Goal: Task Accomplishment & Management: Complete application form

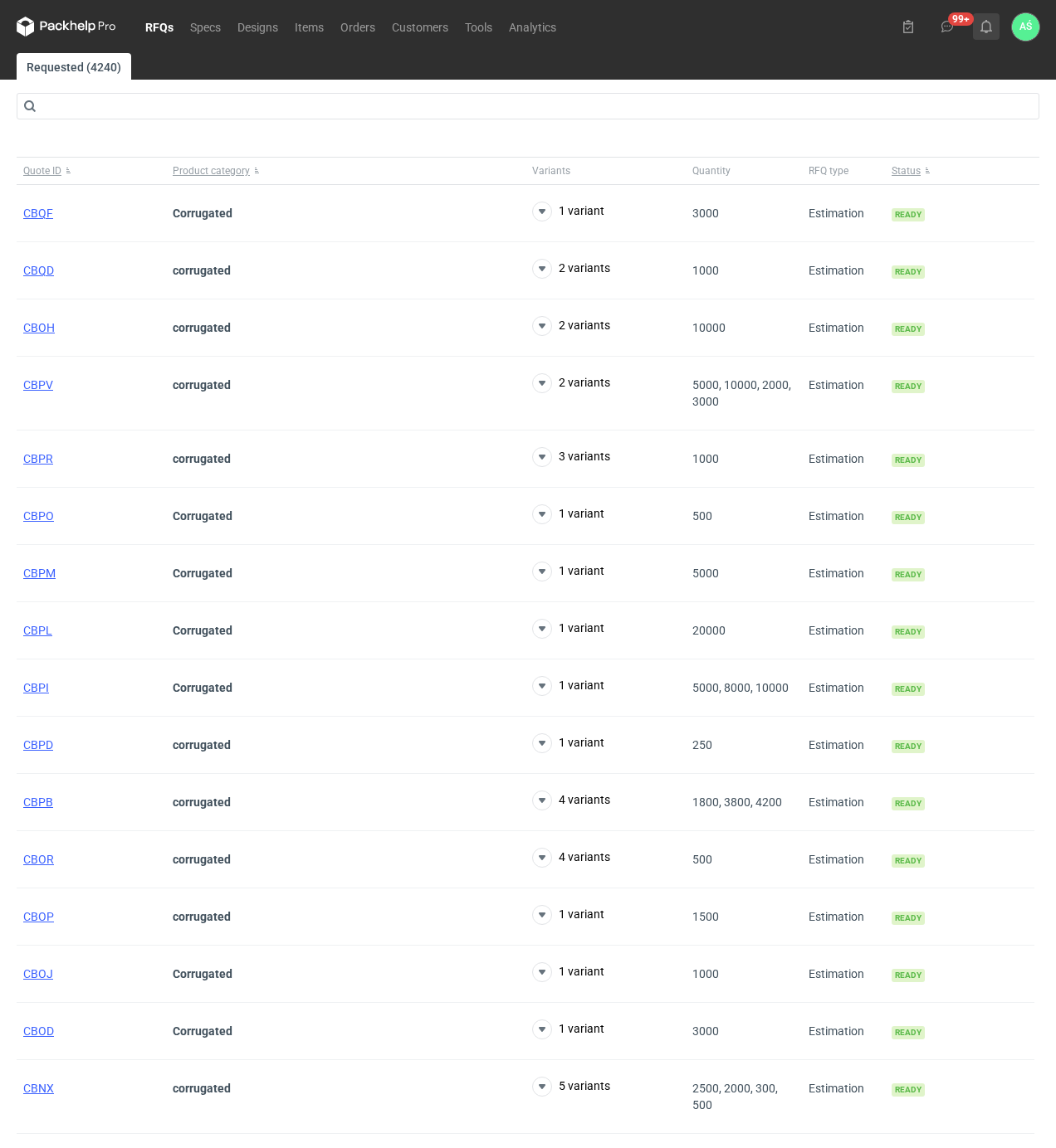
click at [990, 22] on icon at bounding box center [986, 27] width 13 height 13
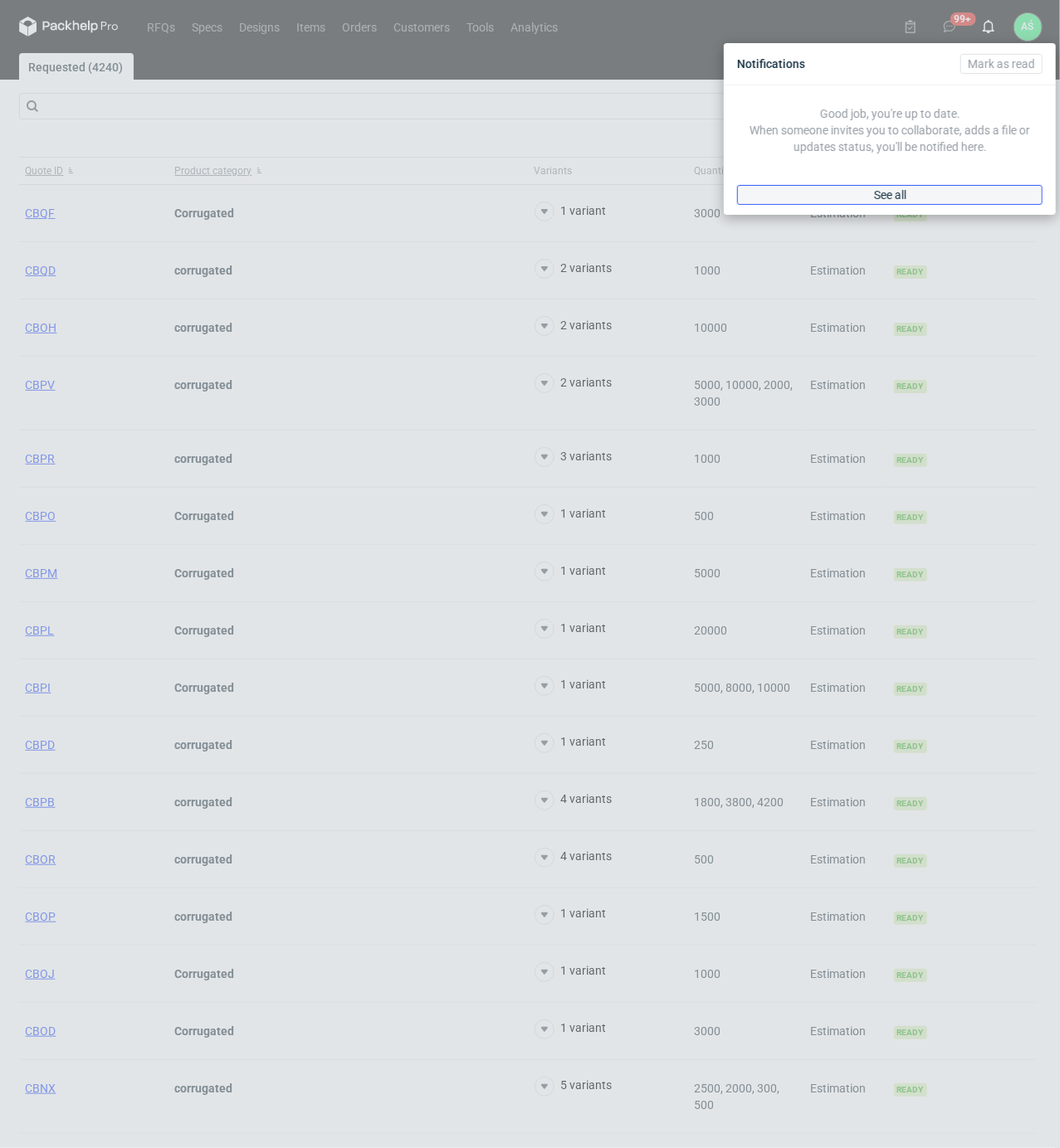
click at [939, 195] on link "See all" at bounding box center [889, 195] width 305 height 20
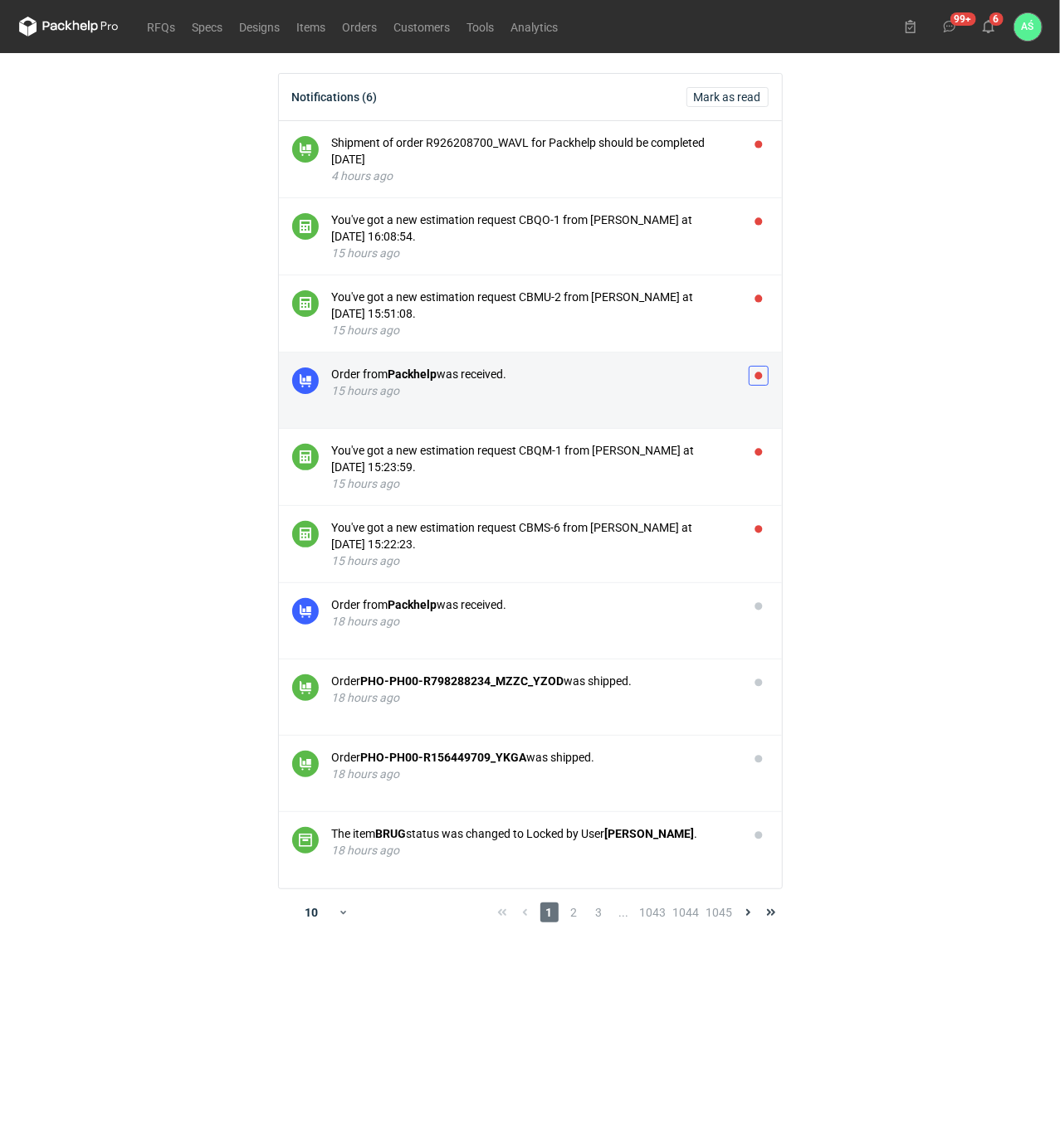
click at [762, 374] on button "button" at bounding box center [759, 376] width 20 height 20
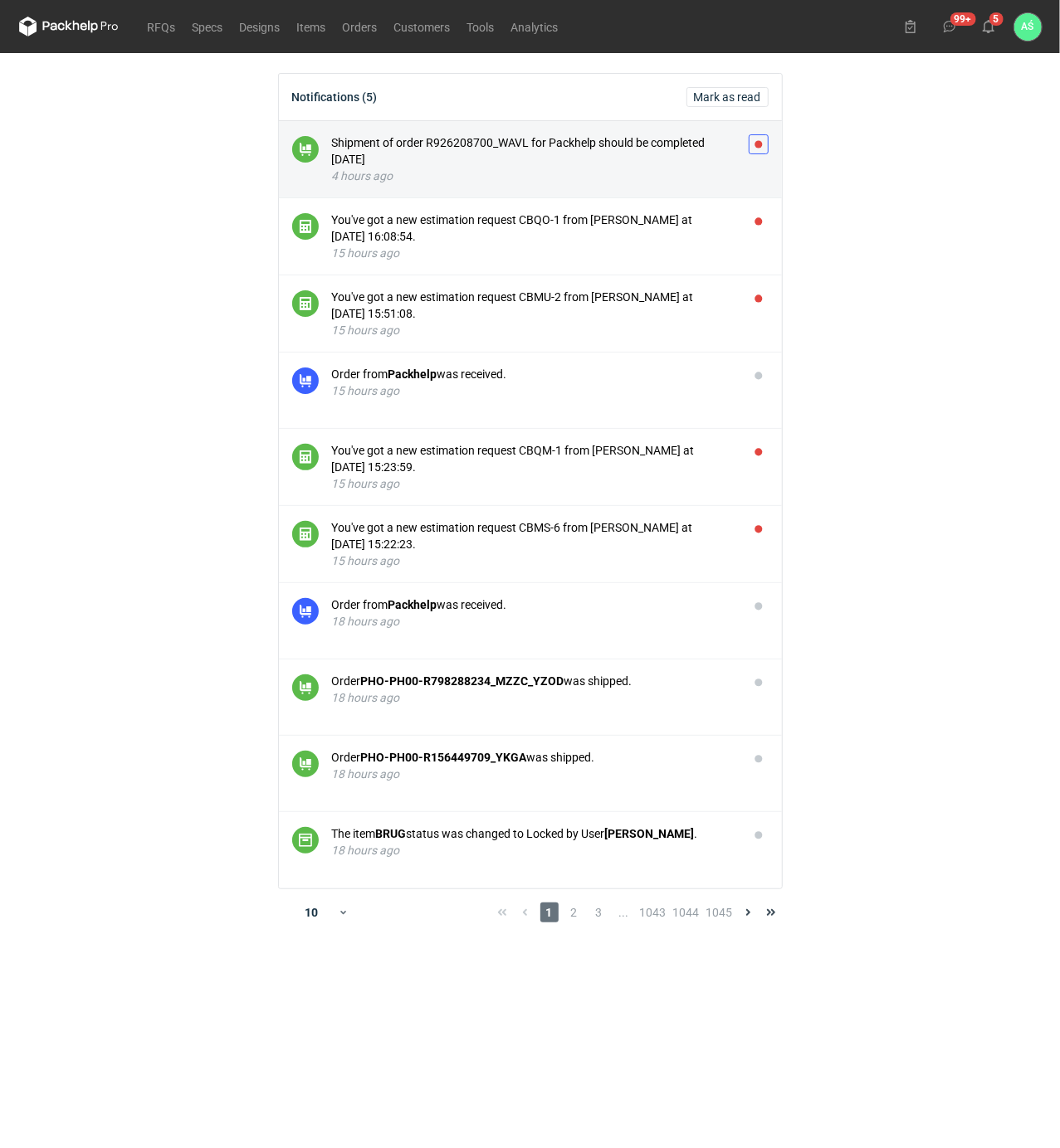
click at [755, 137] on button "button" at bounding box center [759, 145] width 20 height 20
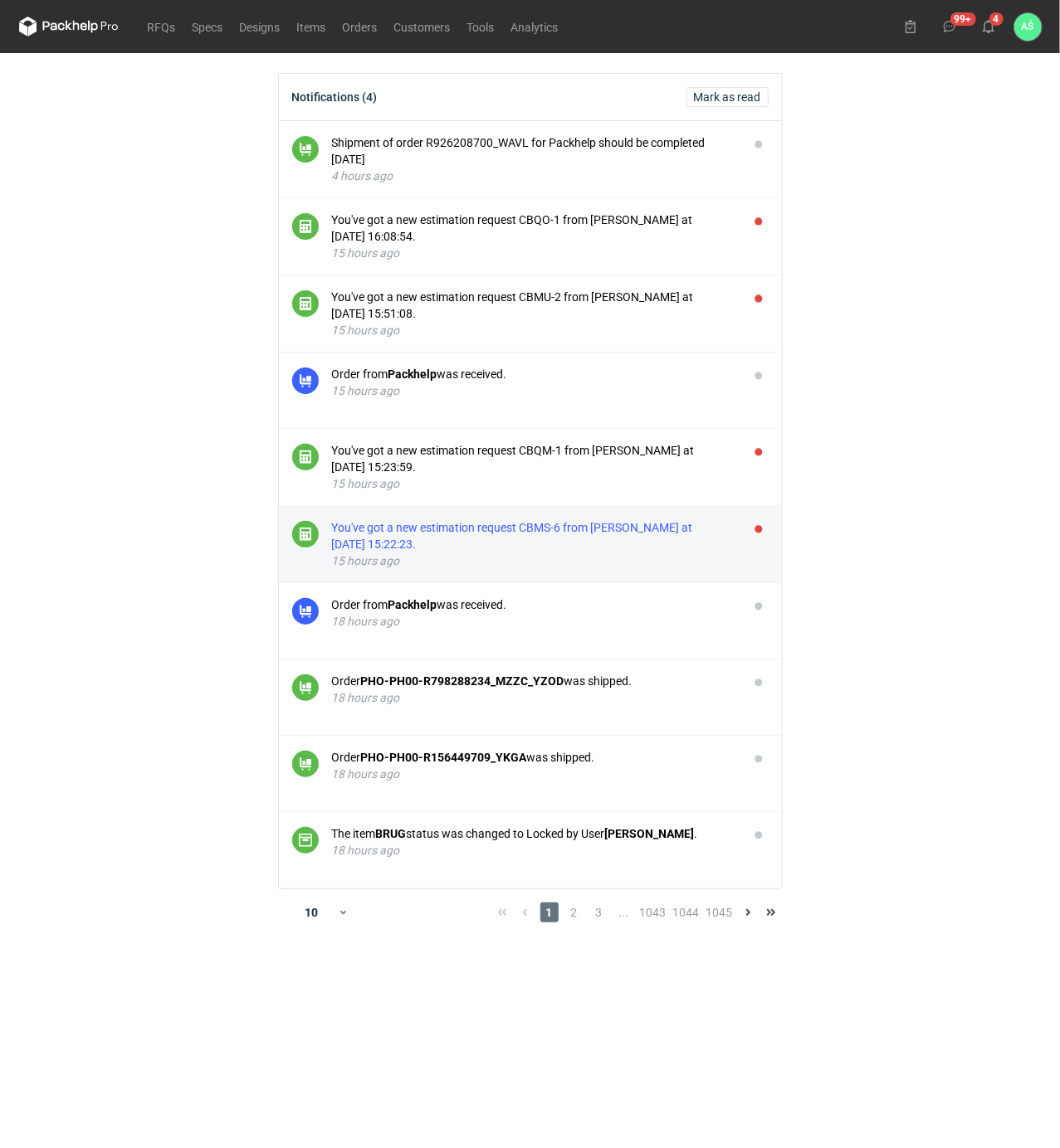
click at [582, 534] on div "You've got a new estimation request CBMS-6 from [PERSON_NAME] at [DATE] 15:22:2…" at bounding box center [533, 536] width 404 height 33
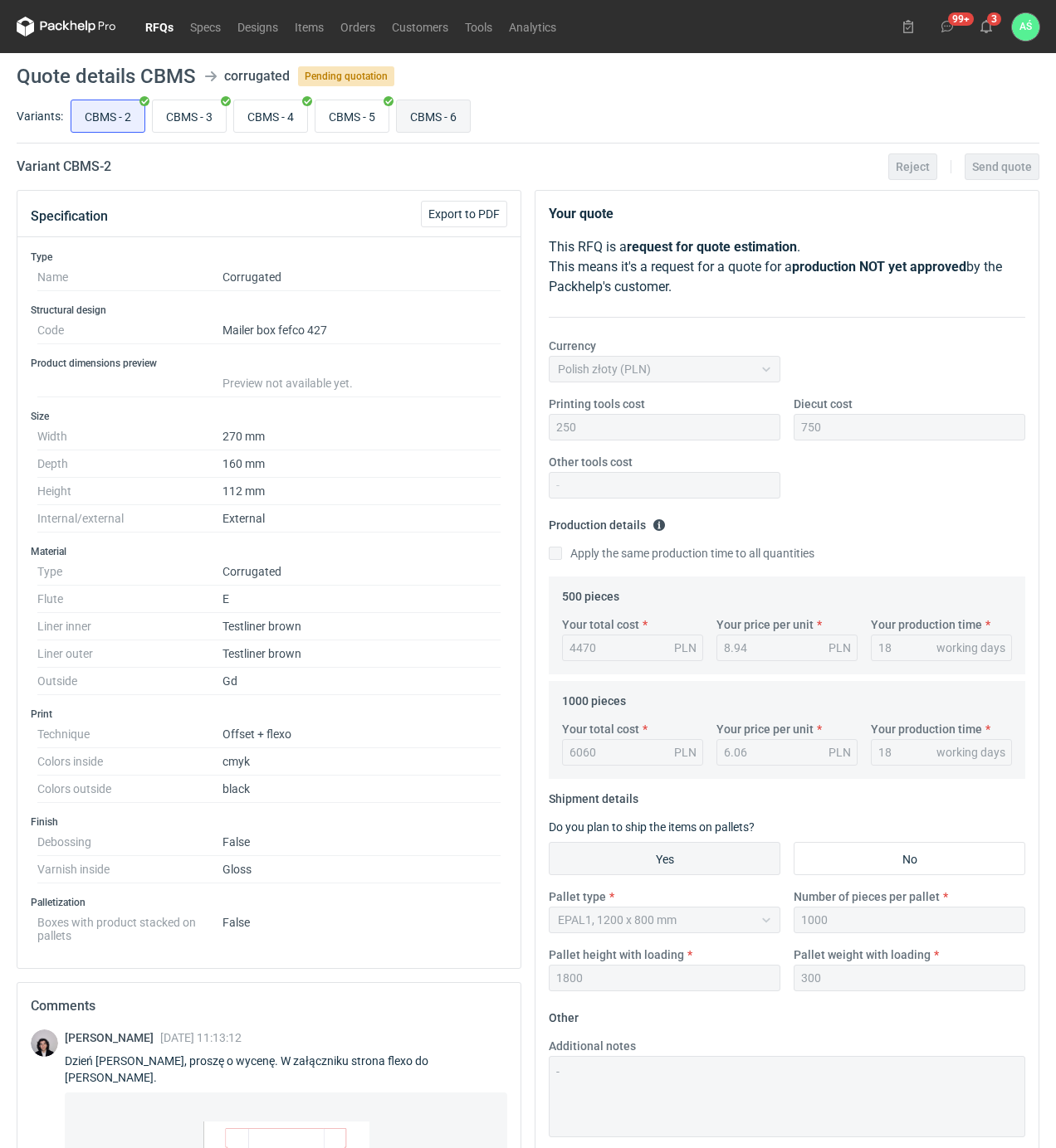
click at [442, 121] on input "CBMS - 6" at bounding box center [434, 116] width 73 height 32
radio input "true"
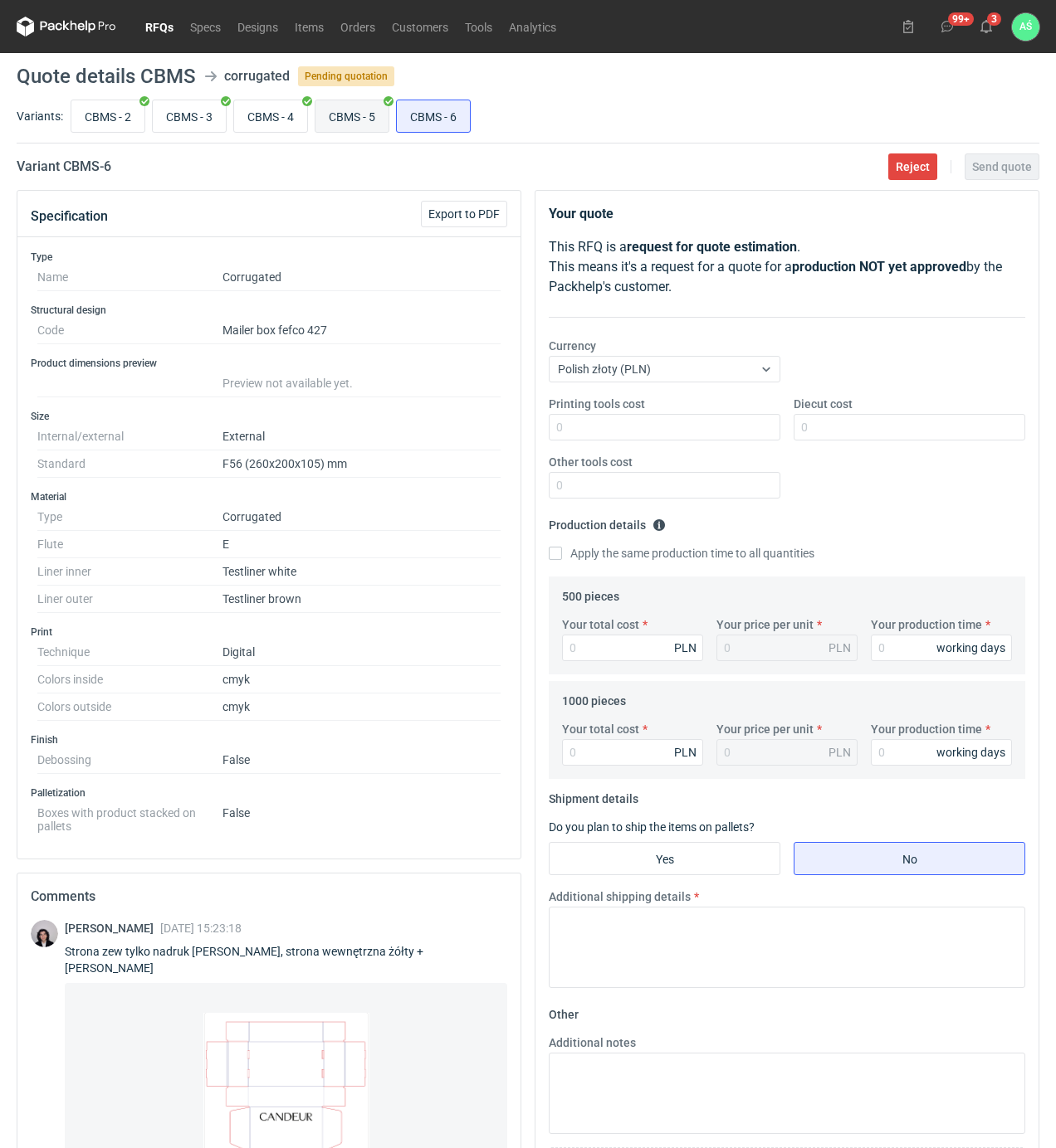
click at [370, 110] on input "CBMS - 5" at bounding box center [352, 116] width 73 height 32
radio input "true"
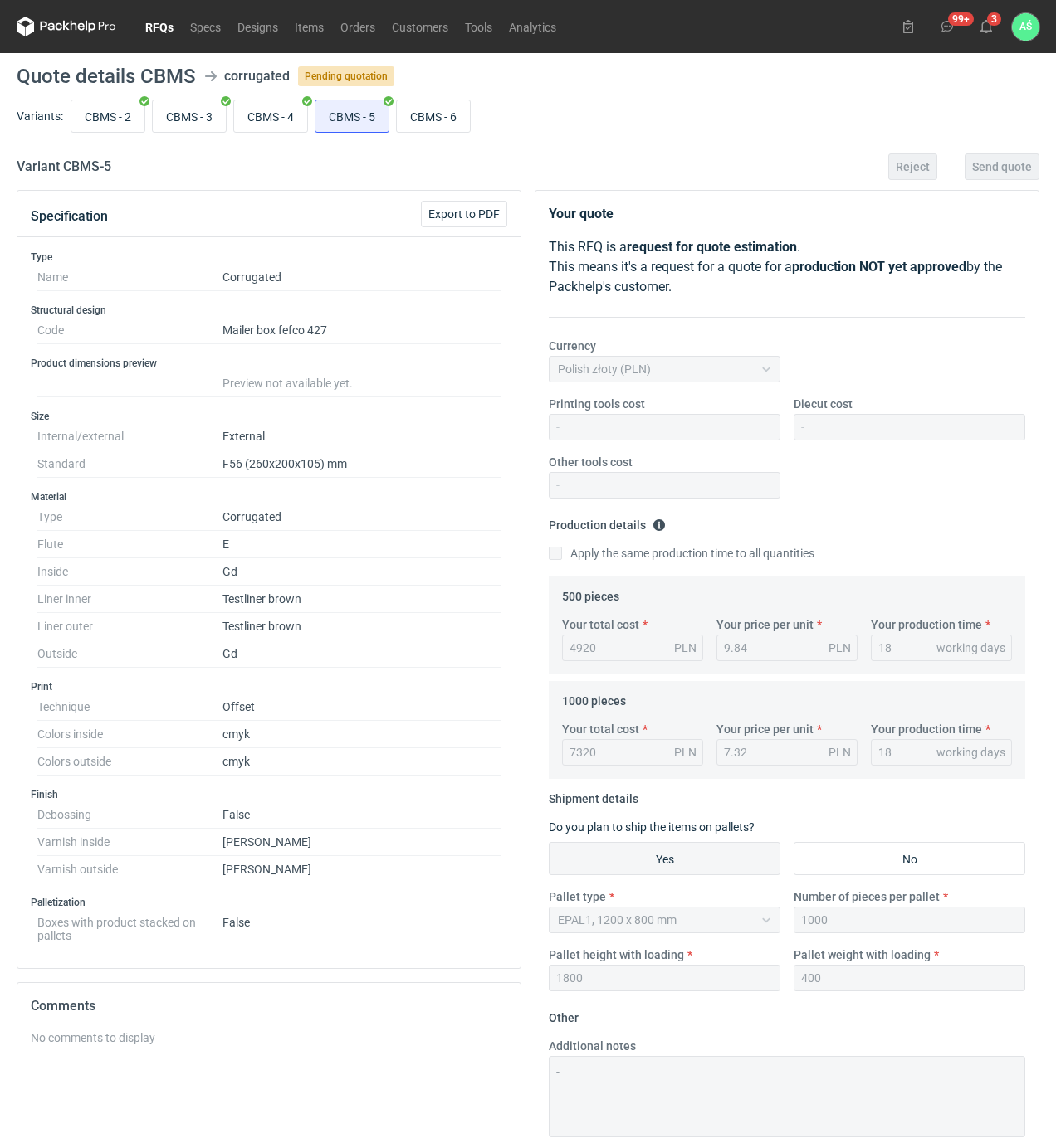
click at [488, 115] on div "CBMS - 2 CBMS - 3 CBMS - 4 CBMS - 5 CBMS - 6" at bounding box center [553, 116] width 972 height 40
click at [470, 117] on input "CBMS - 6" at bounding box center [434, 116] width 73 height 32
radio input "true"
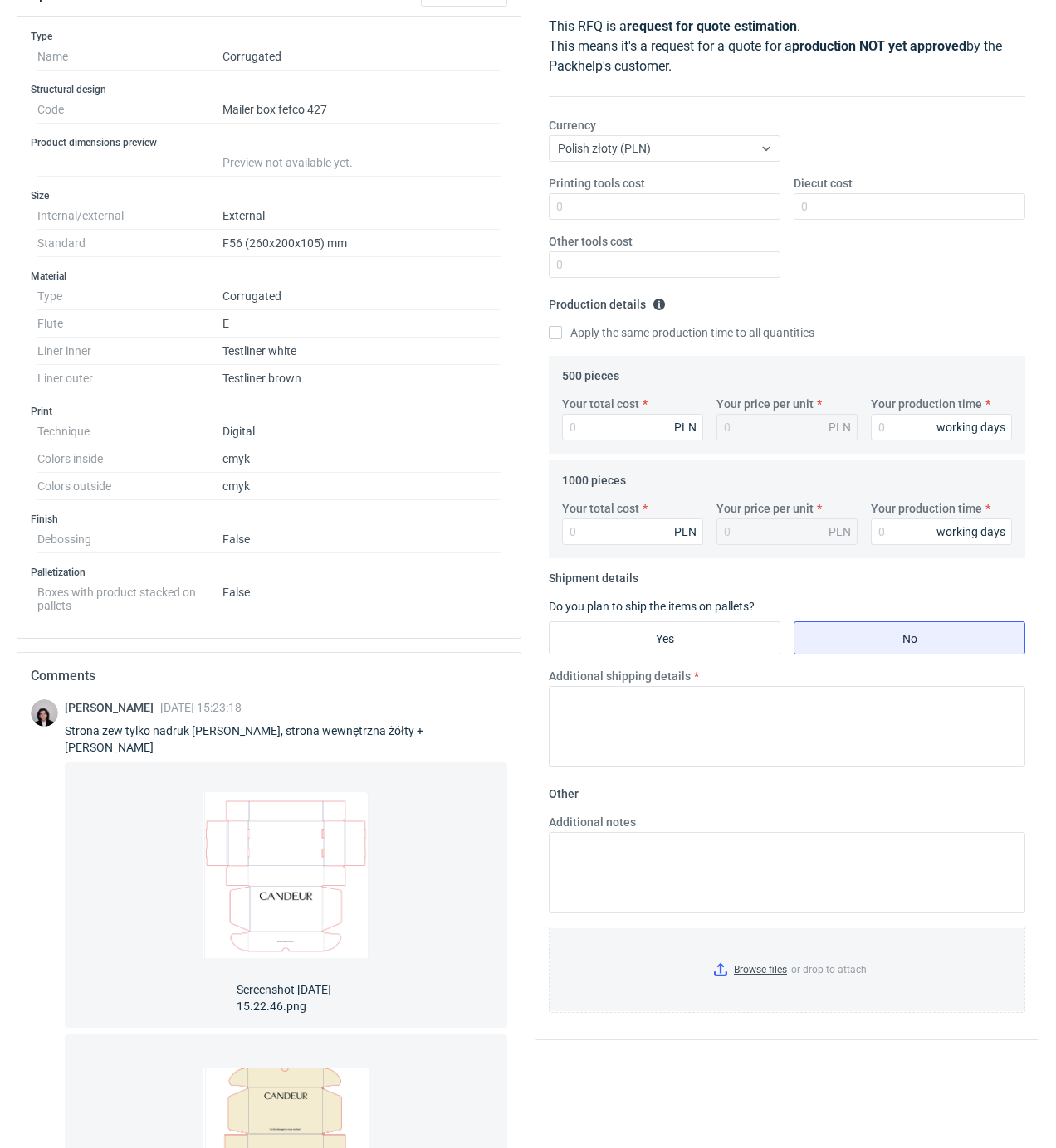
scroll to position [111, 0]
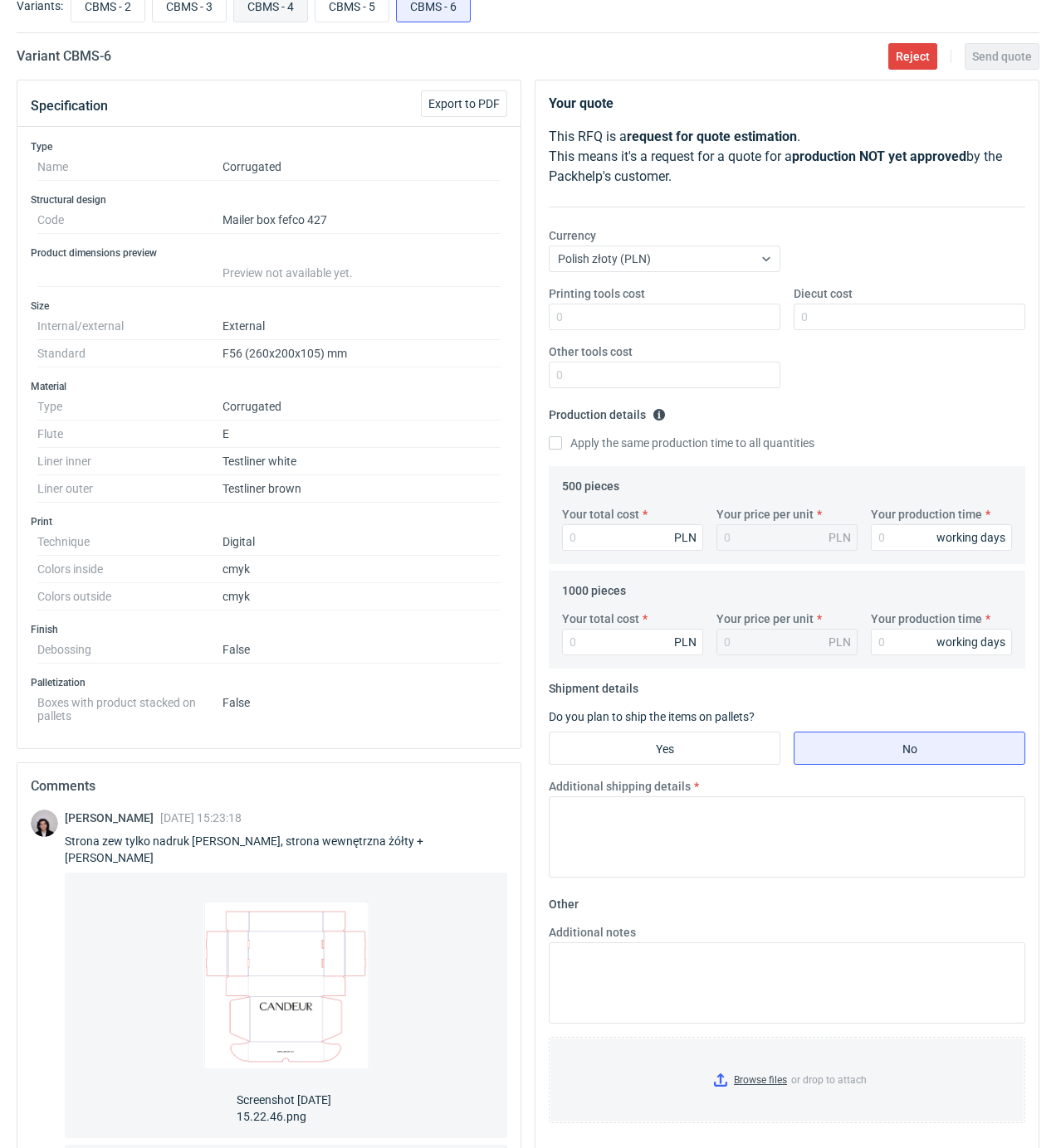
click at [264, 0] on input "CBMS - 4" at bounding box center [270, 6] width 73 height 32
radio input "true"
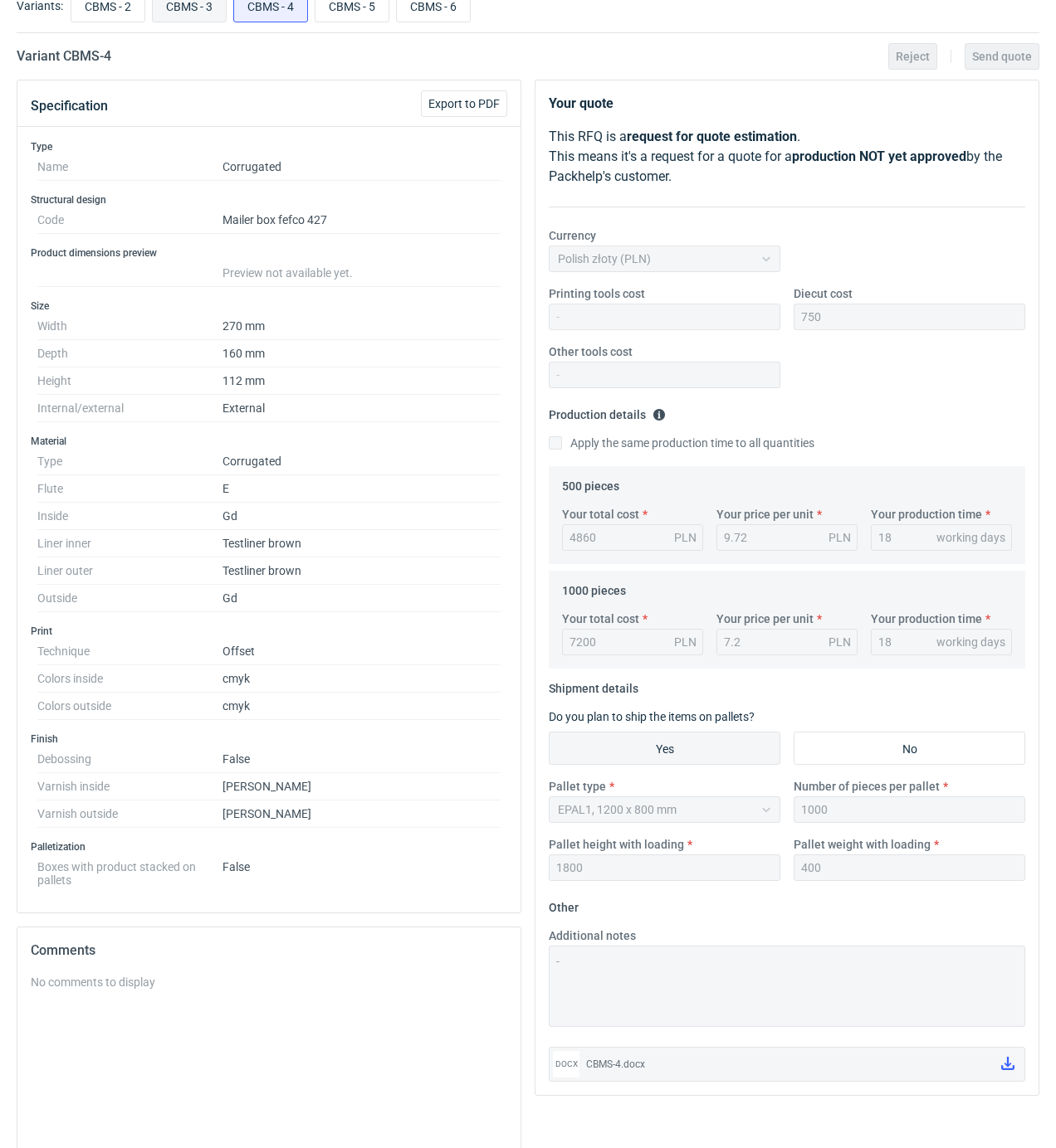
click at [193, 10] on input "CBMS - 3" at bounding box center [190, 6] width 73 height 32
radio input "true"
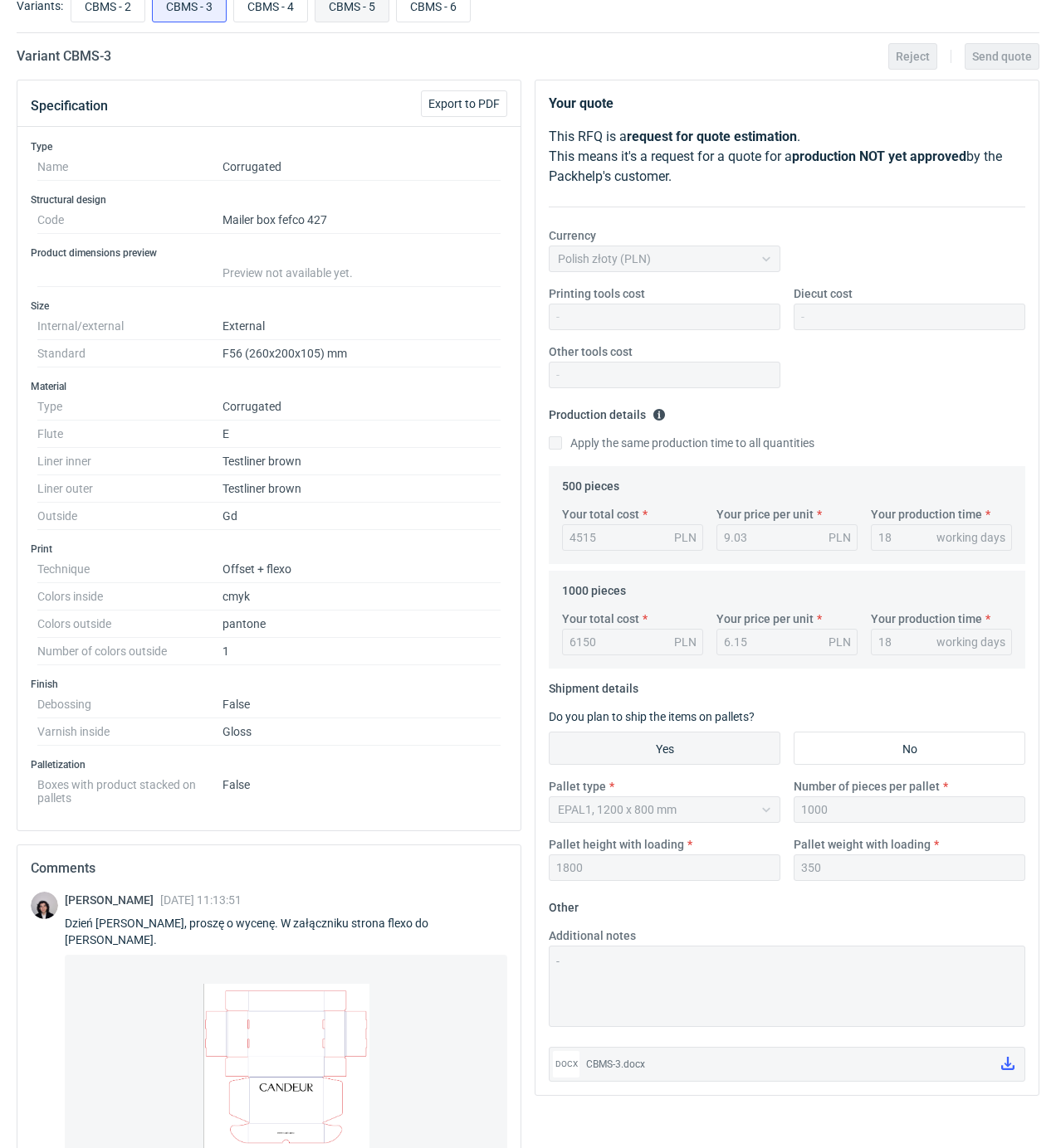
click at [343, 4] on input "CBMS - 5" at bounding box center [352, 6] width 73 height 32
radio input "true"
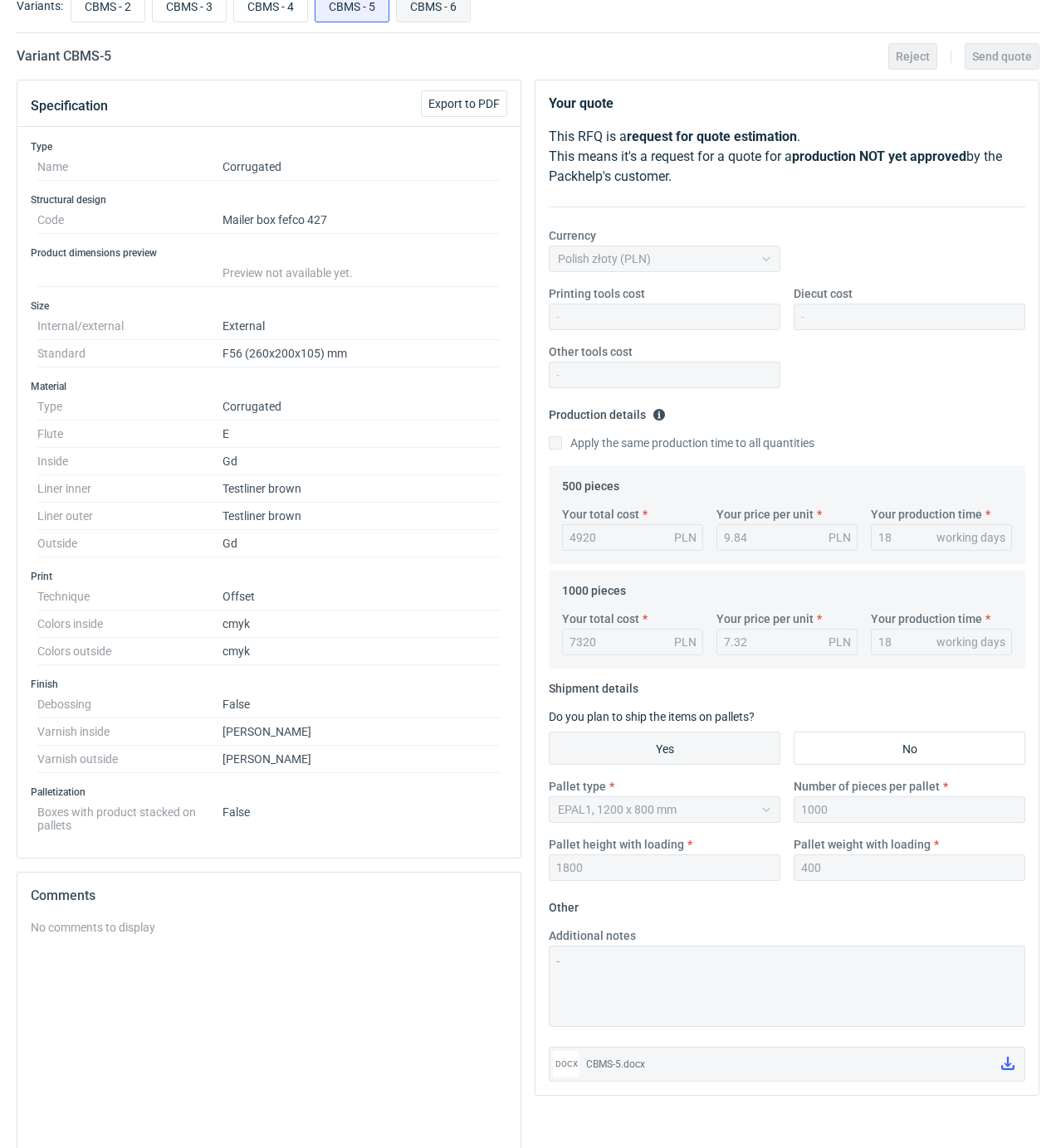
click at [452, 4] on input "CBMS - 6" at bounding box center [434, 6] width 73 height 32
radio input "true"
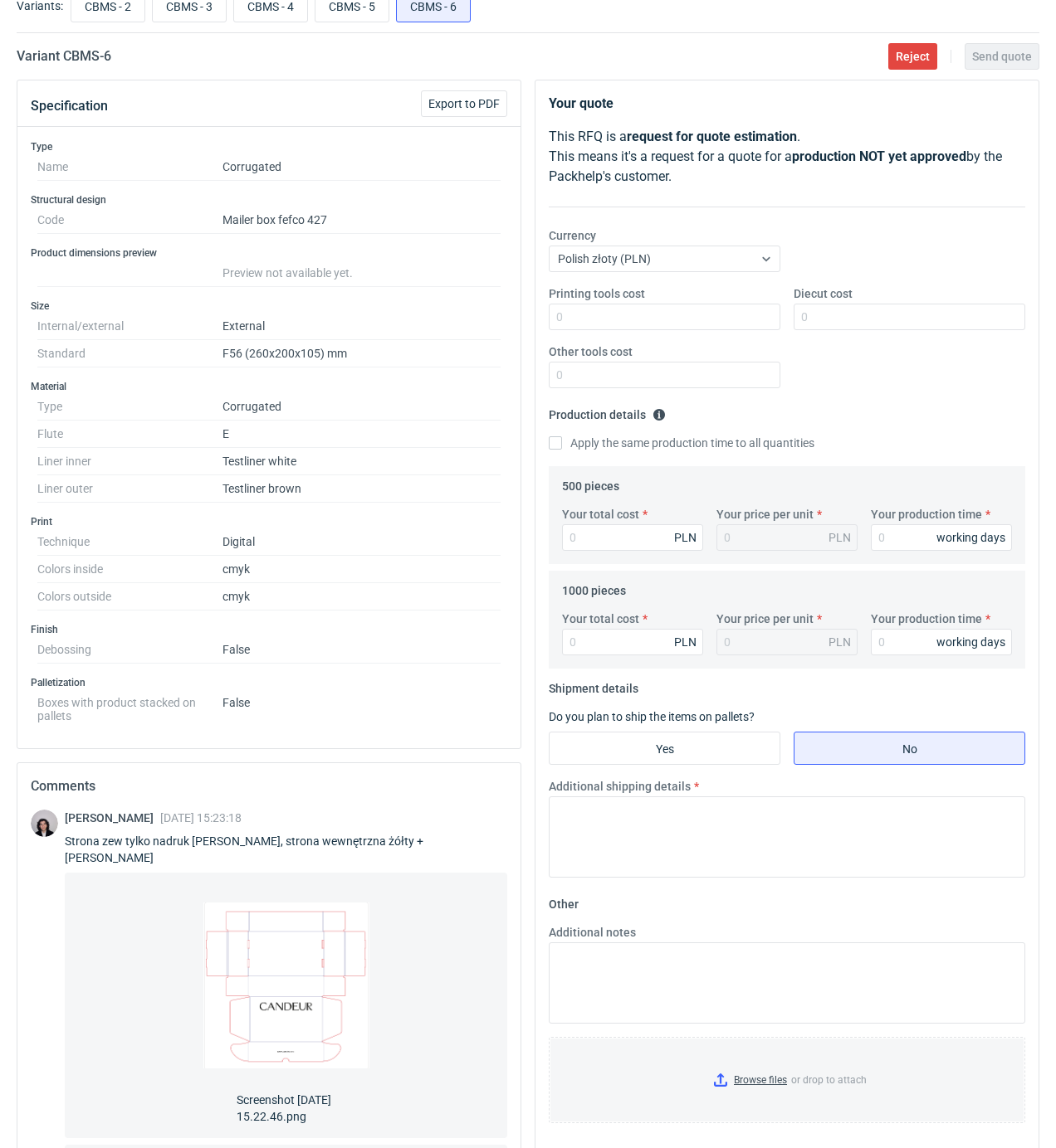
scroll to position [184, 0]
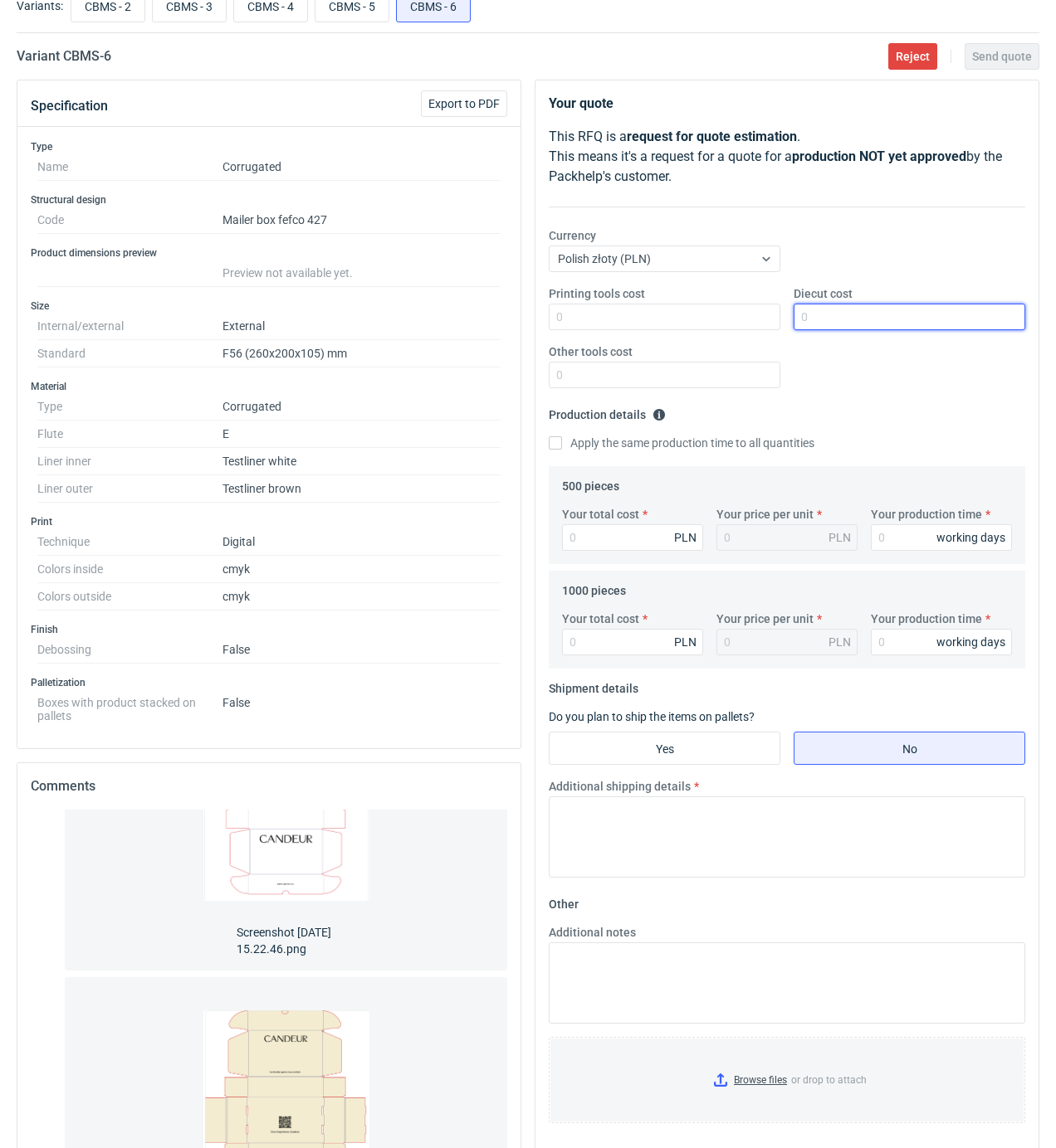
click at [820, 319] on input "Diecut cost" at bounding box center [910, 317] width 231 height 27
click at [621, 525] on input "Your total cost" at bounding box center [632, 537] width 141 height 27
type input "1925"
type input "3.85"
type input "1925"
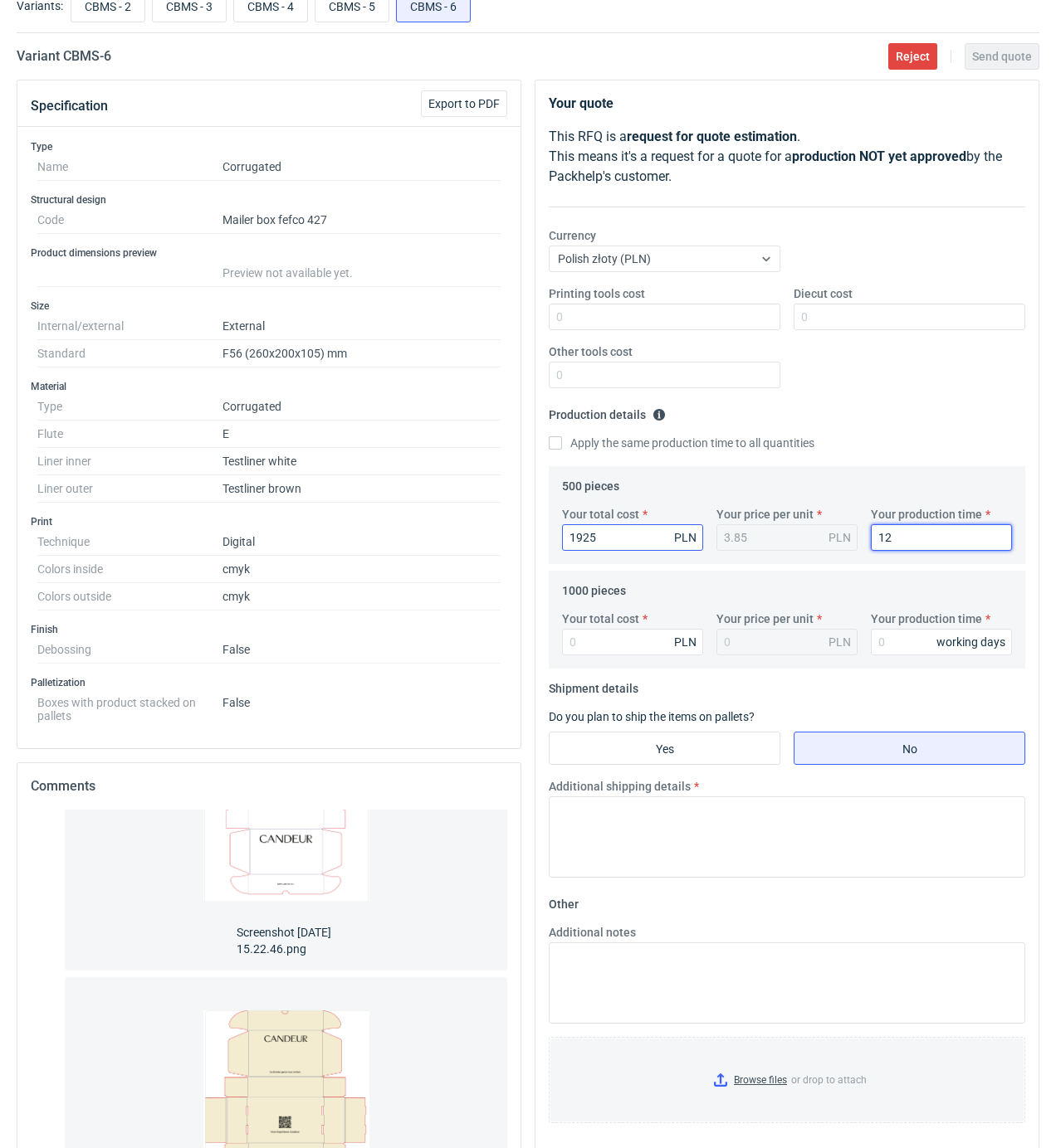
type input "12"
type input "3700"
type input "3.7"
type input "12"
click at [711, 759] on input "Yes" at bounding box center [664, 749] width 230 height 32
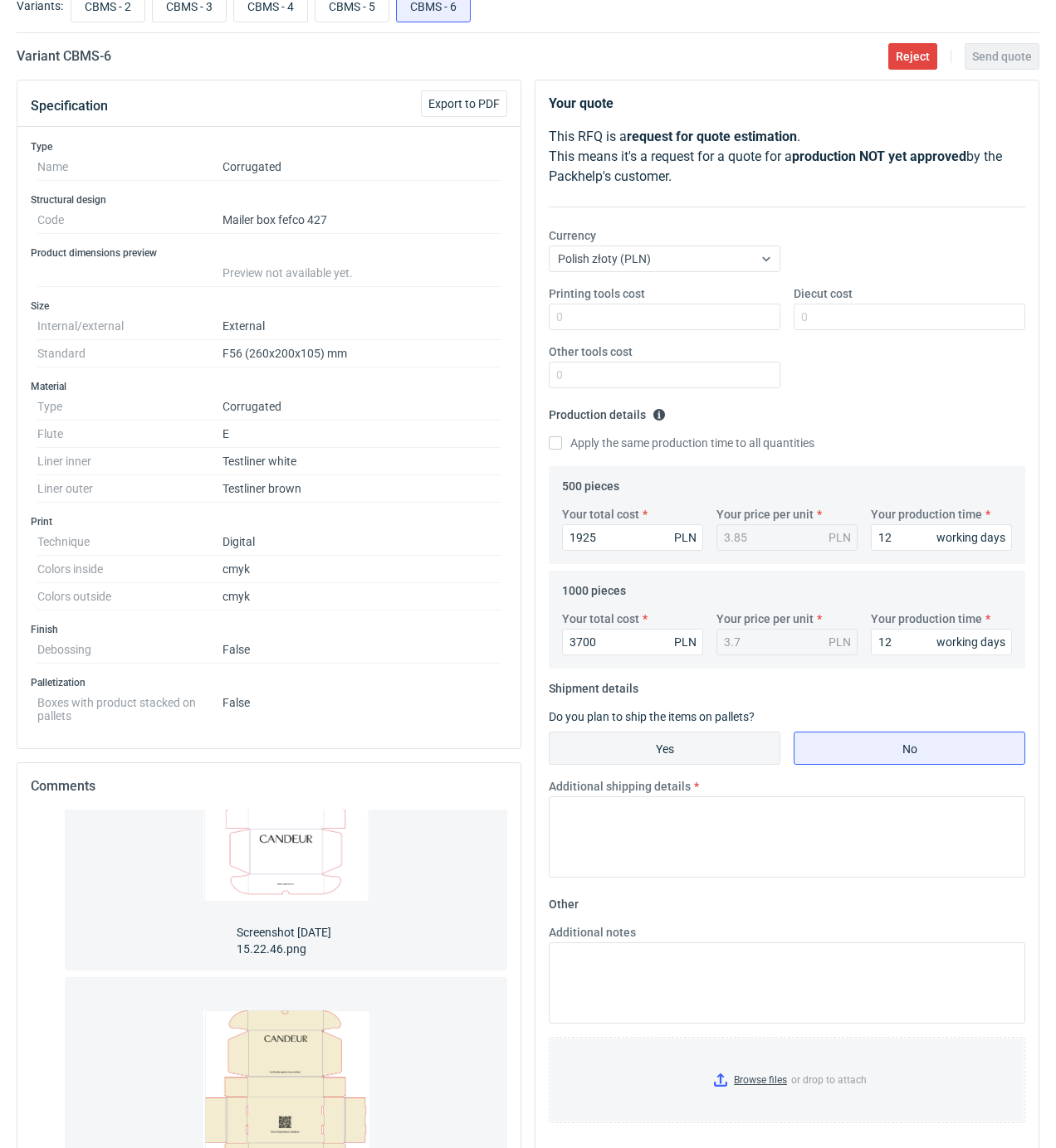
radio input "true"
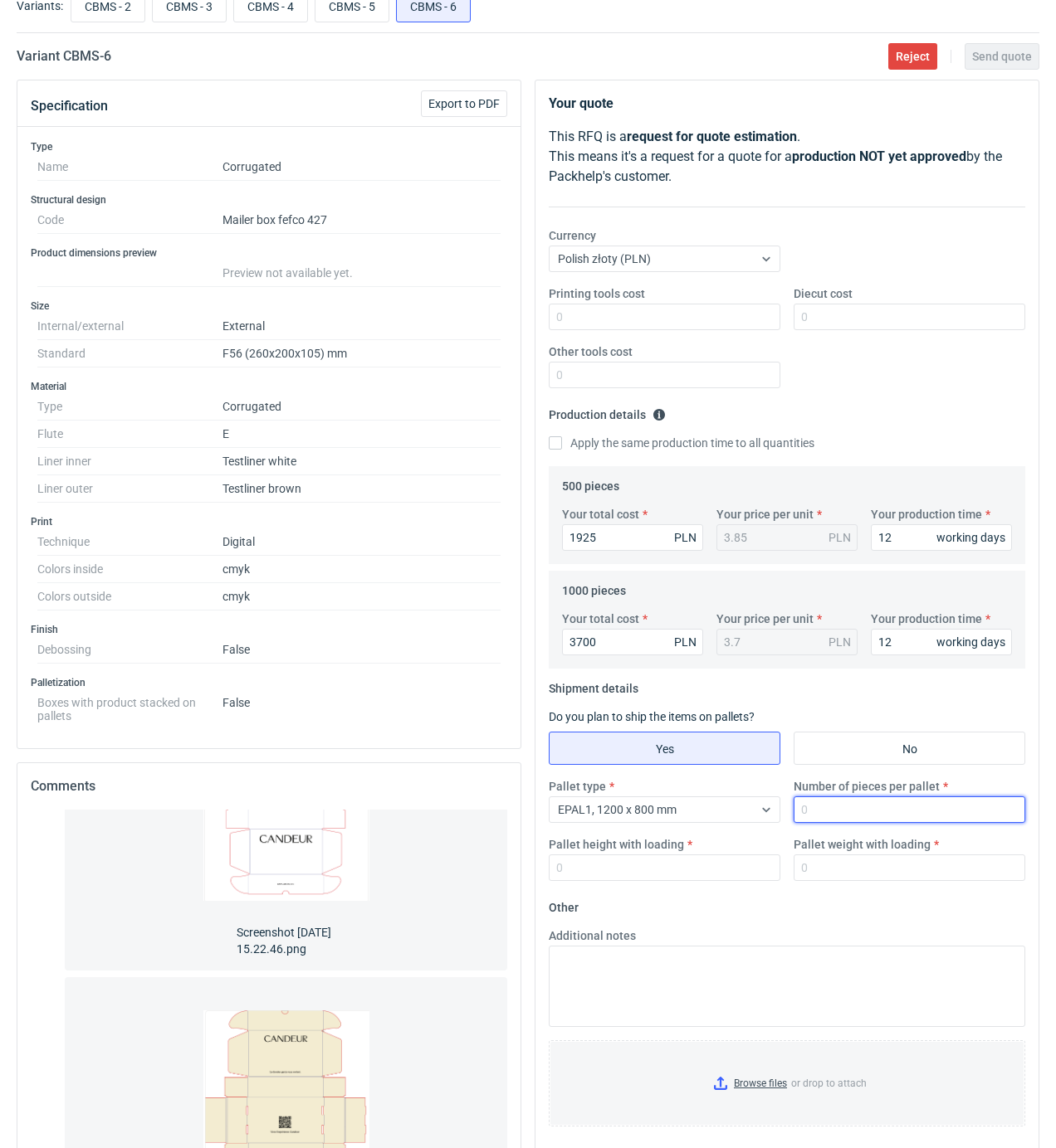
click at [823, 806] on input "Number of pieces per pallet" at bounding box center [910, 810] width 231 height 27
type input "1000"
type input "1600"
type input "300"
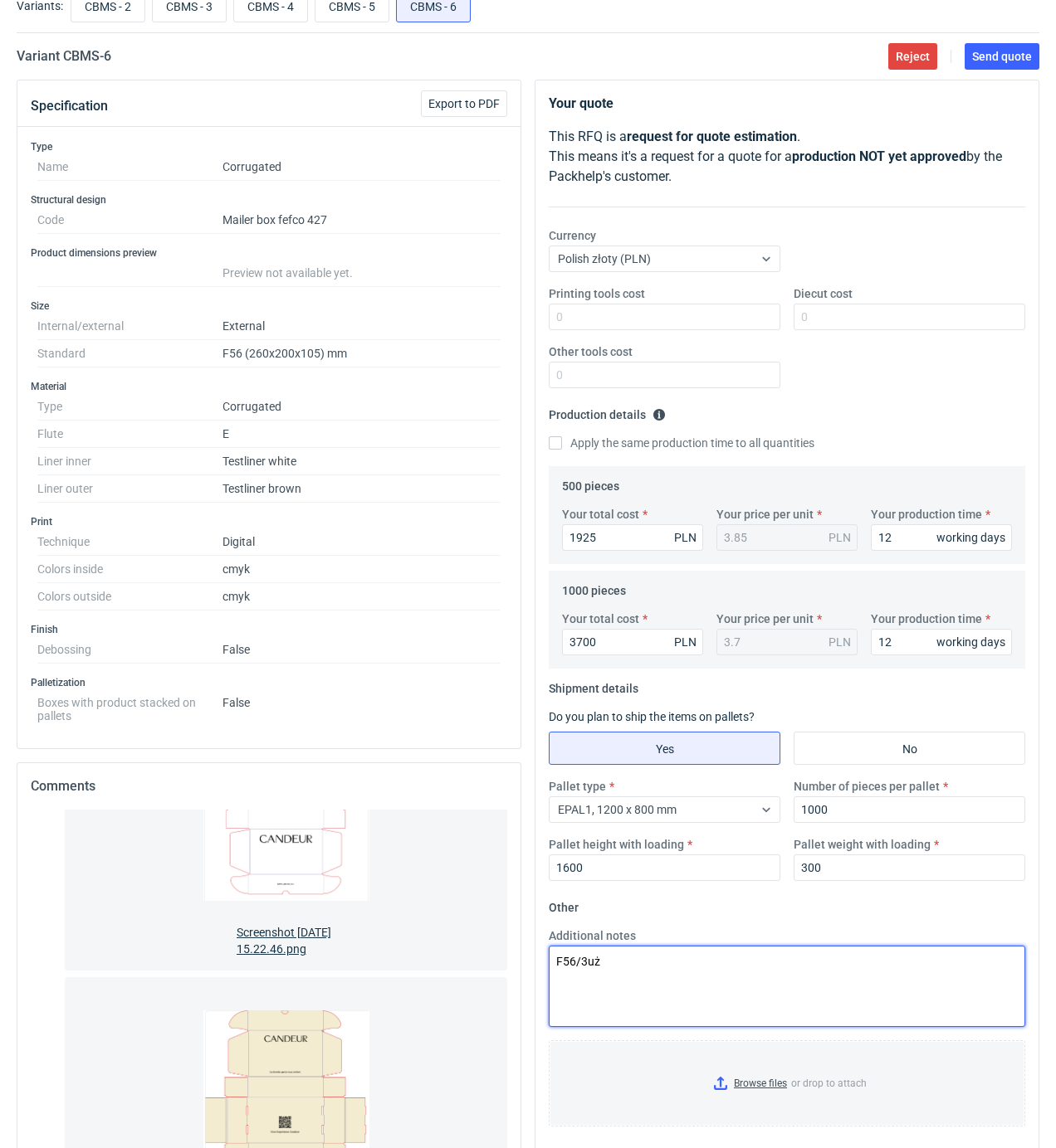
type textarea "F56/3uż"
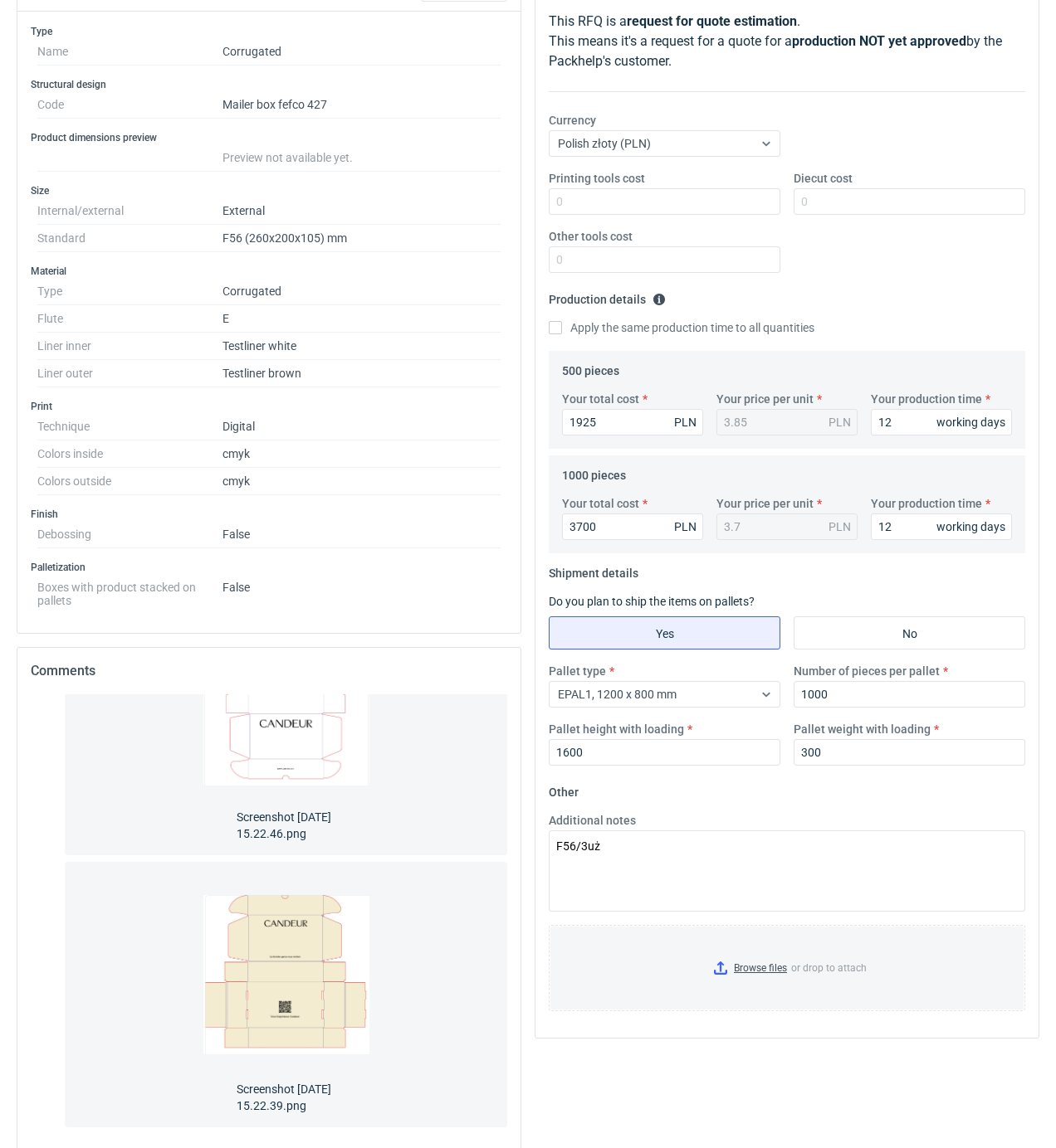
scroll to position [332, 0]
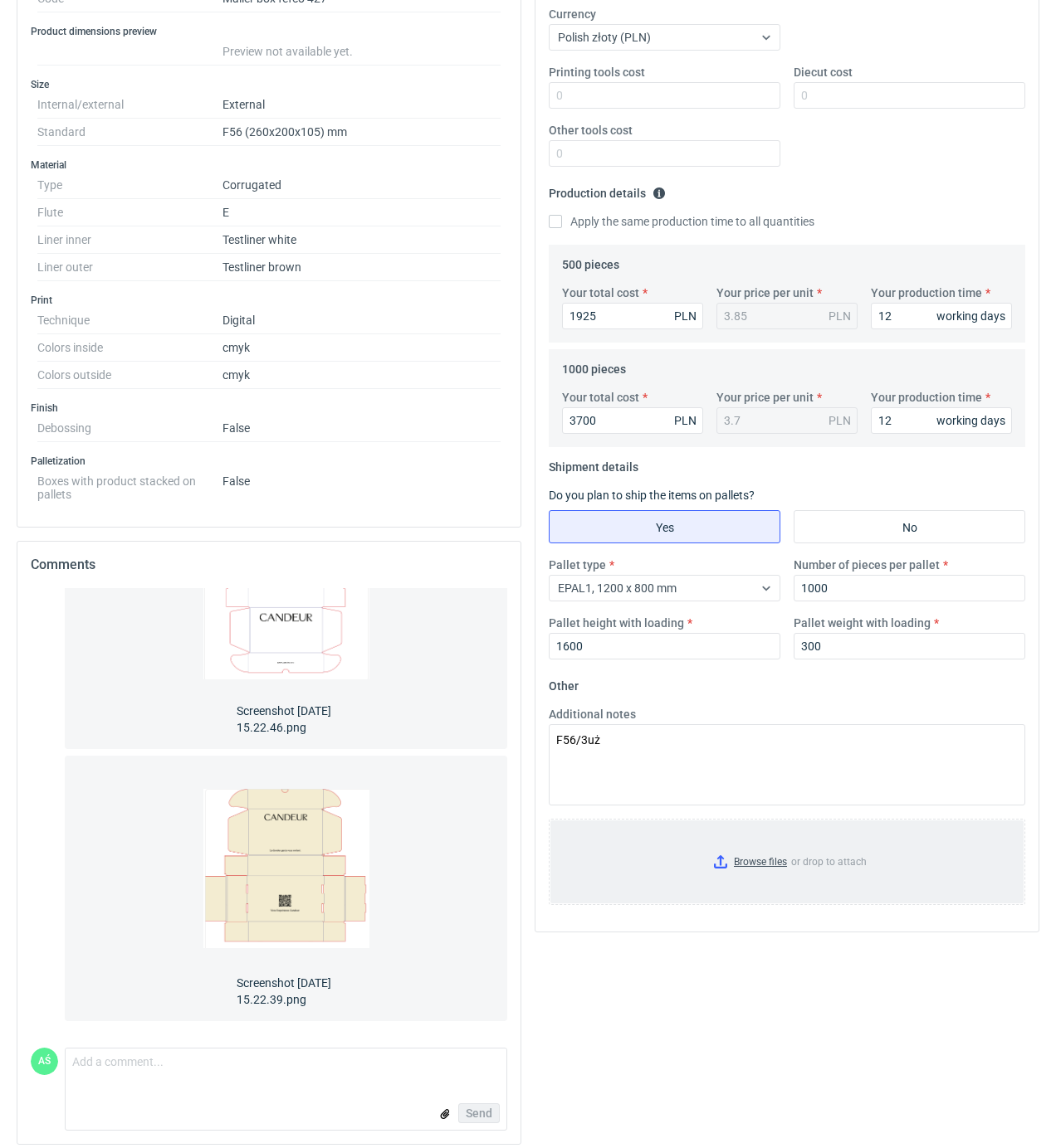
click at [778, 859] on input "Browse files or drop to attach" at bounding box center [786, 862] width 473 height 83
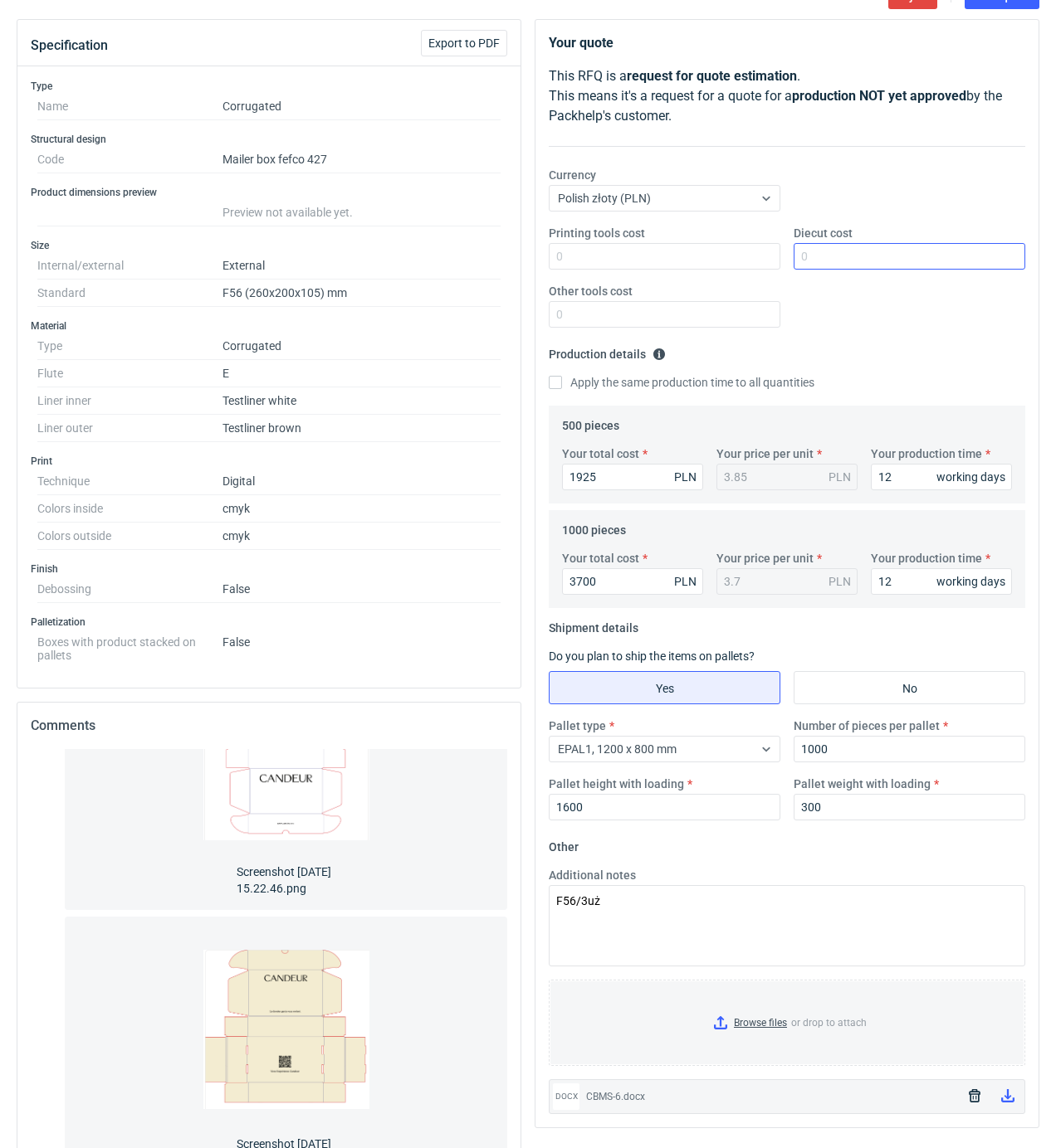
scroll to position [0, 0]
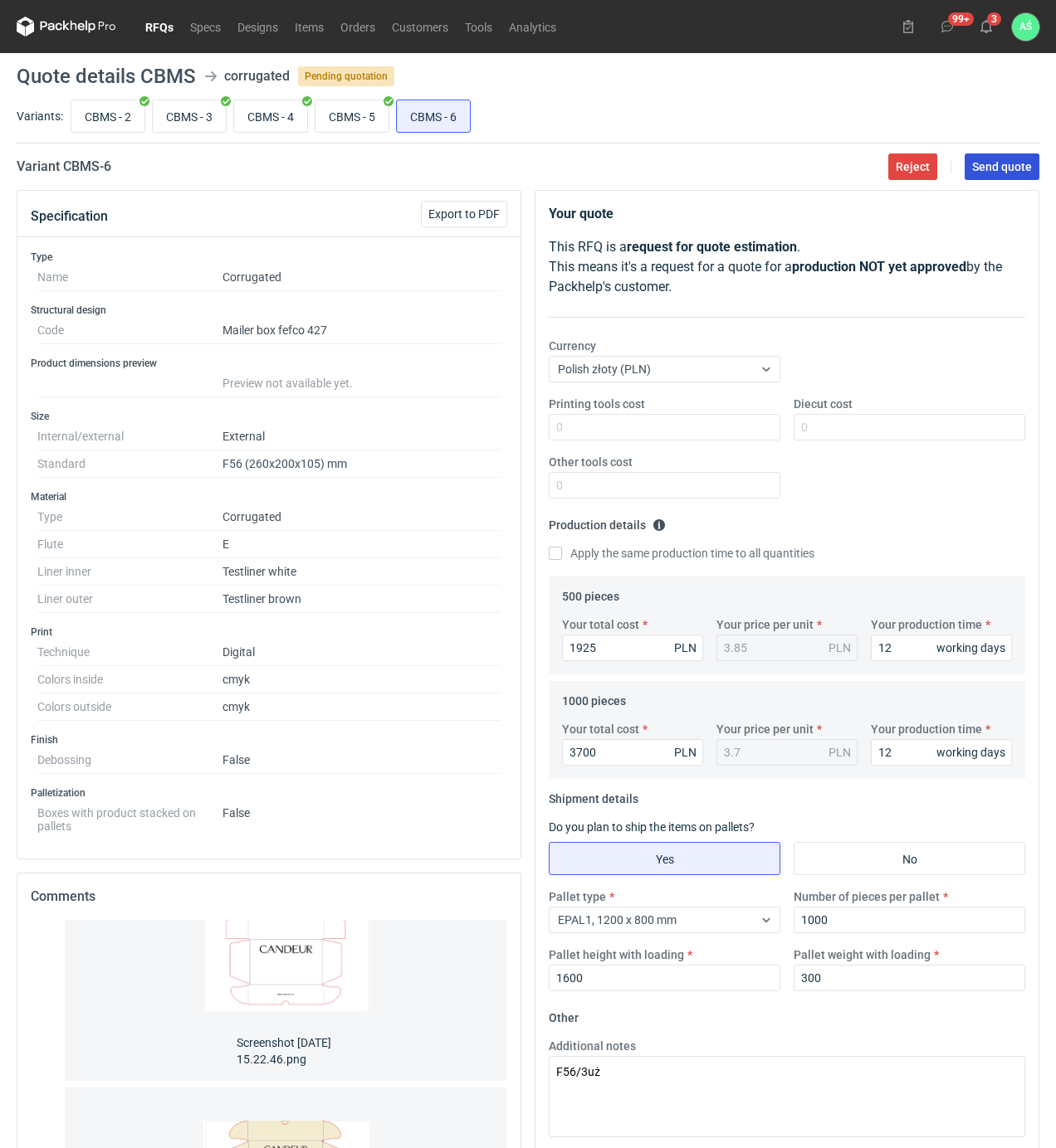
click at [1014, 172] on span "Send quote" at bounding box center [1002, 166] width 60 height 12
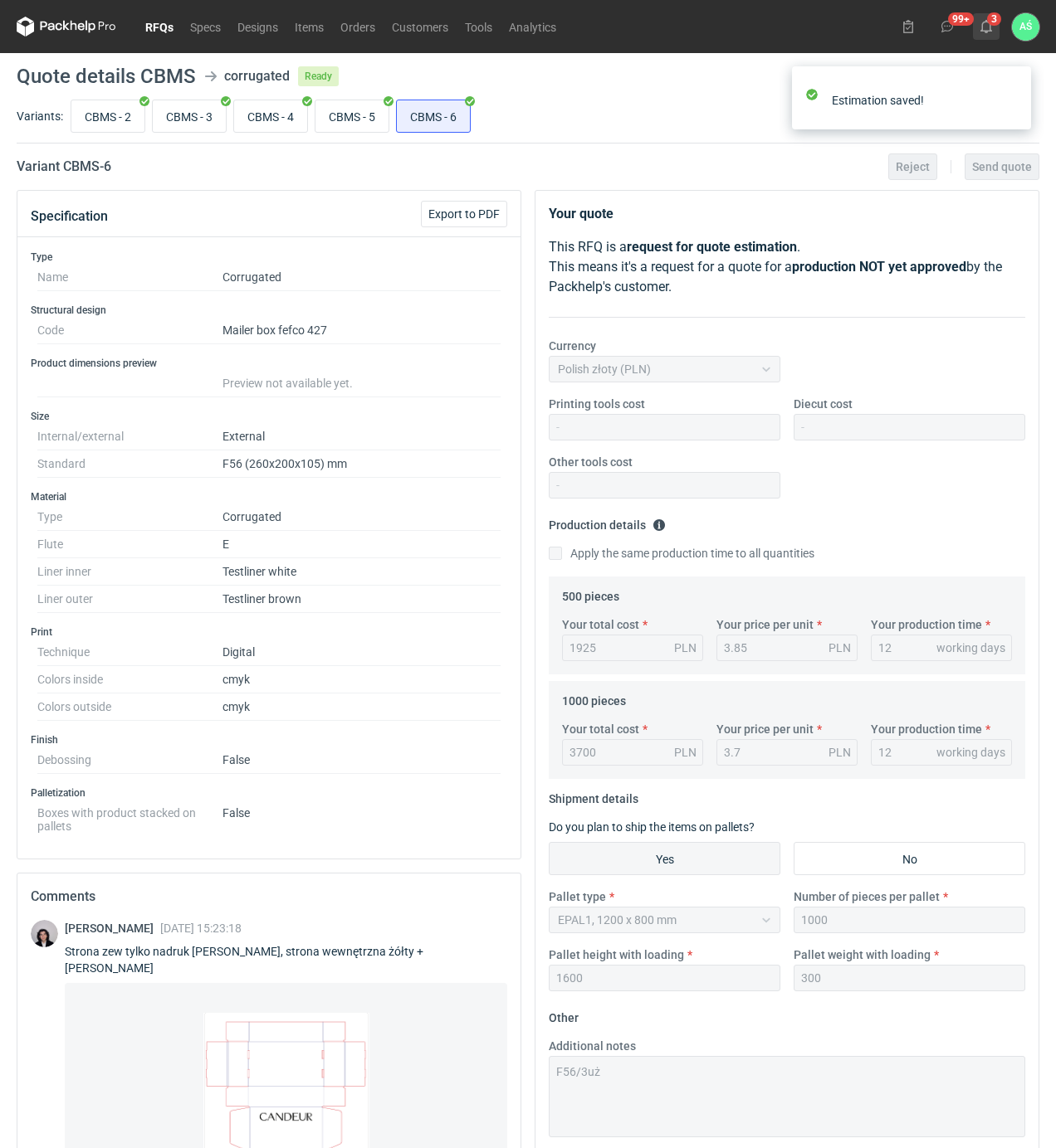
scroll to position [184, 0]
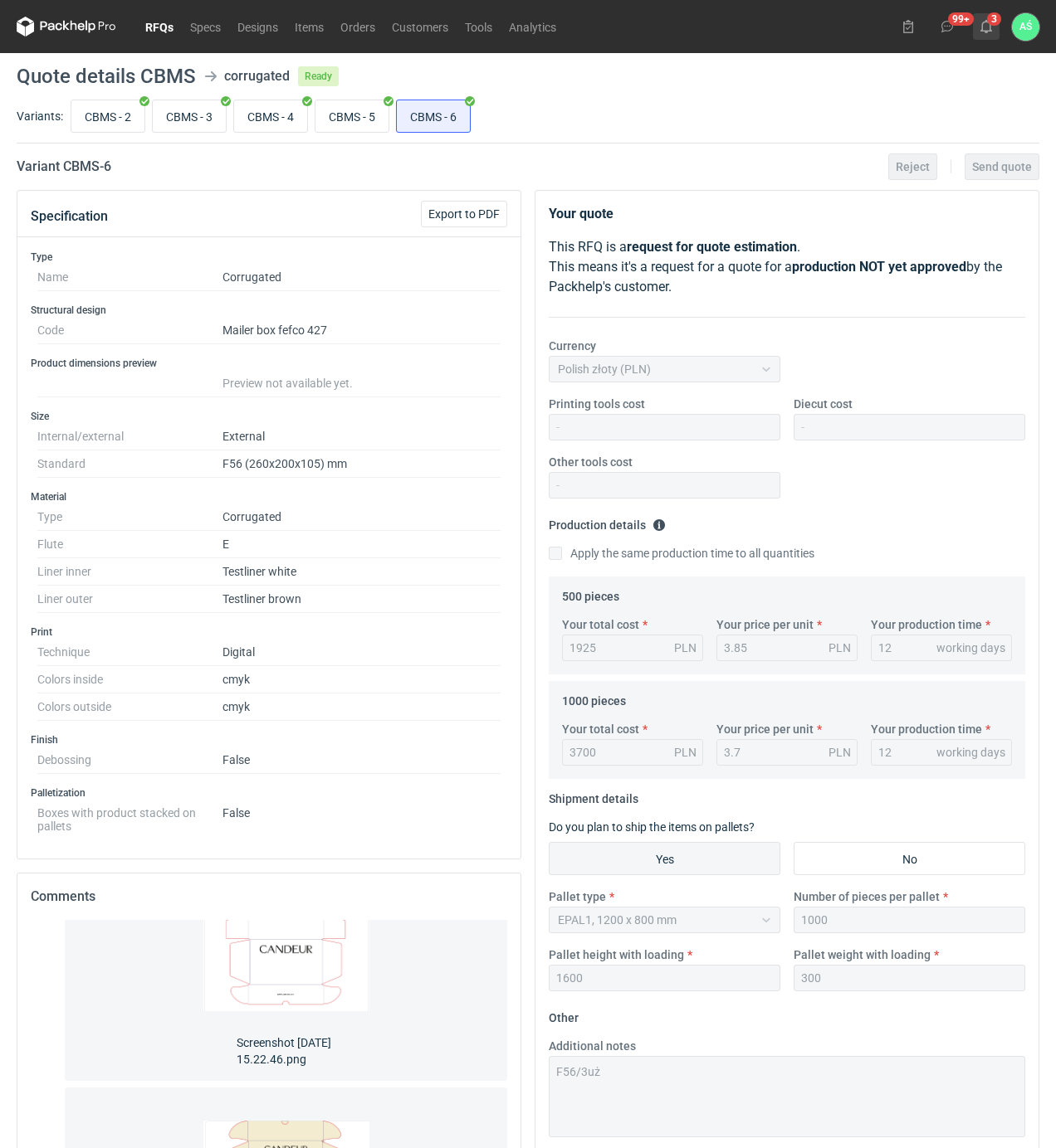
click at [986, 28] on icon at bounding box center [986, 27] width 13 height 13
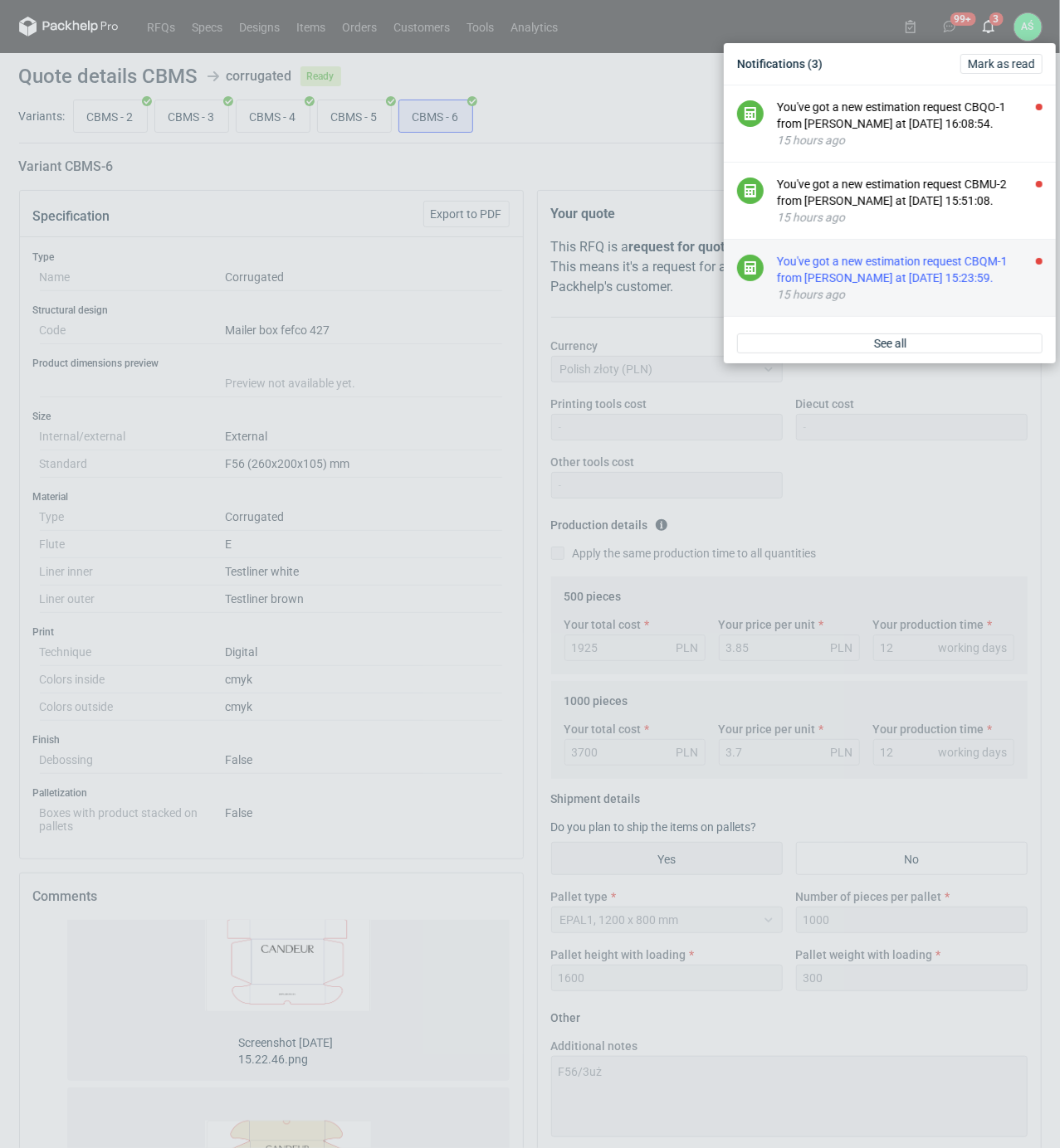
click at [961, 277] on div "You've got a new estimation request CBQM-1 from [PERSON_NAME] at [DATE] 15:23:5…" at bounding box center [909, 270] width 265 height 33
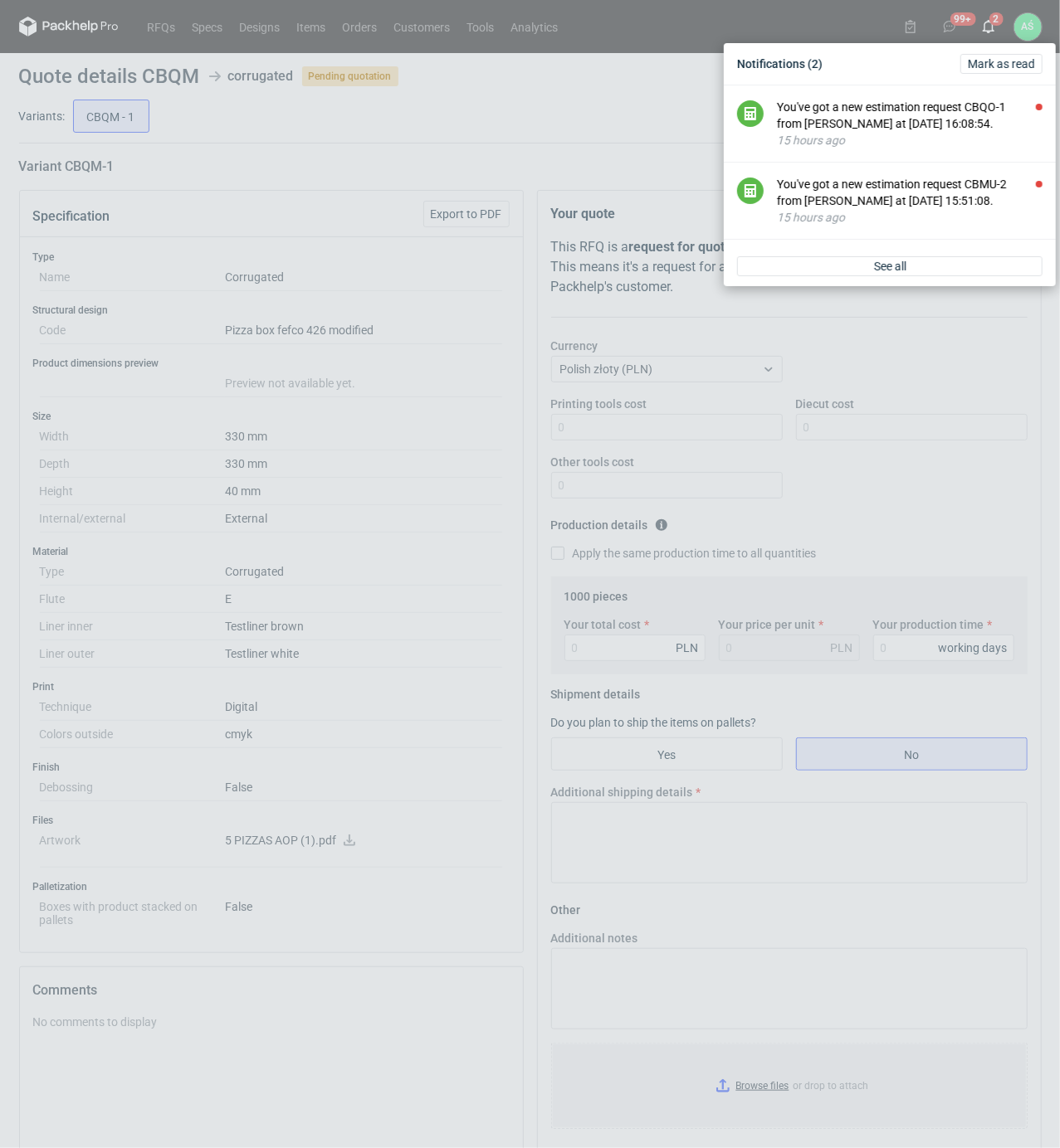
click at [446, 521] on div "Notifications (2) [PERSON_NAME] as read You've got a new estimation request CBQ…" at bounding box center [530, 574] width 1060 height 1148
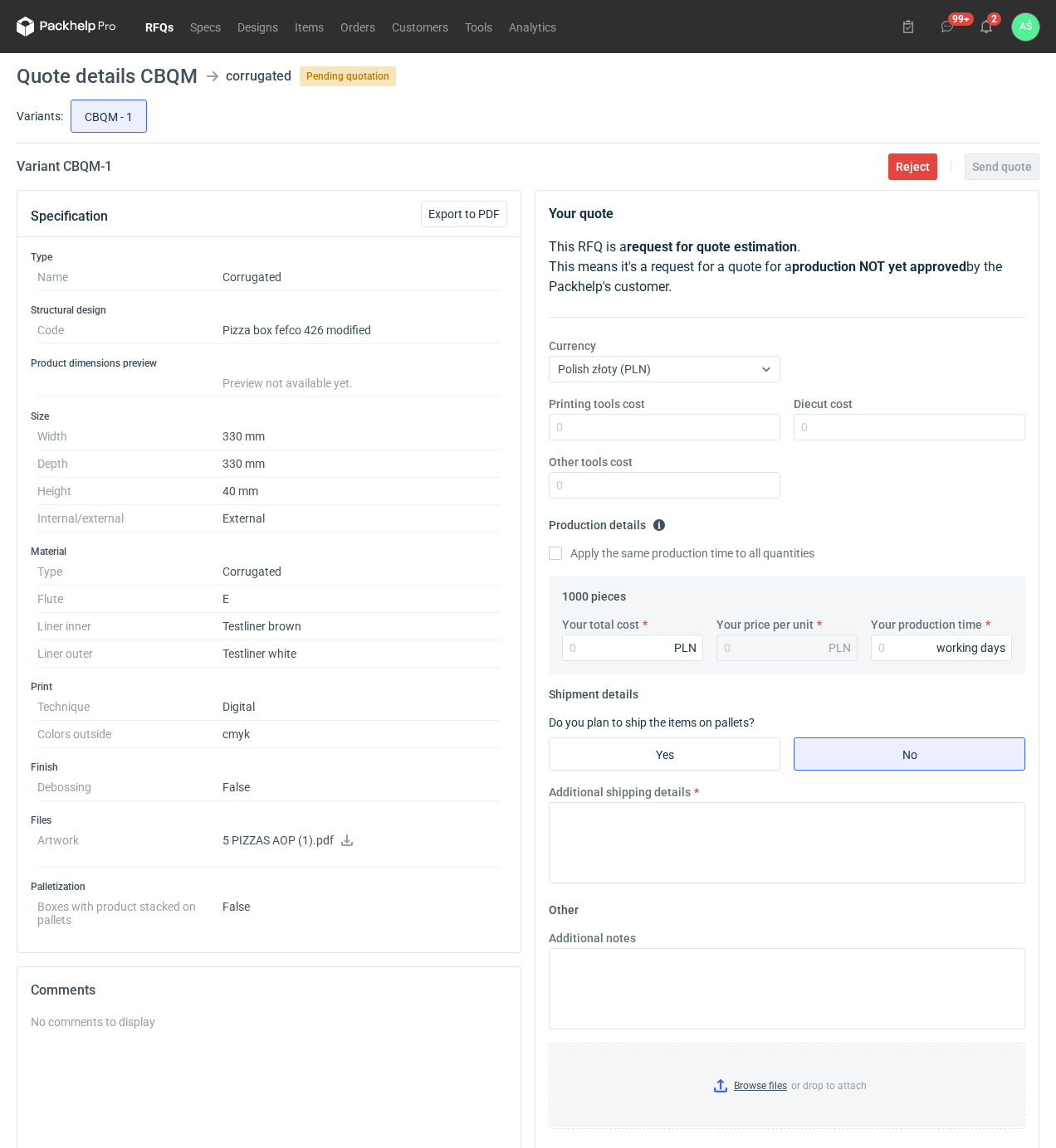
click at [345, 840] on icon at bounding box center [347, 840] width 13 height 12
click at [478, 667] on dd "Testliner white" at bounding box center [361, 654] width 278 height 27
click at [625, 654] on input "Your total cost" at bounding box center [632, 648] width 141 height 27
type input "2520"
type input "2.52"
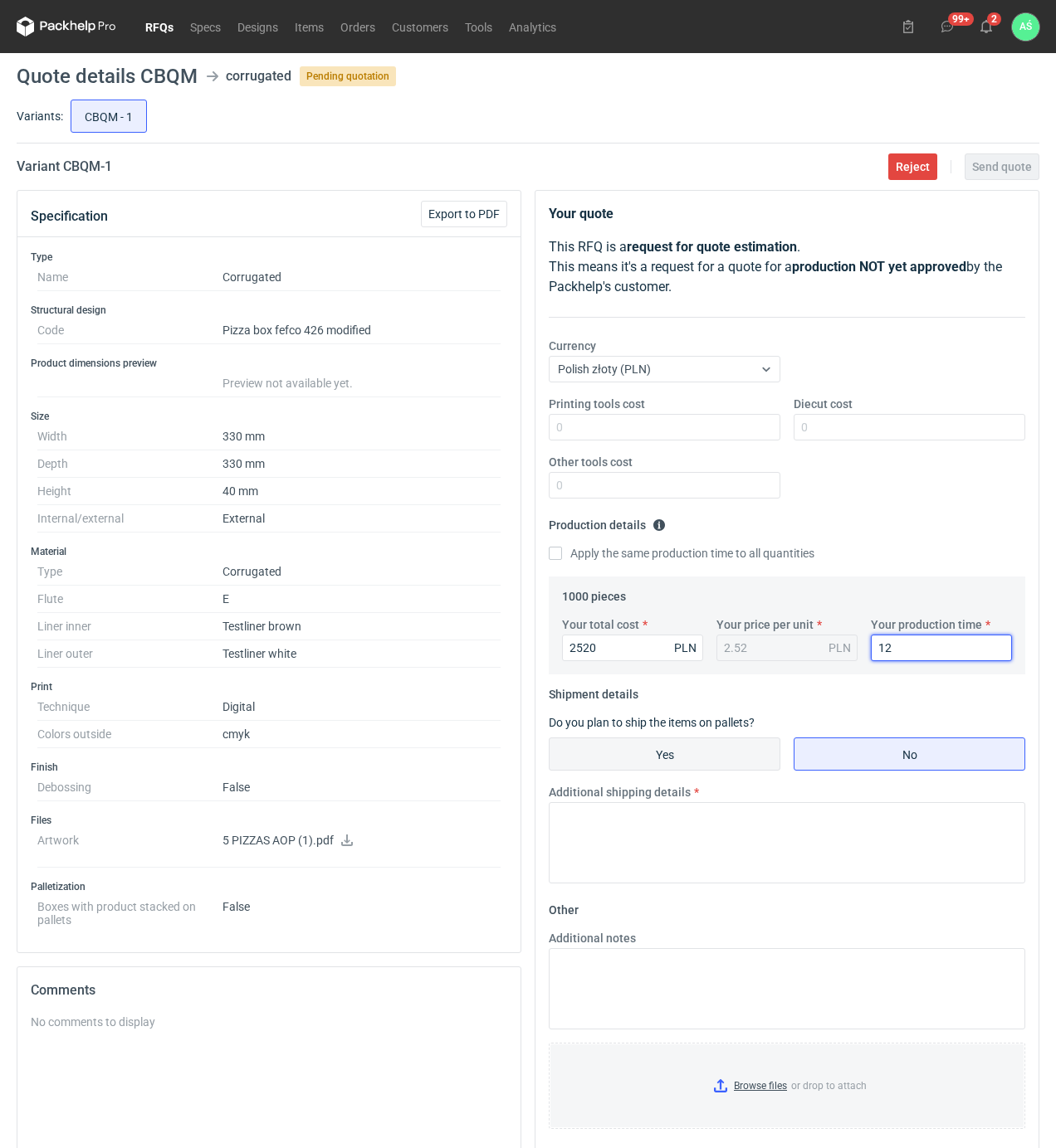
type input "12"
click at [678, 748] on input "Yes" at bounding box center [664, 755] width 230 height 32
radio input "true"
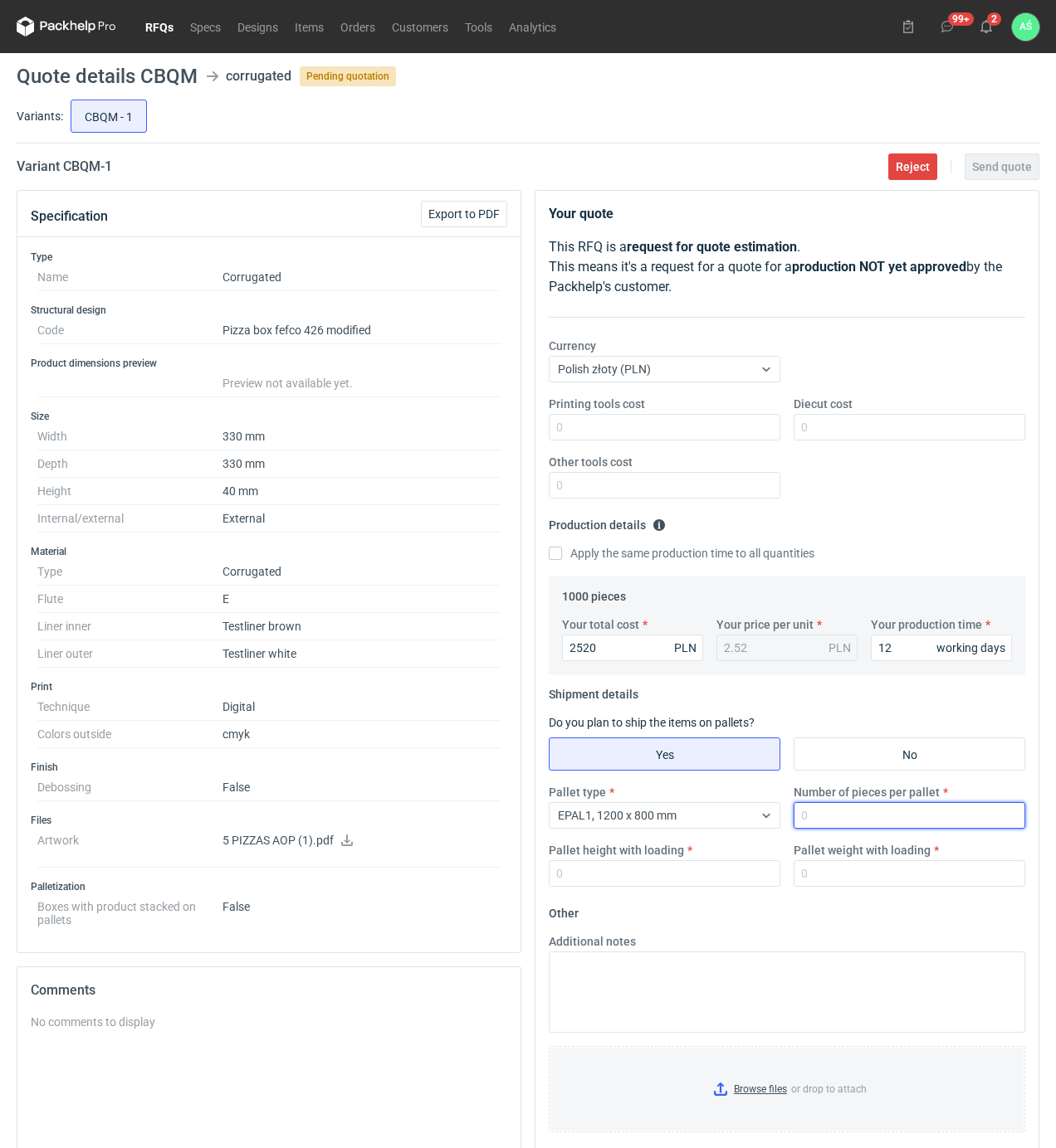
click at [799, 819] on input "Number of pieces per pallet" at bounding box center [910, 815] width 231 height 27
type input "1000"
type input "1600"
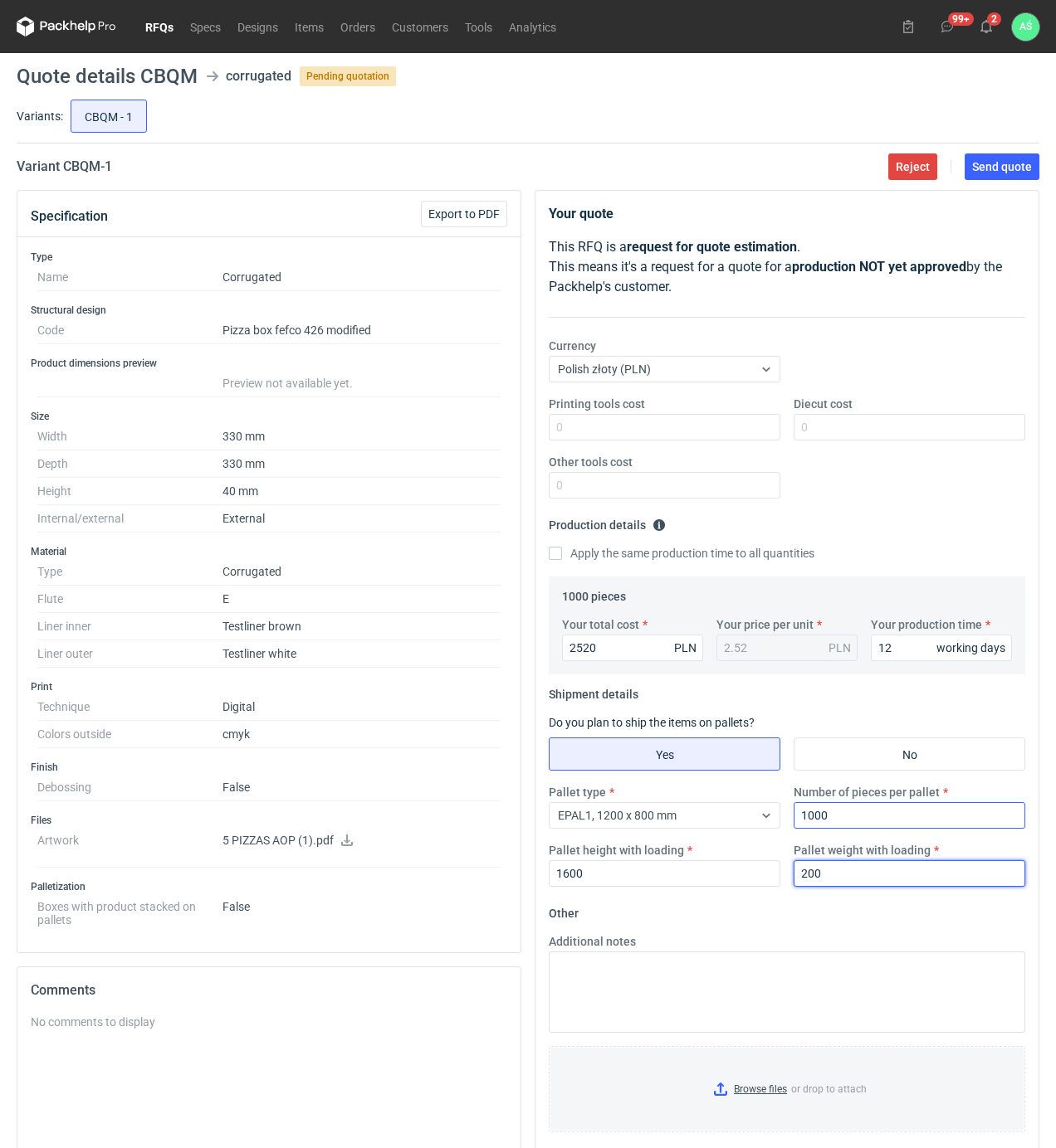
type input "200"
click at [777, 1092] on input "Browse files or drop to attach" at bounding box center [786, 1090] width 473 height 83
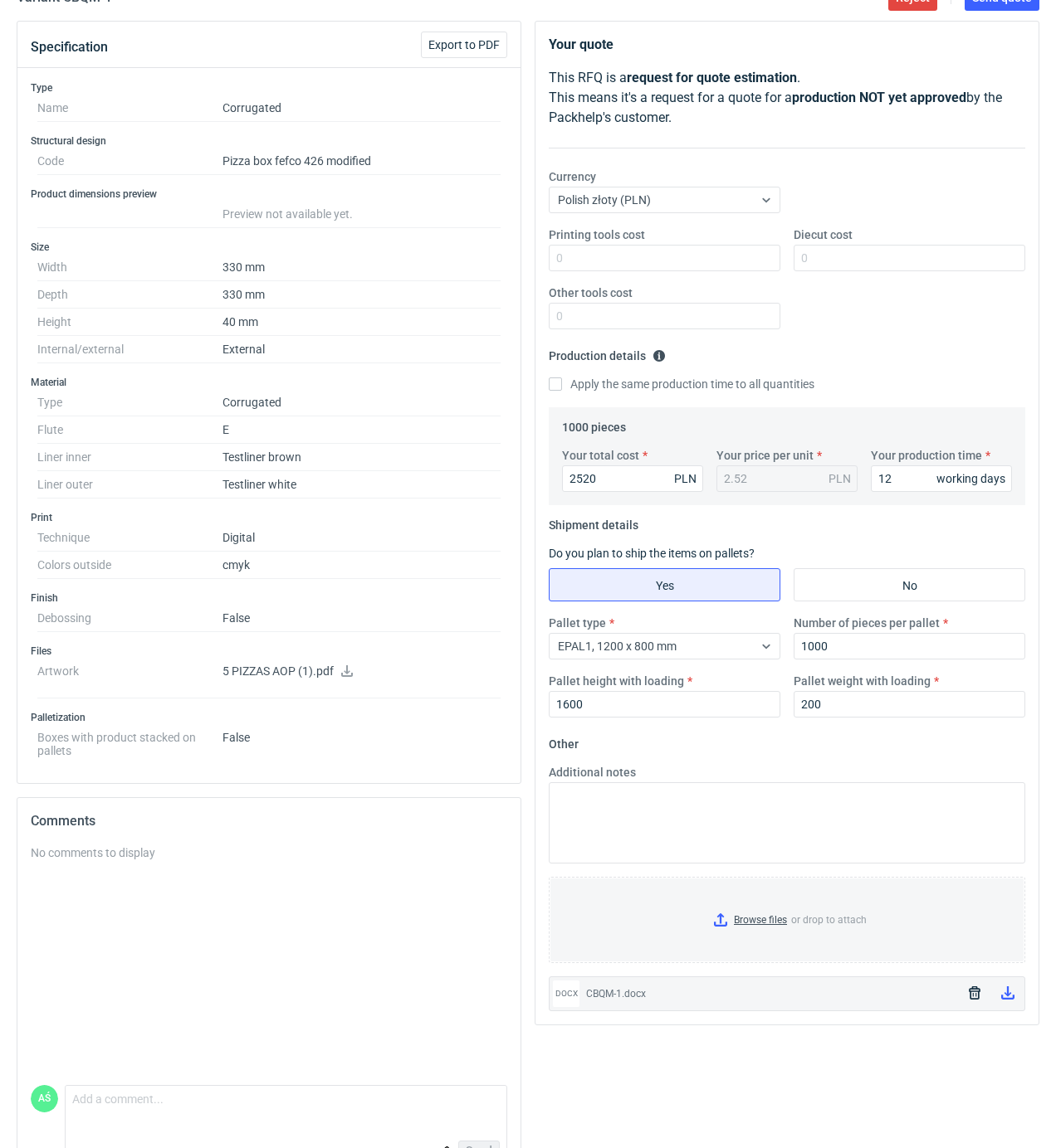
scroll to position [222, 0]
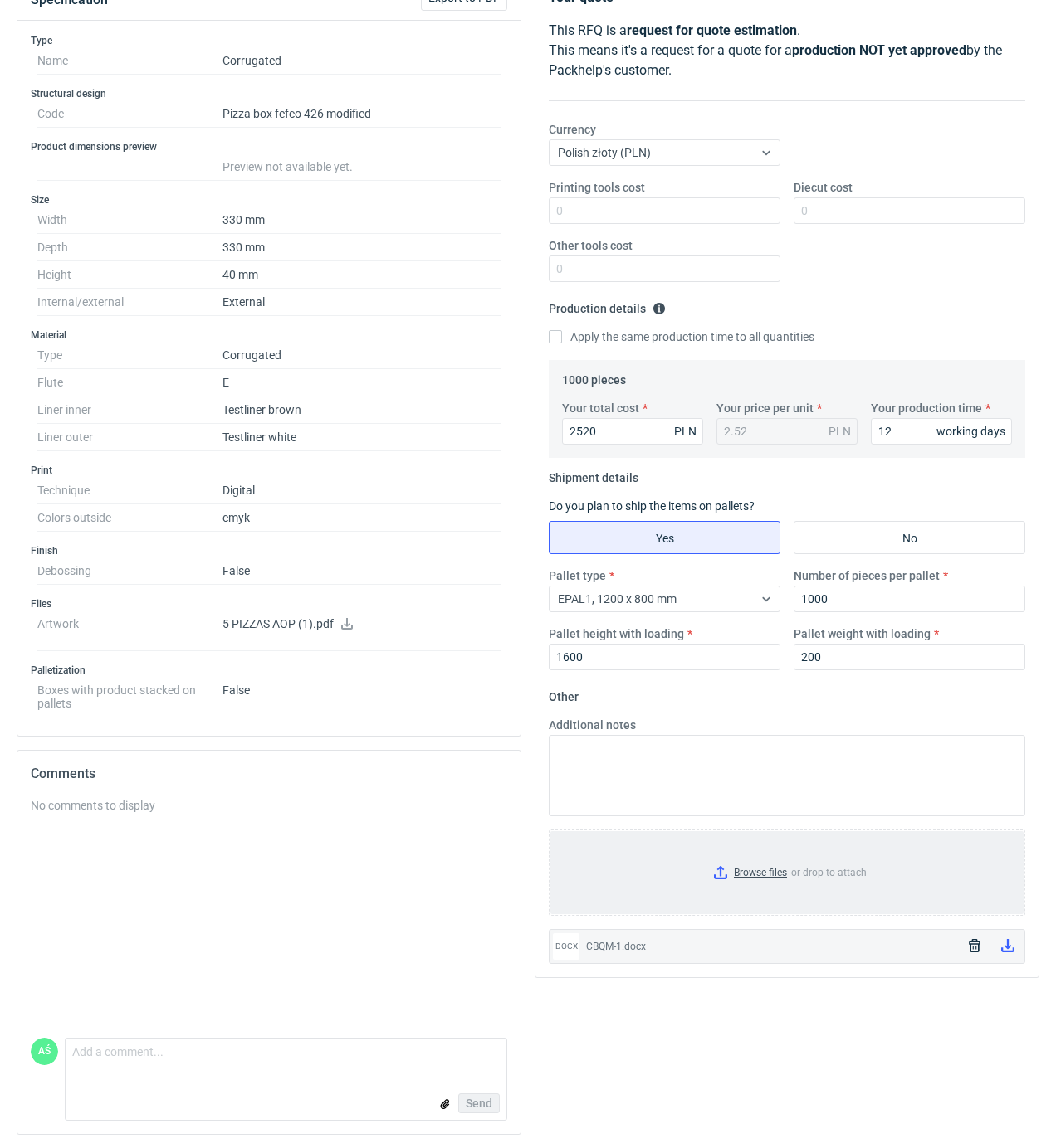
click at [782, 876] on input "Browse files or drop to attach" at bounding box center [786, 873] width 473 height 83
click at [973, 987] on icon "button" at bounding box center [974, 987] width 12 height 13
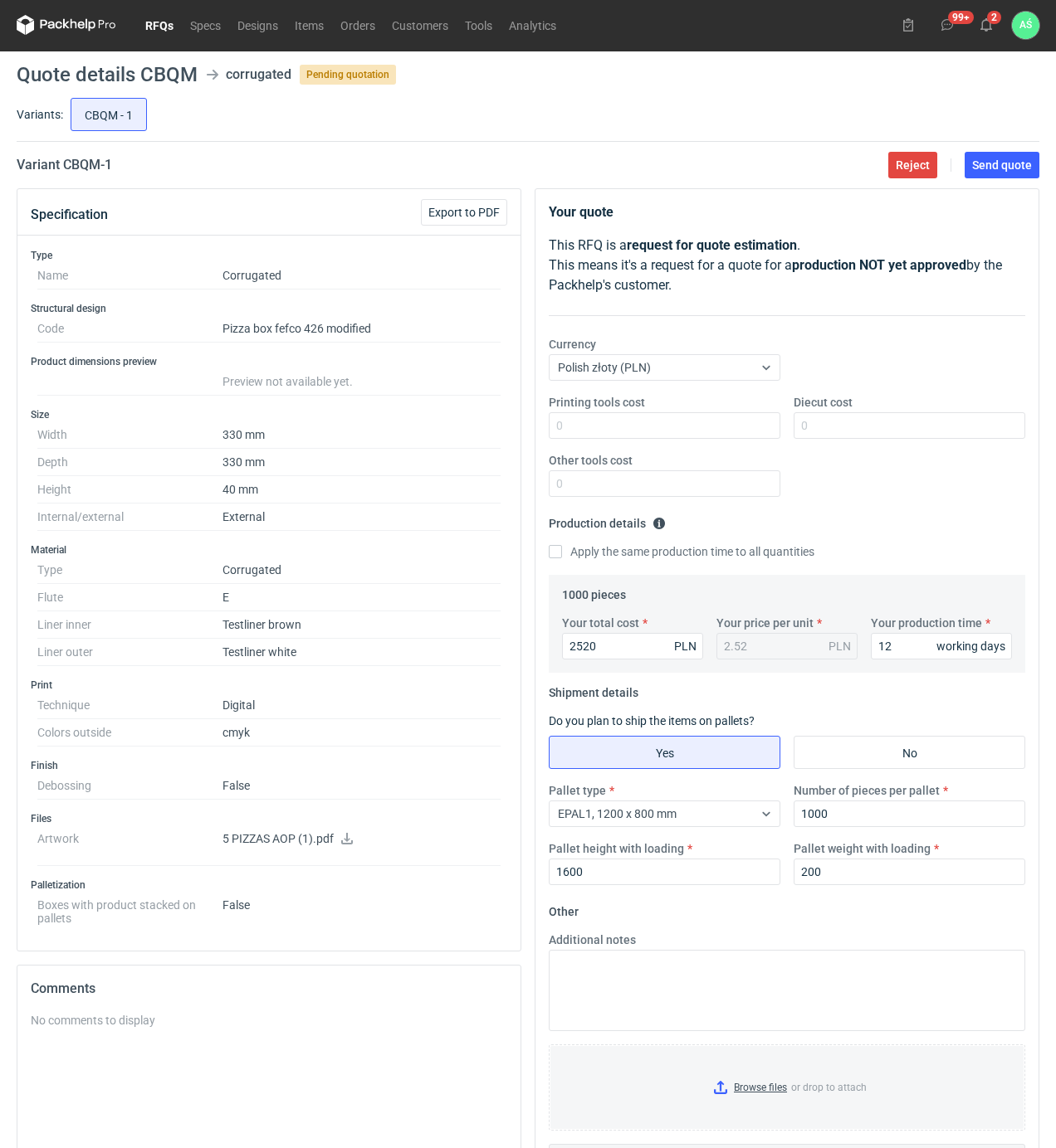
scroll to position [0, 0]
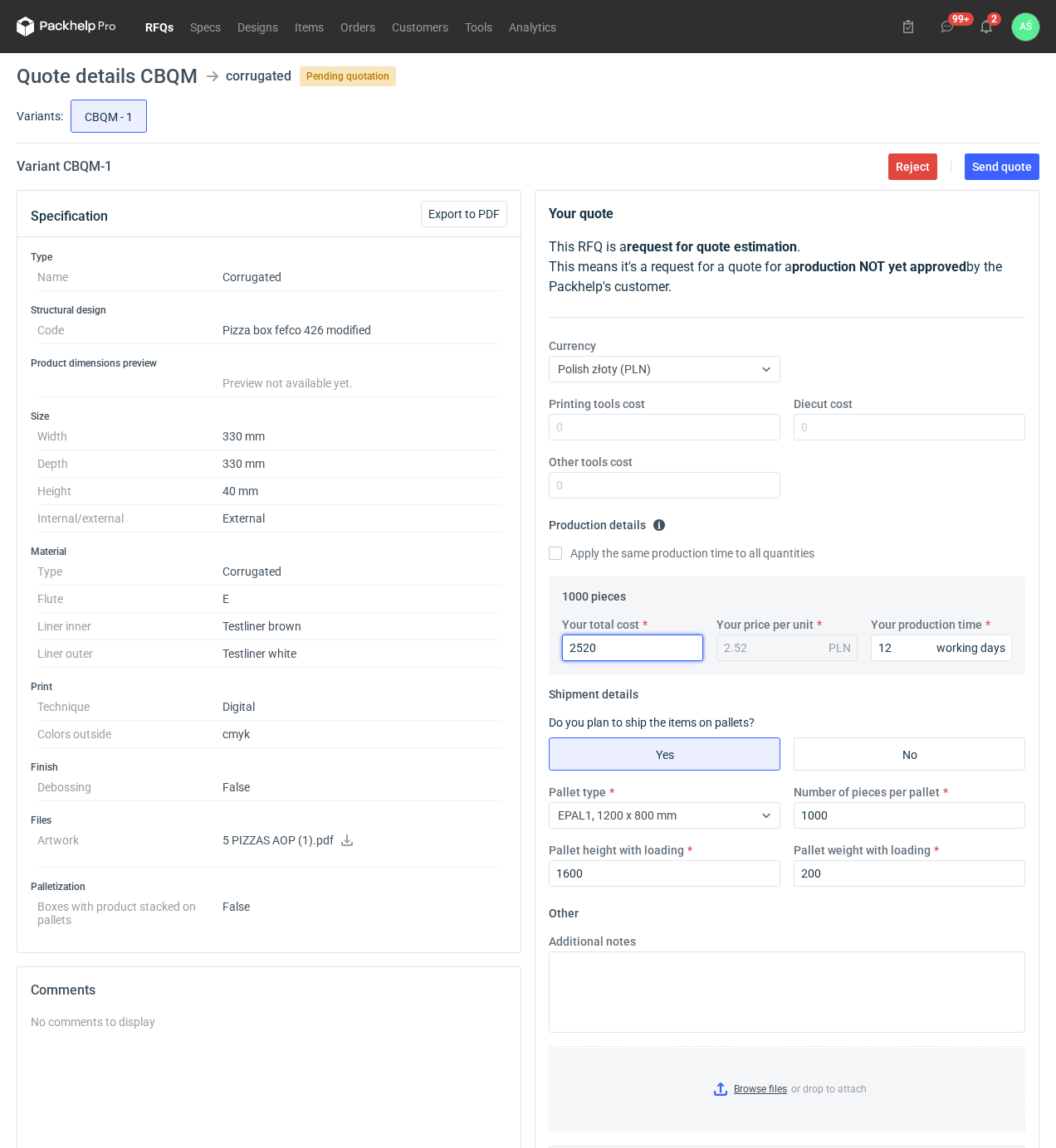
drag, startPoint x: 619, startPoint y: 654, endPoint x: 533, endPoint y: 646, distance: 86.4
click at [533, 646] on div "Your quote This RFQ is a request for quote estimation . This means it's a reque…" at bounding box center [786, 777] width 518 height 1175
type input "1"
type input "2190"
type input "2.19"
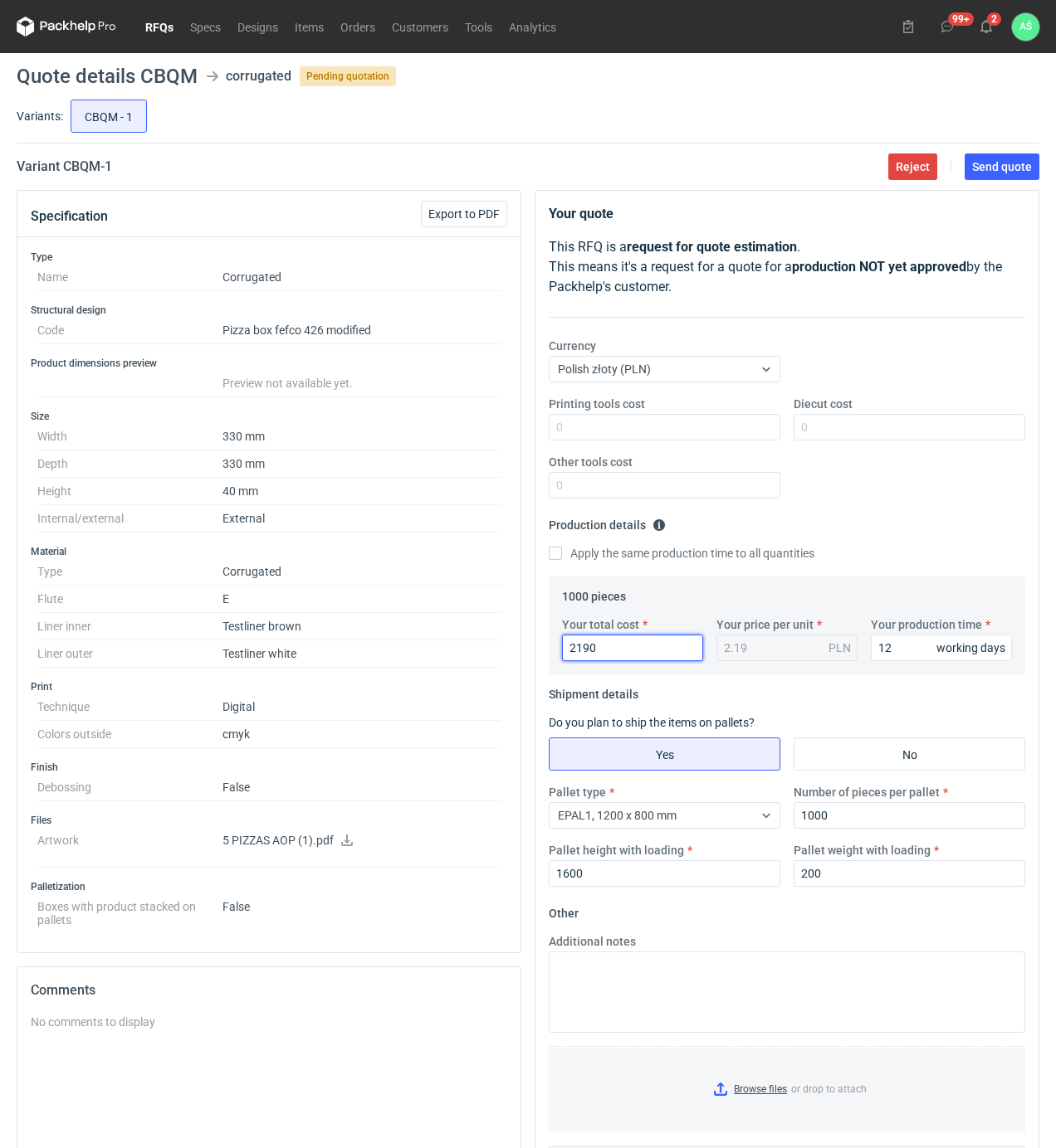
type input "2190"
click at [837, 423] on input "Diecut cost" at bounding box center [910, 428] width 231 height 27
type input "1200"
click at [767, 1083] on input "Browse files or drop to attach" at bounding box center [786, 1090] width 473 height 83
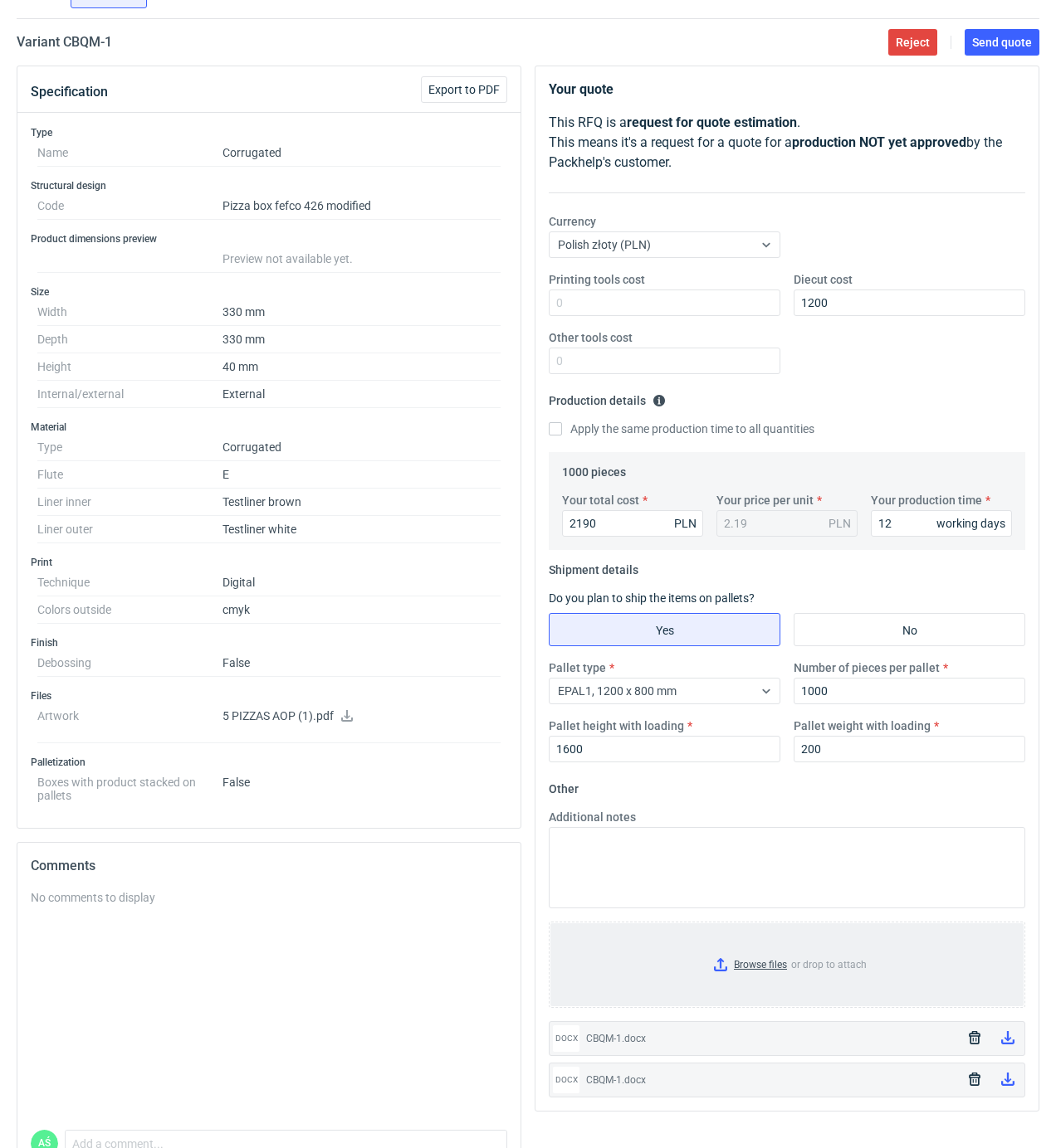
scroll to position [222, 0]
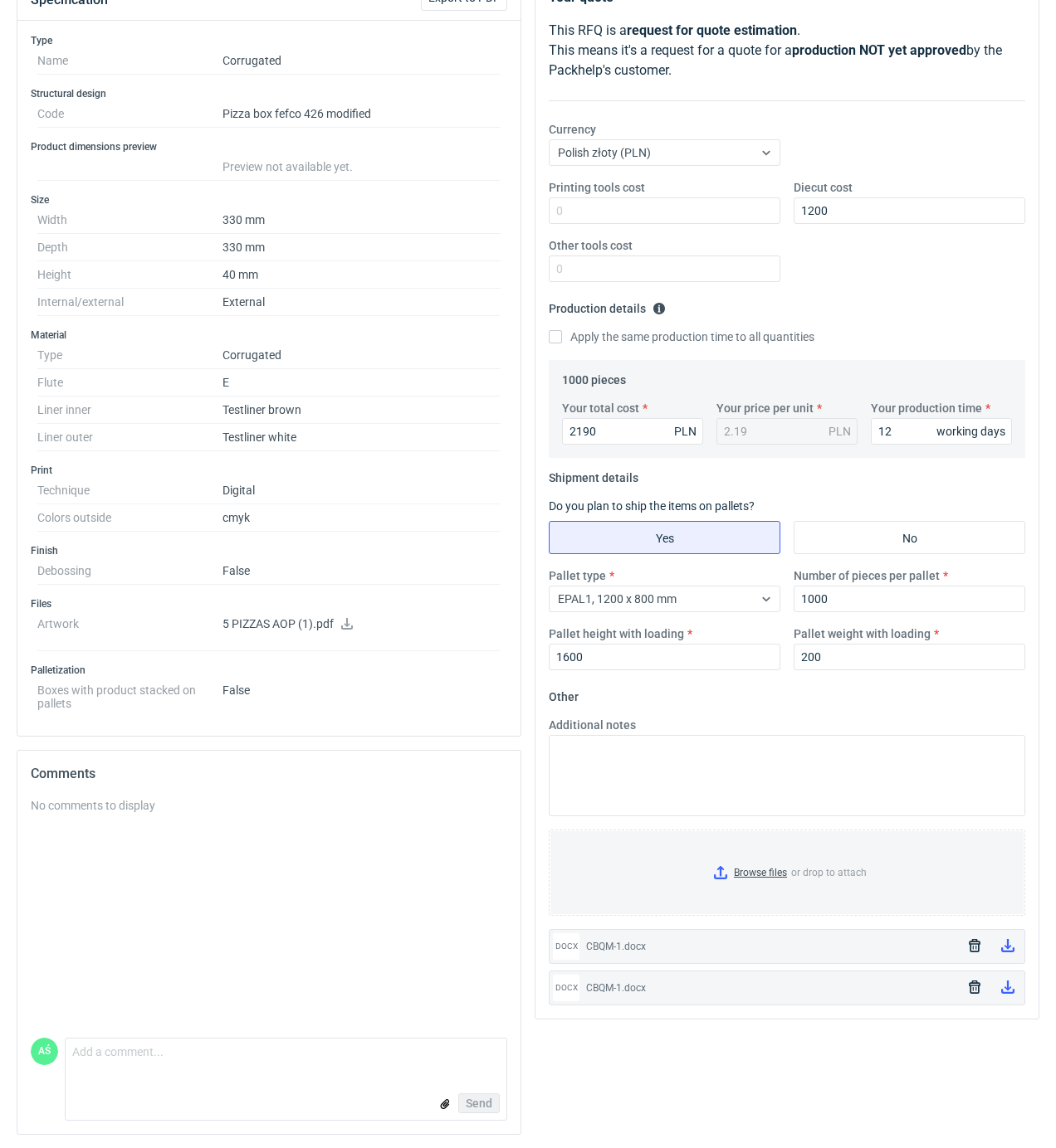
click at [977, 943] on icon "button" at bounding box center [974, 946] width 12 height 13
click at [974, 953] on button "button" at bounding box center [974, 947] width 27 height 28
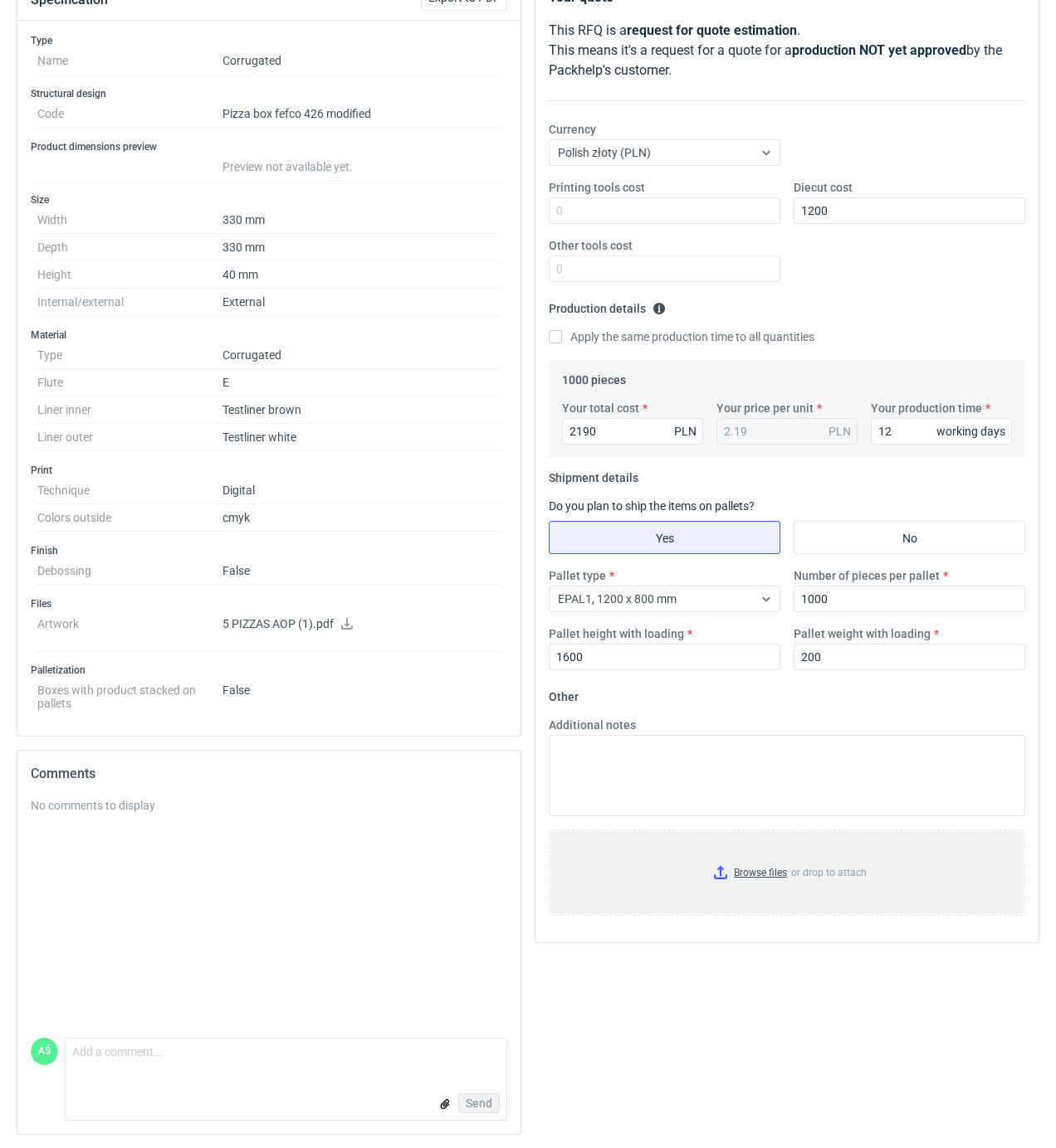
click at [719, 870] on input "Browse files or drop to attach" at bounding box center [786, 873] width 473 height 83
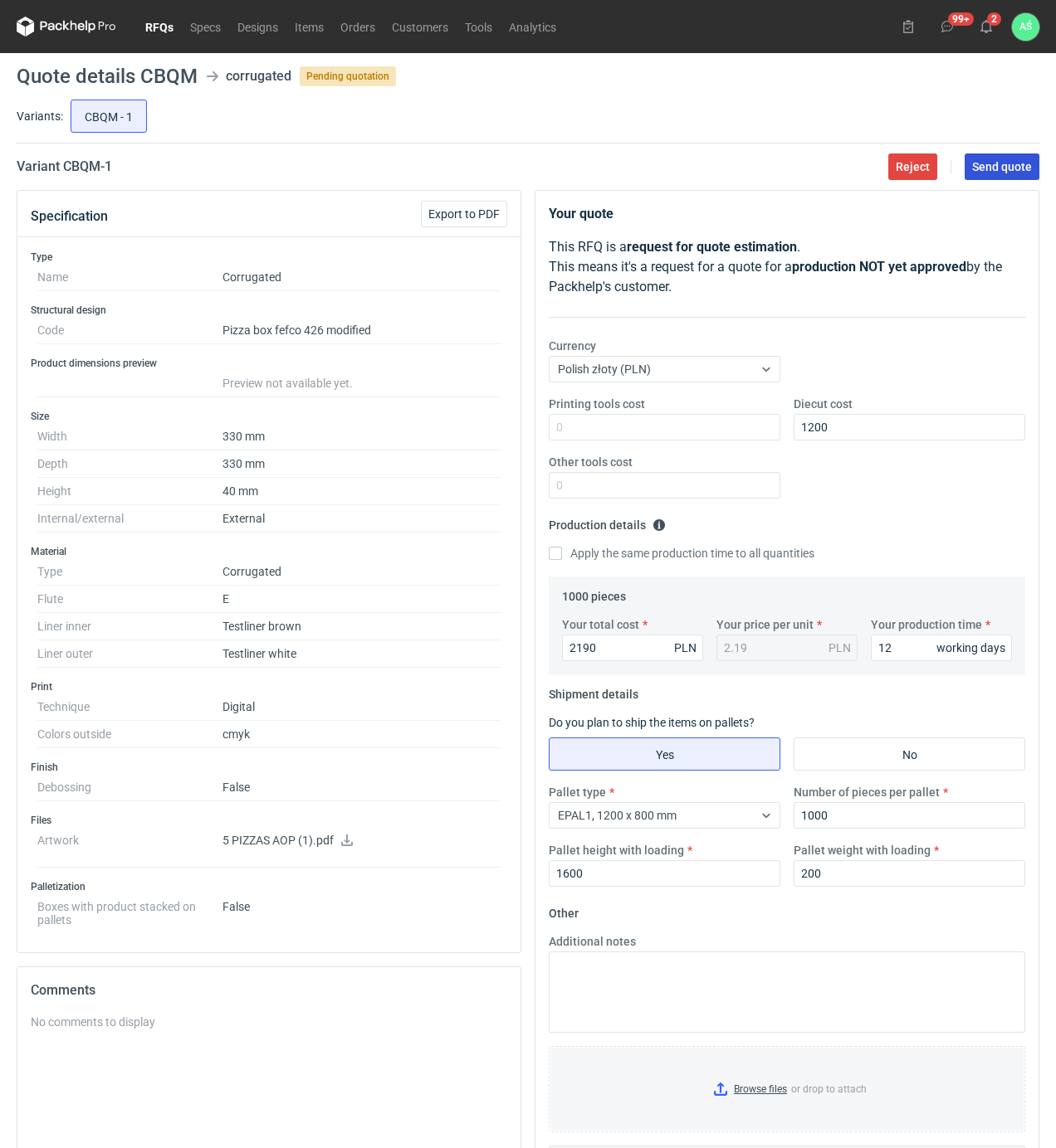
click at [993, 172] on span "Send quote" at bounding box center [1002, 166] width 60 height 12
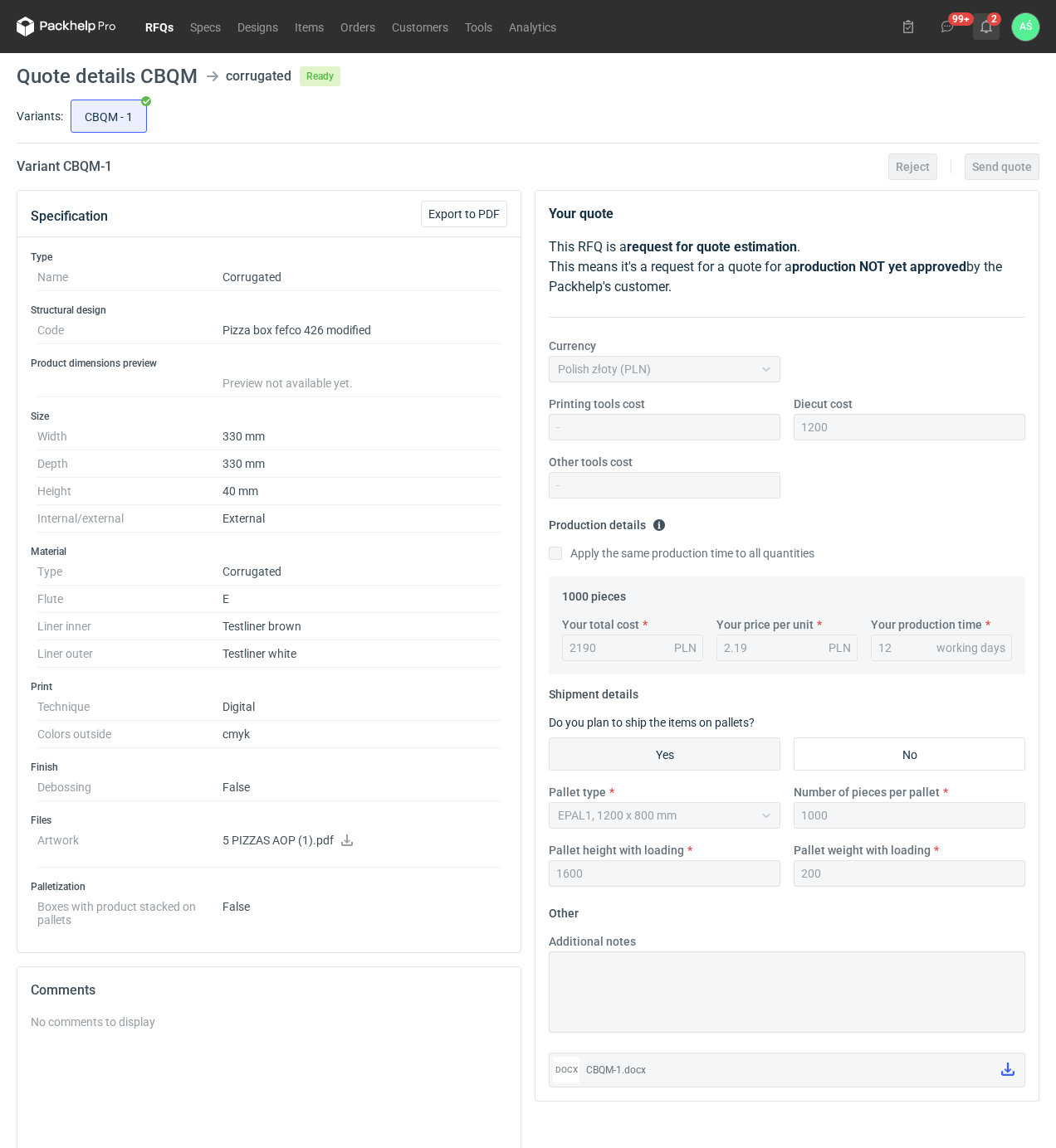
click at [990, 28] on use at bounding box center [986, 27] width 12 height 13
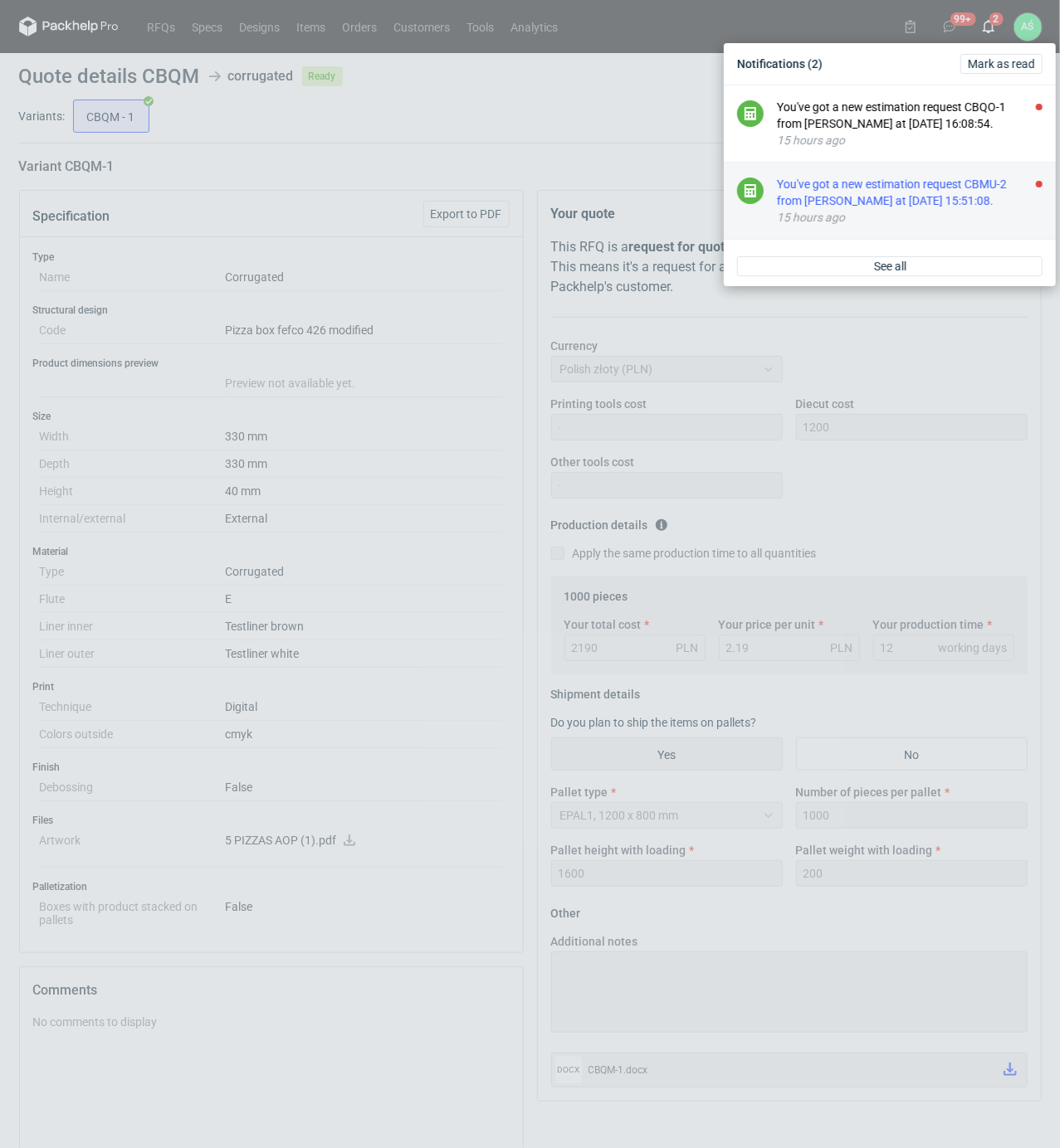
click at [926, 197] on div "You've got a new estimation request CBMU-2 from [PERSON_NAME] at [DATE] 15:51:0…" at bounding box center [909, 192] width 265 height 33
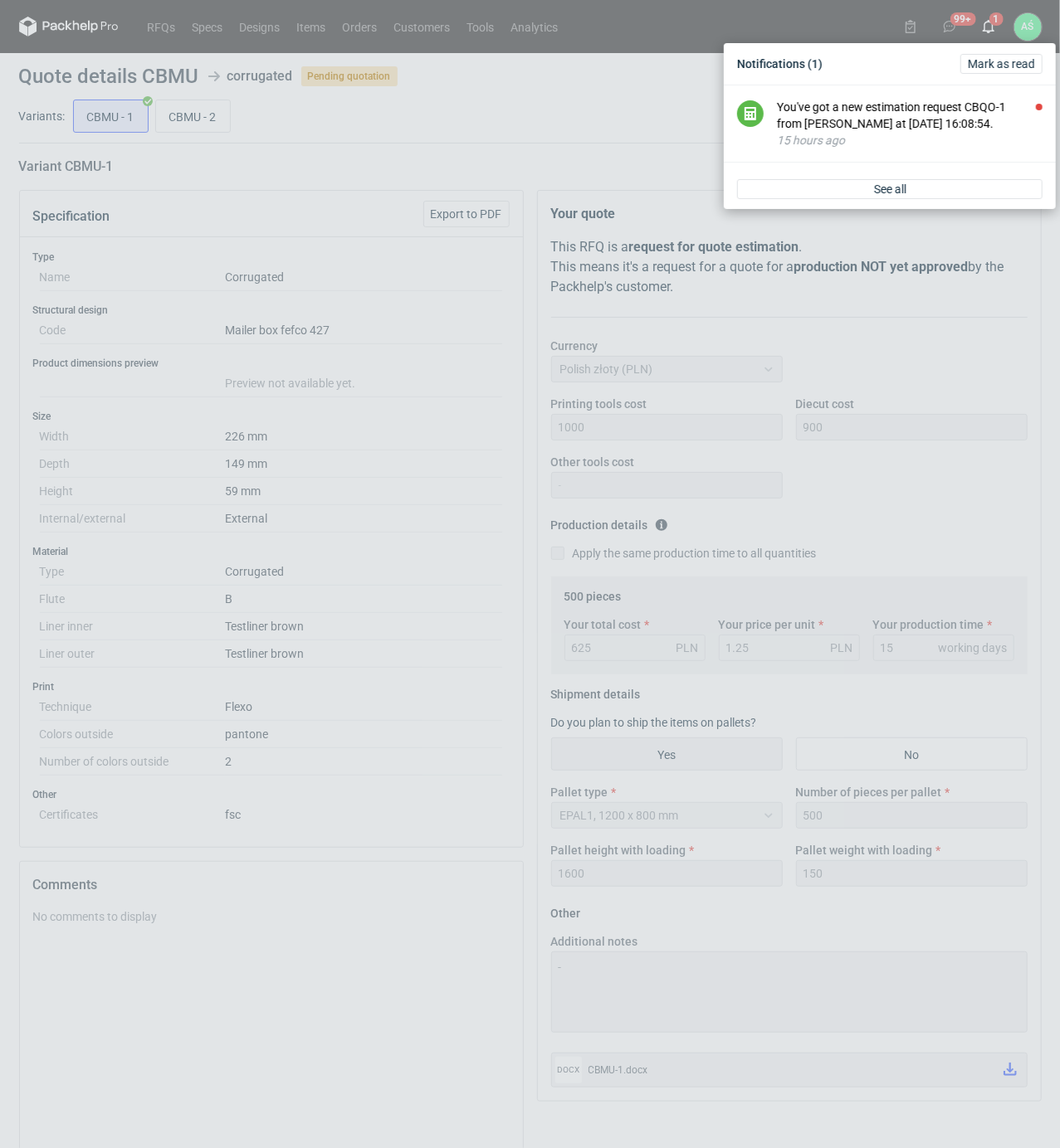
click at [453, 564] on div "Notifications (1) [PERSON_NAME] as read You've got a new estimation request CBQ…" at bounding box center [530, 574] width 1060 height 1148
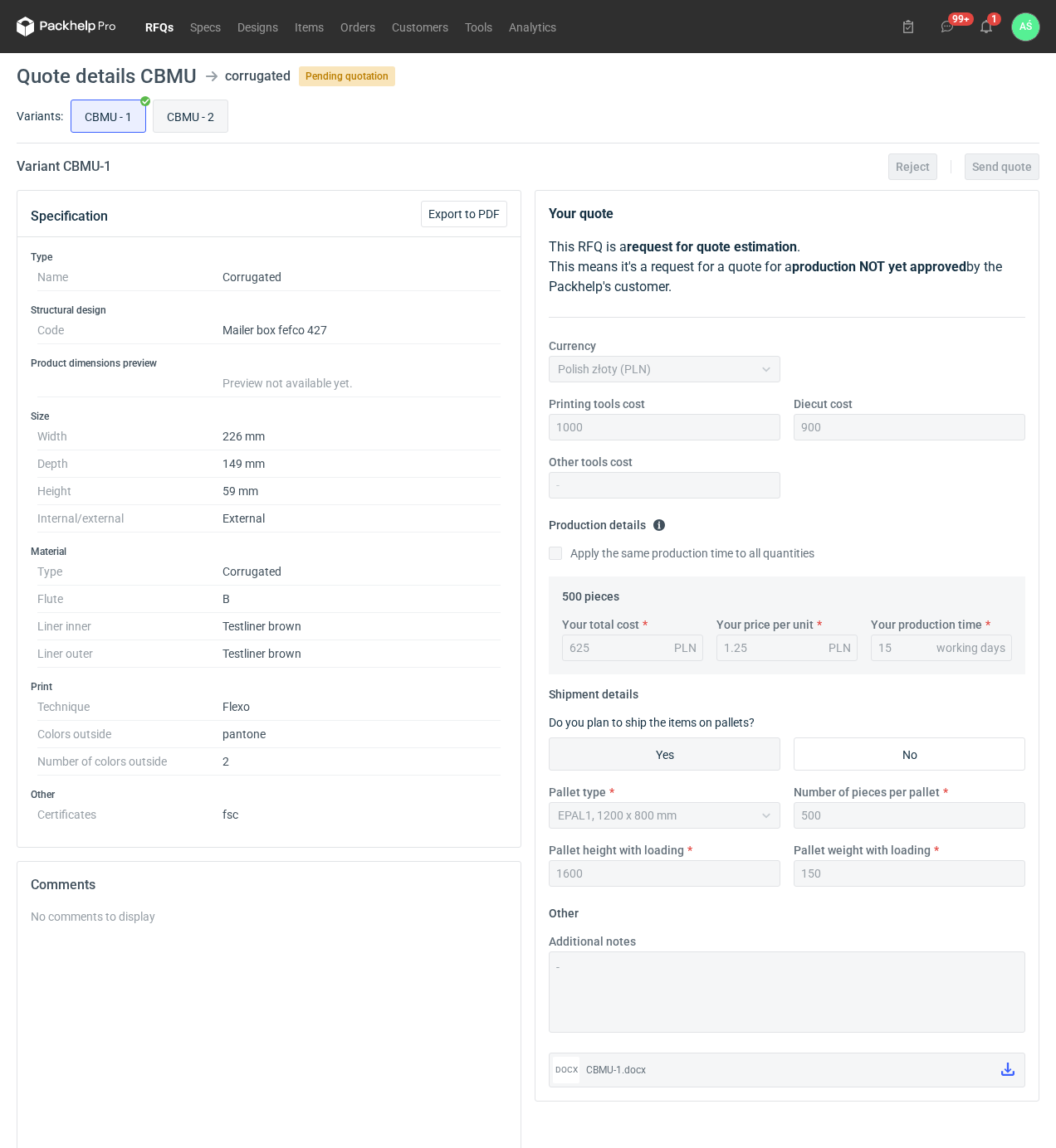
click at [194, 121] on input "CBMU - 2" at bounding box center [191, 116] width 74 height 32
radio input "true"
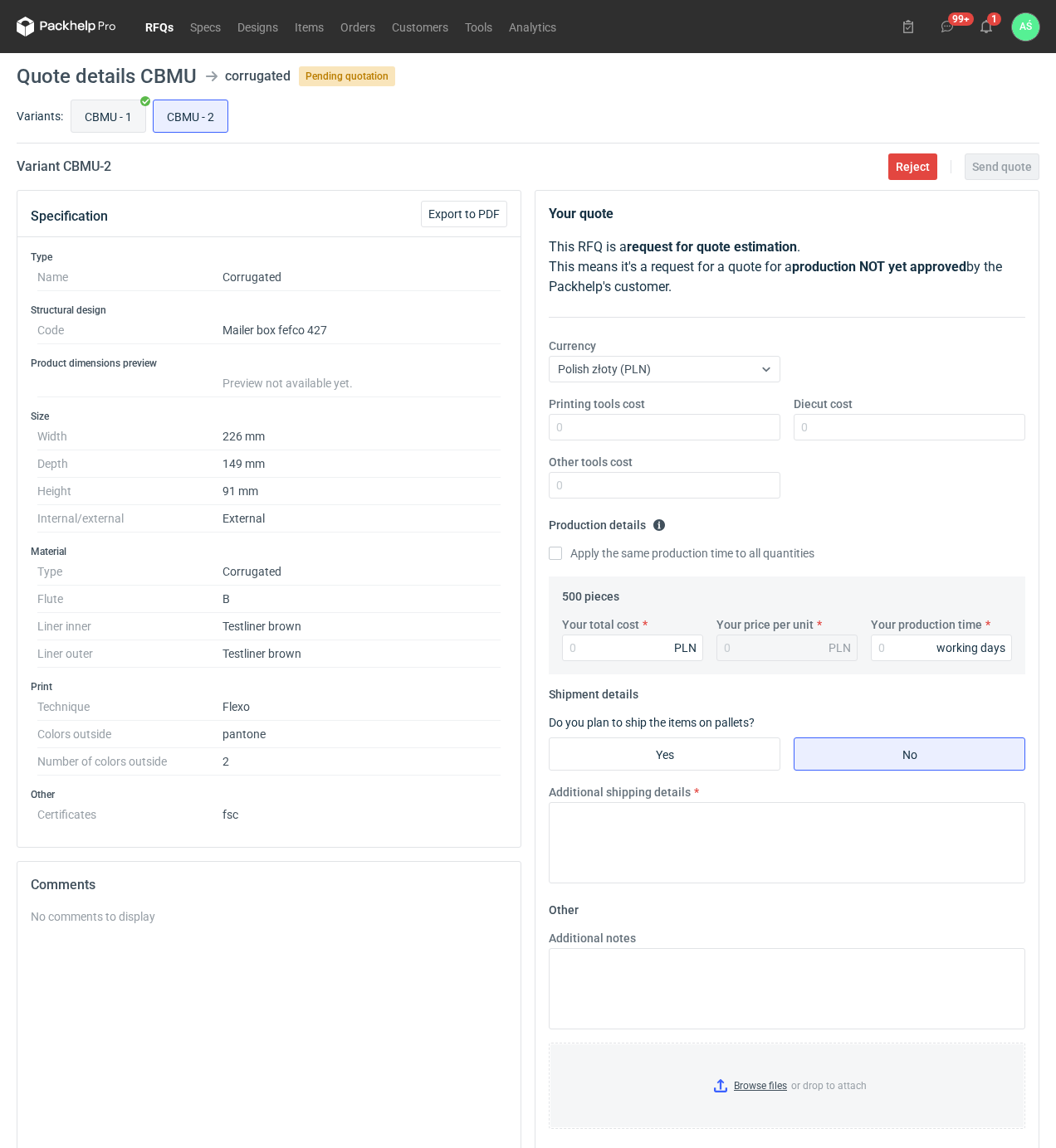
click at [101, 111] on input "CBMU - 1" at bounding box center [108, 116] width 74 height 32
radio input "true"
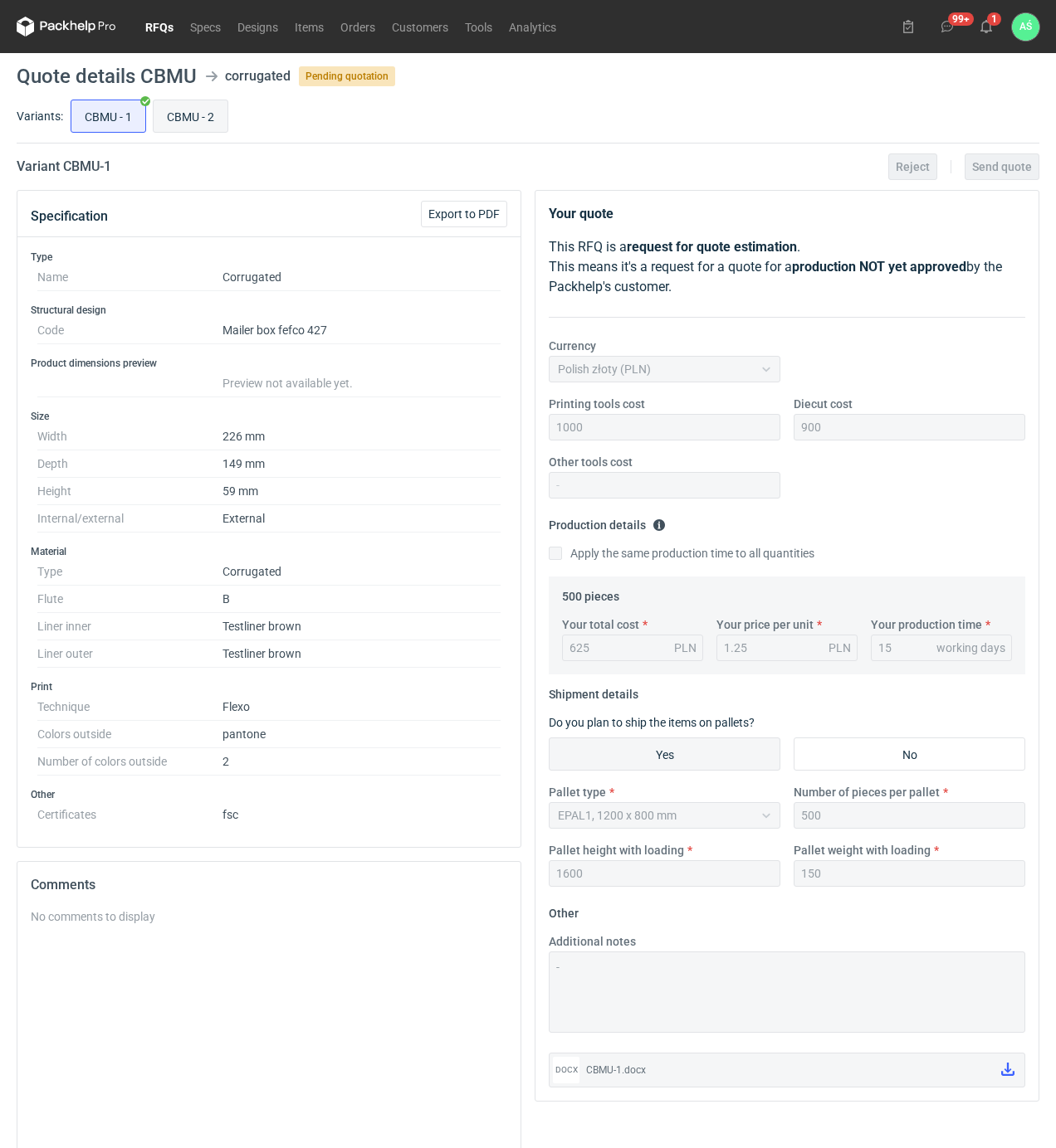
click at [166, 107] on input "CBMU - 2" at bounding box center [191, 116] width 74 height 32
radio input "true"
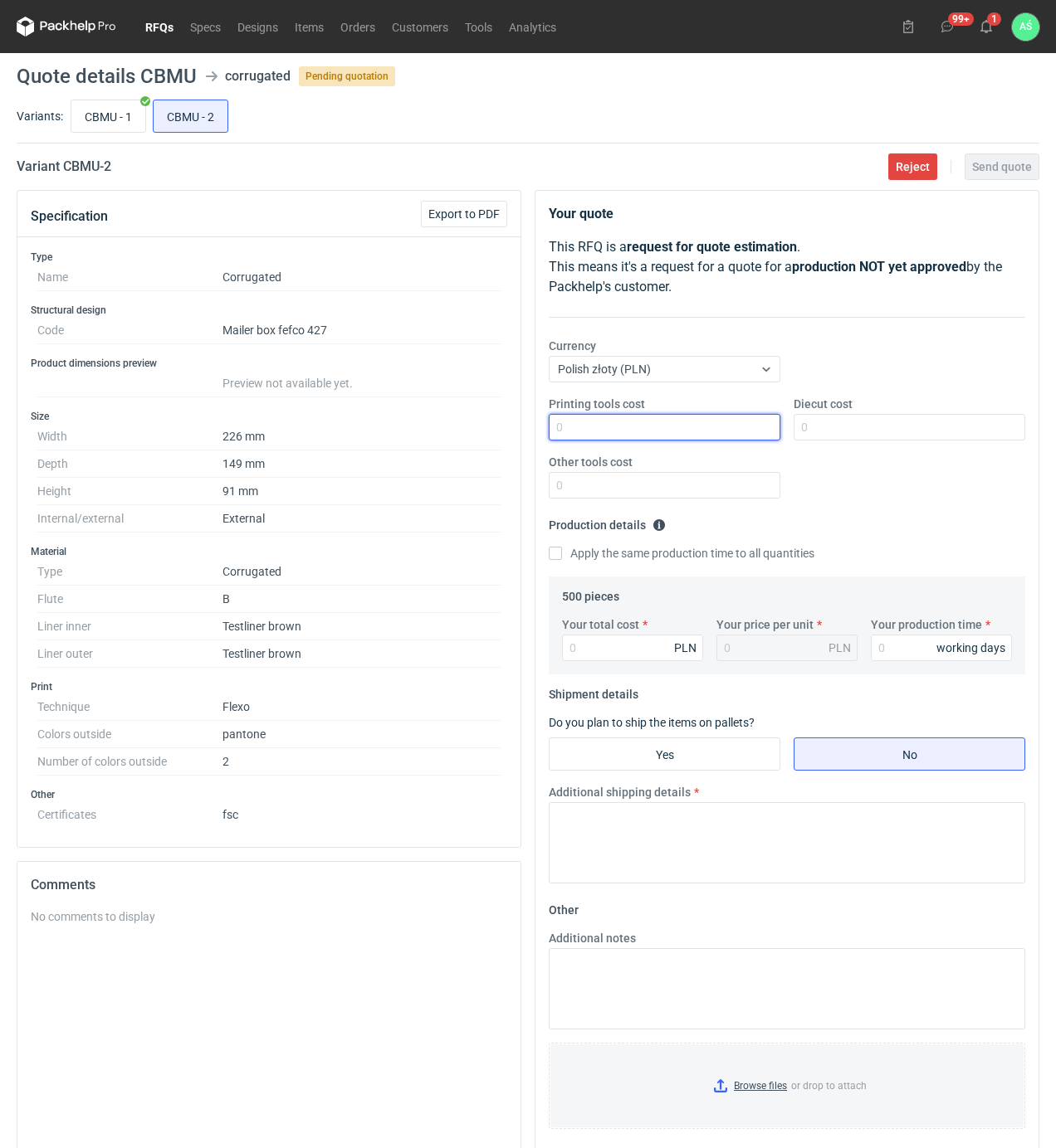
click at [739, 429] on input "Printing tools cost" at bounding box center [664, 428] width 231 height 27
type input "800"
type input "500"
type input "880"
type input "1.76"
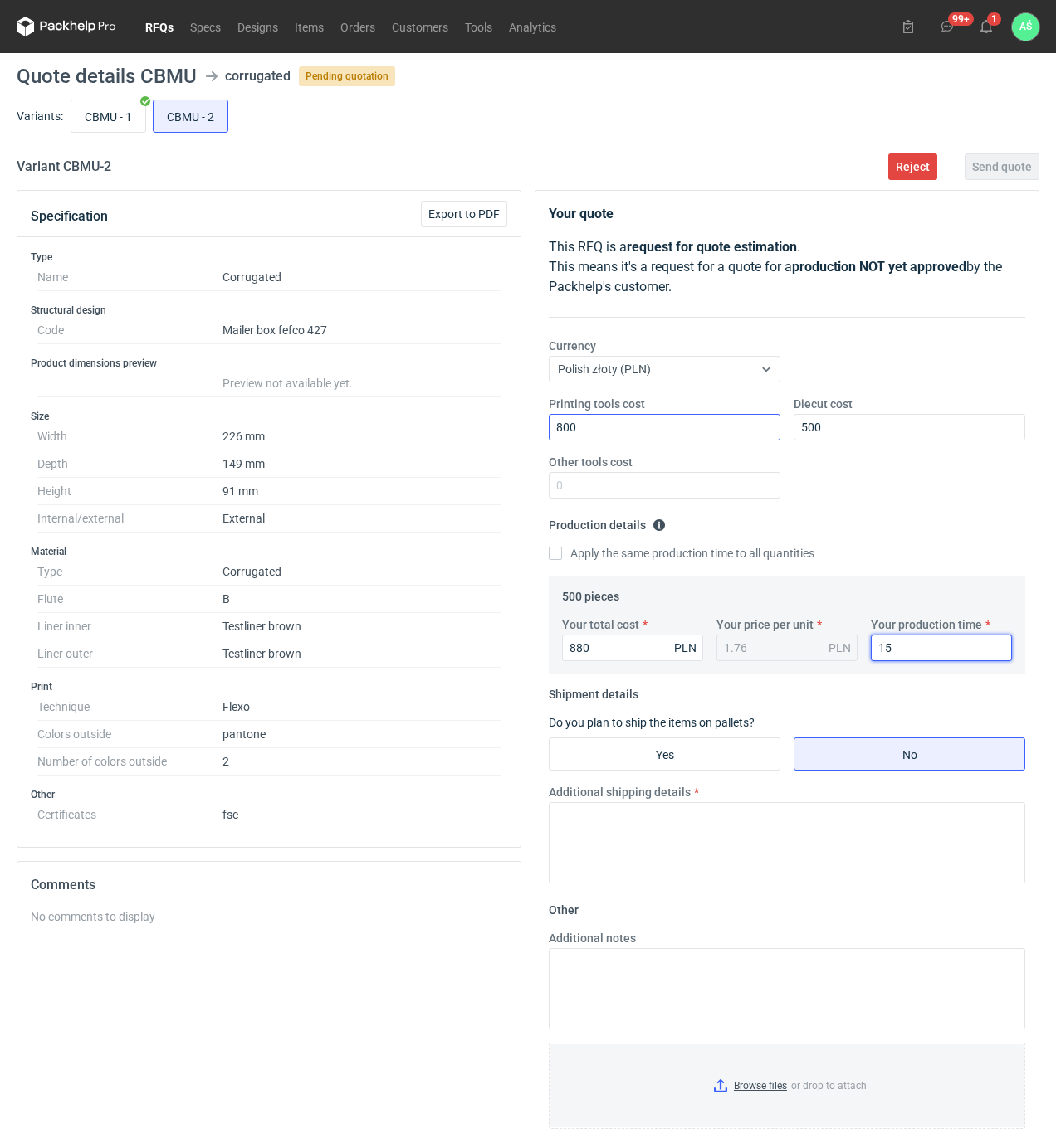
type input "15"
click at [711, 757] on input "Yes" at bounding box center [664, 755] width 230 height 32
radio input "true"
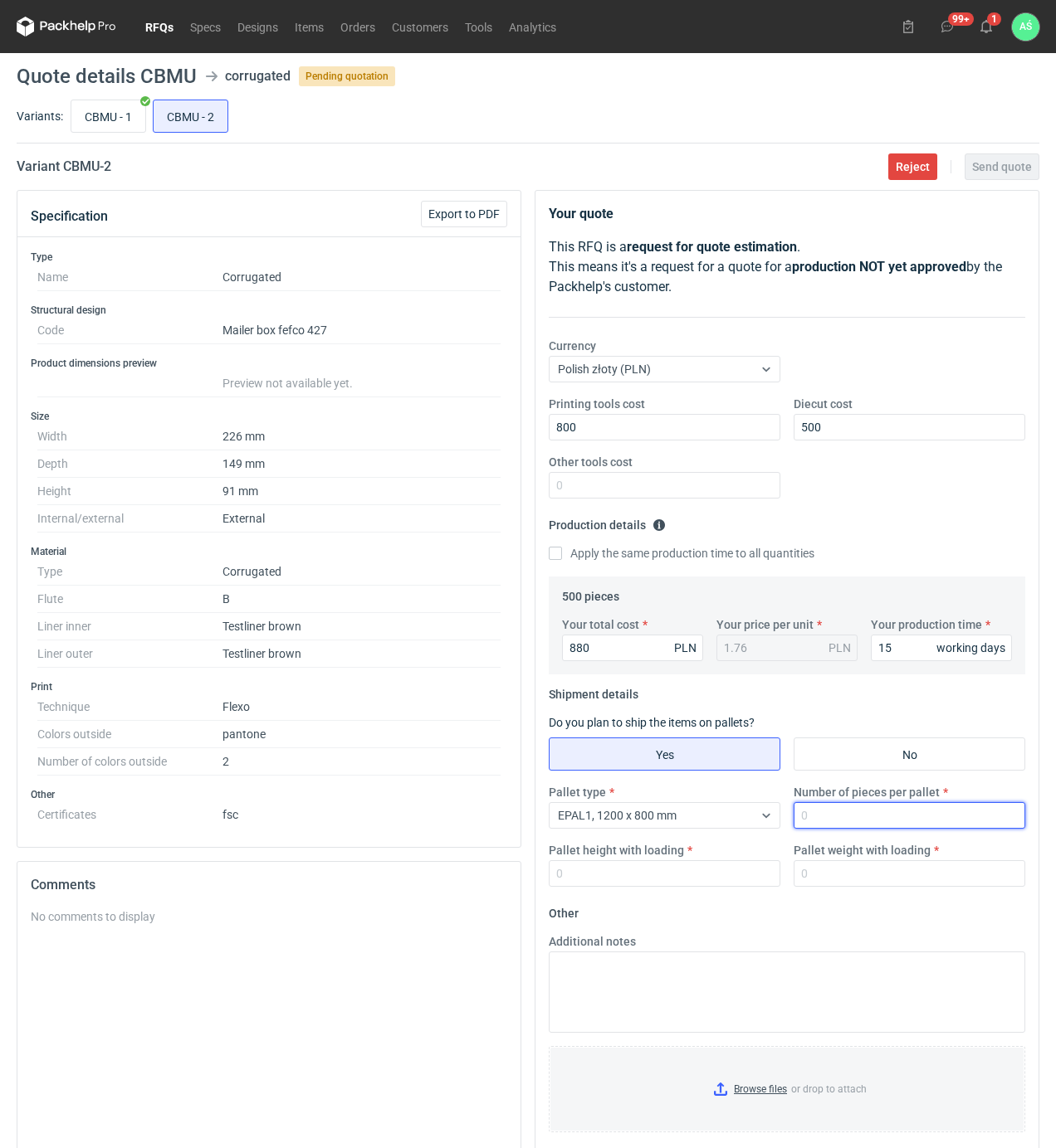
click at [840, 819] on input "Number of pieces per pallet" at bounding box center [910, 815] width 231 height 27
type input "500"
type input "1800"
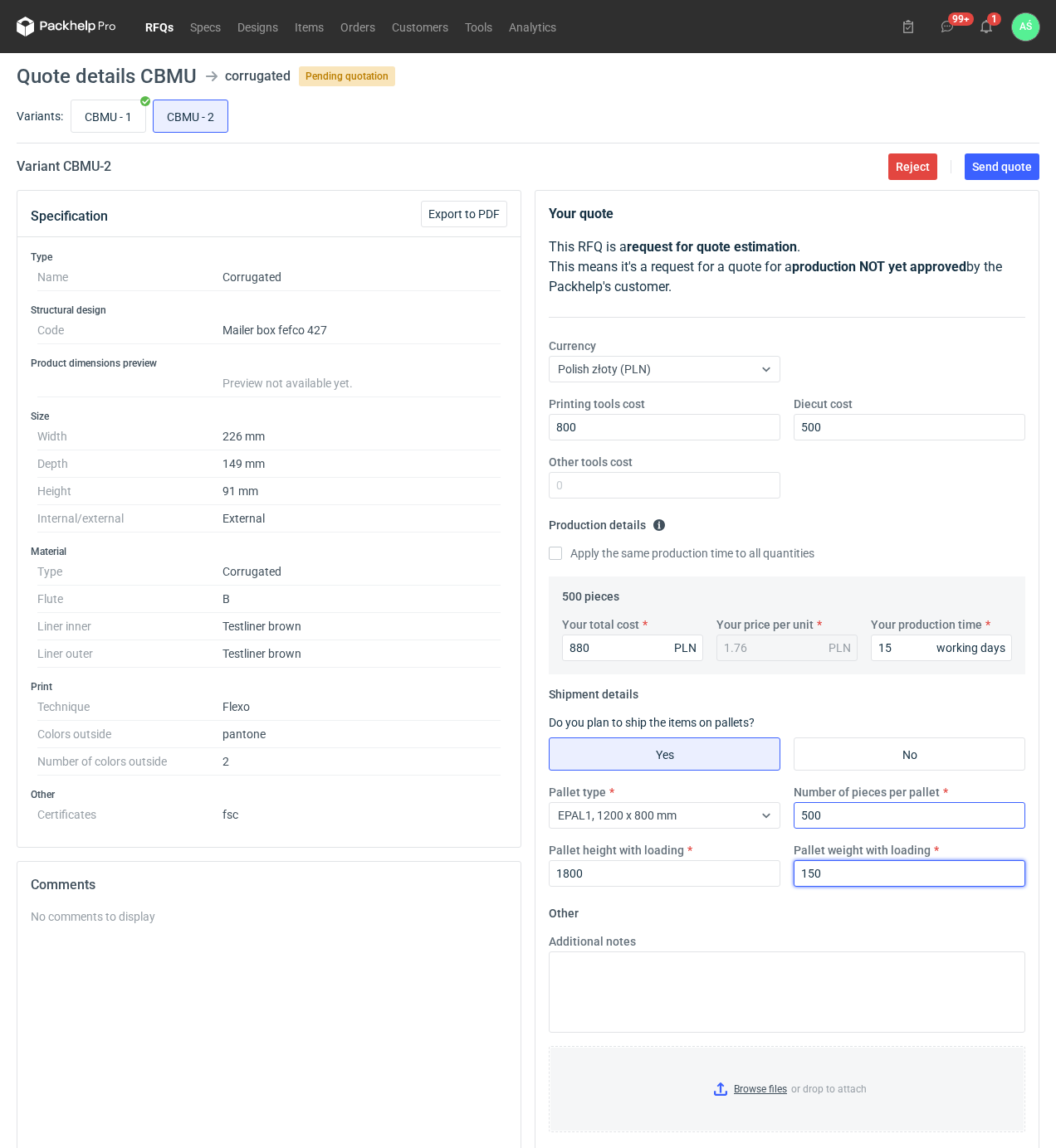
type input "150"
click at [741, 1086] on input "Browse files or drop to attach" at bounding box center [786, 1090] width 473 height 83
click at [1044, 166] on main "Quote details CBMU corrugated Pending quotation Variants: CBMU - 1 CBMU - 2 Var…" at bounding box center [528, 656] width 1036 height 1206
click at [1024, 166] on span "Send quote" at bounding box center [1002, 166] width 60 height 12
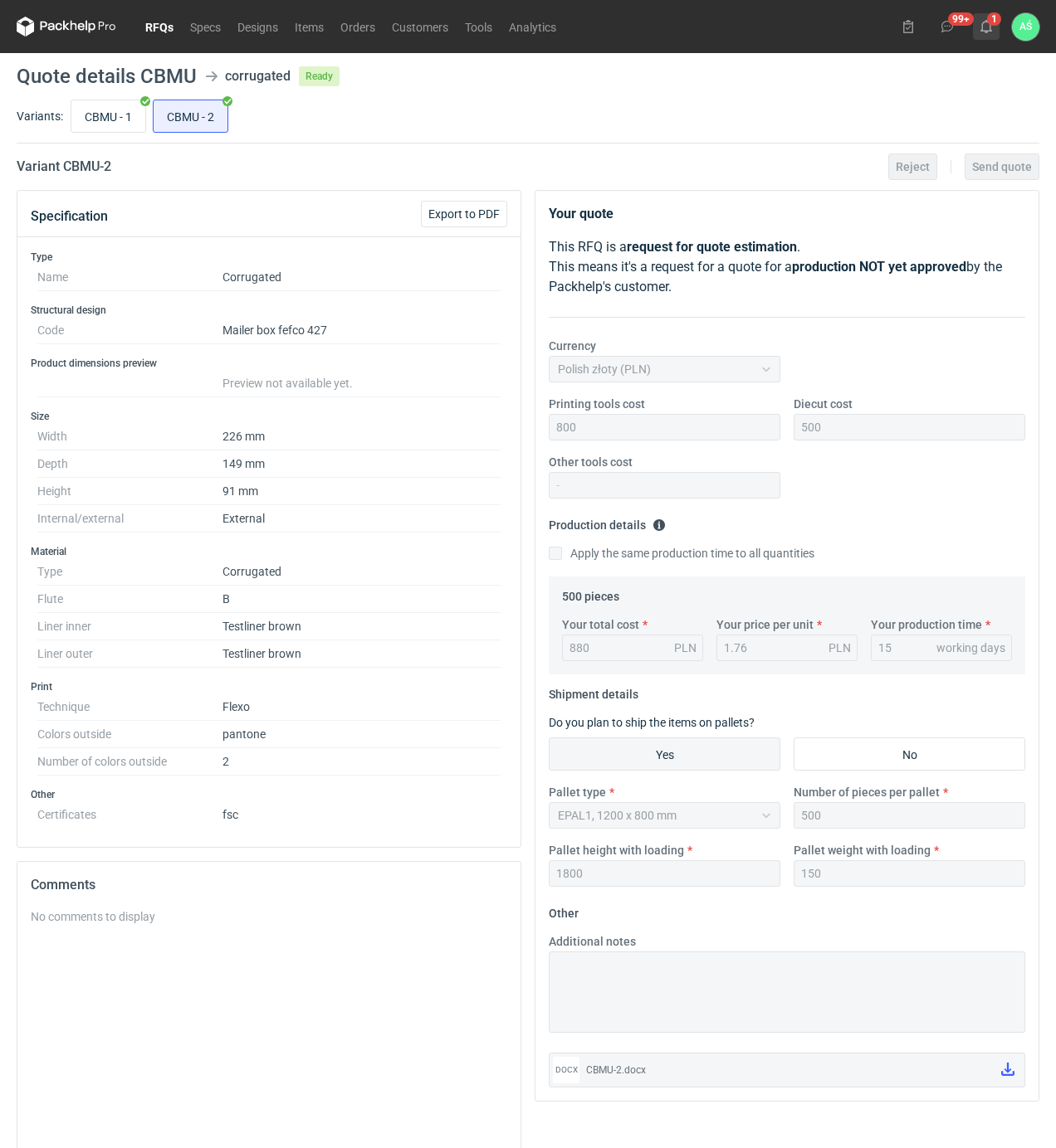
click at [986, 28] on icon at bounding box center [986, 27] width 13 height 13
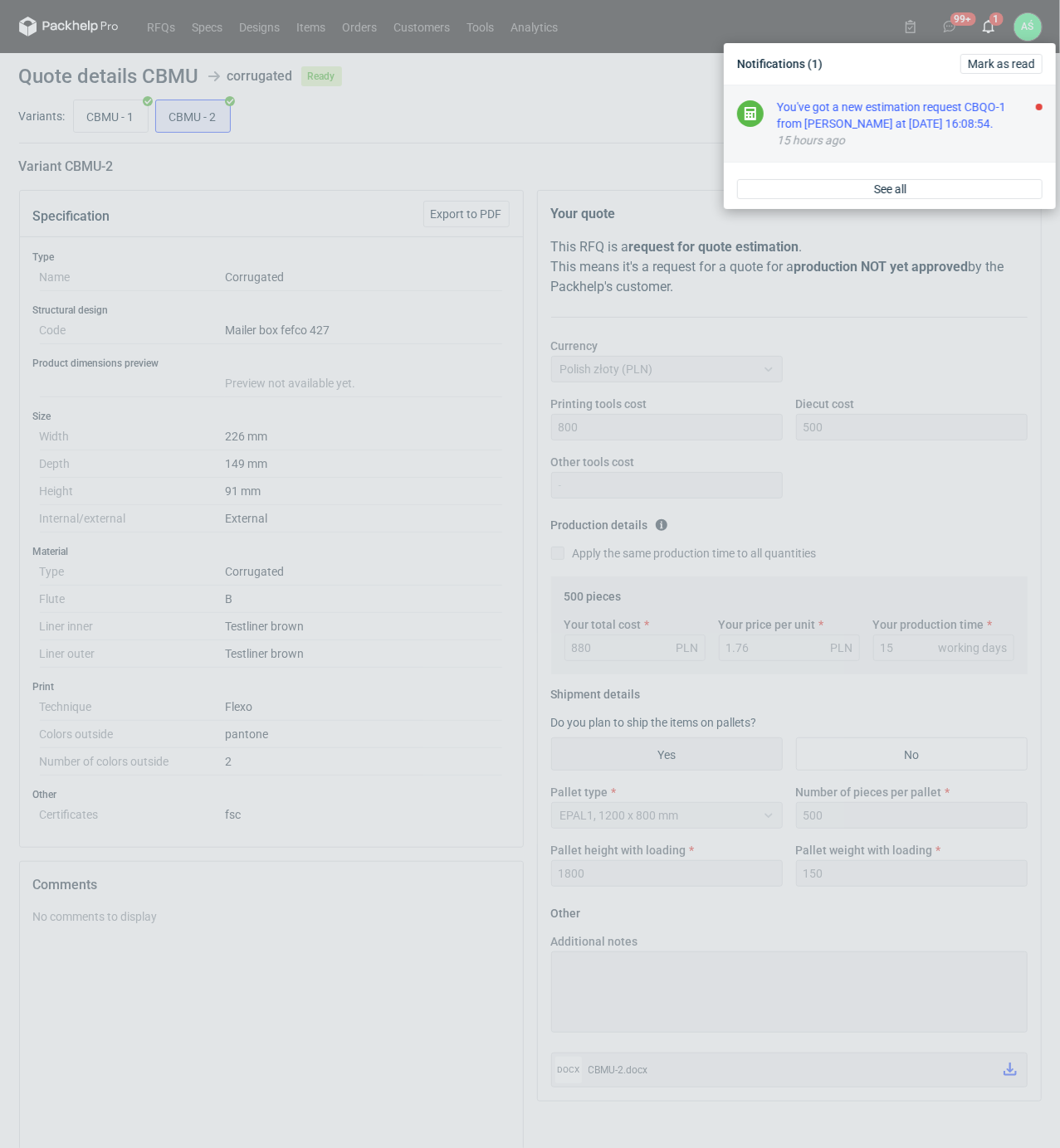
click at [977, 131] on div "You've got a new estimation request CBQO-1 from [PERSON_NAME] at [DATE] 16:08:5…" at bounding box center [909, 116] width 265 height 33
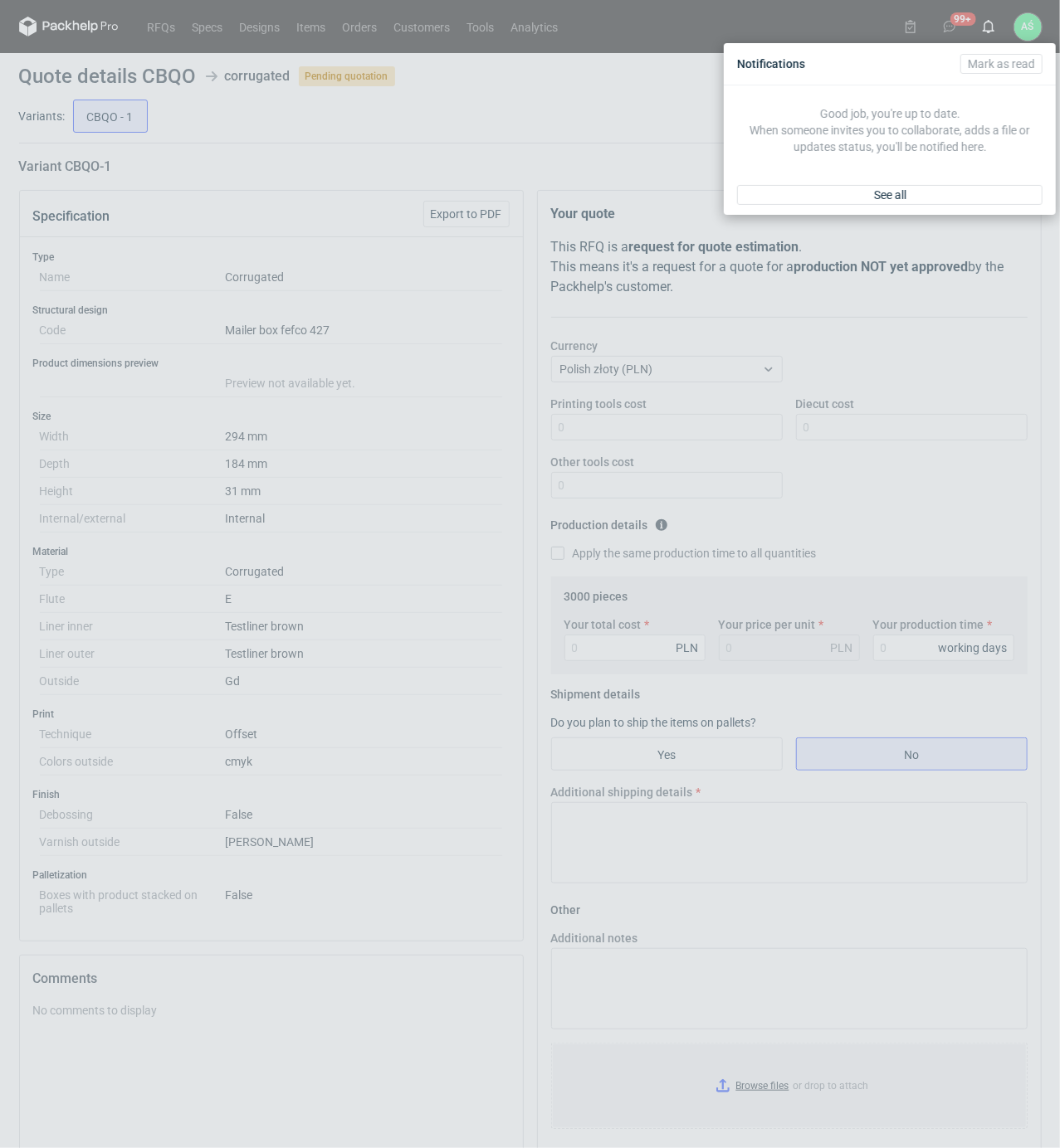
click at [449, 438] on div "Notifications [PERSON_NAME] as read Good job, you're up to date. When someone i…" at bounding box center [530, 574] width 1060 height 1148
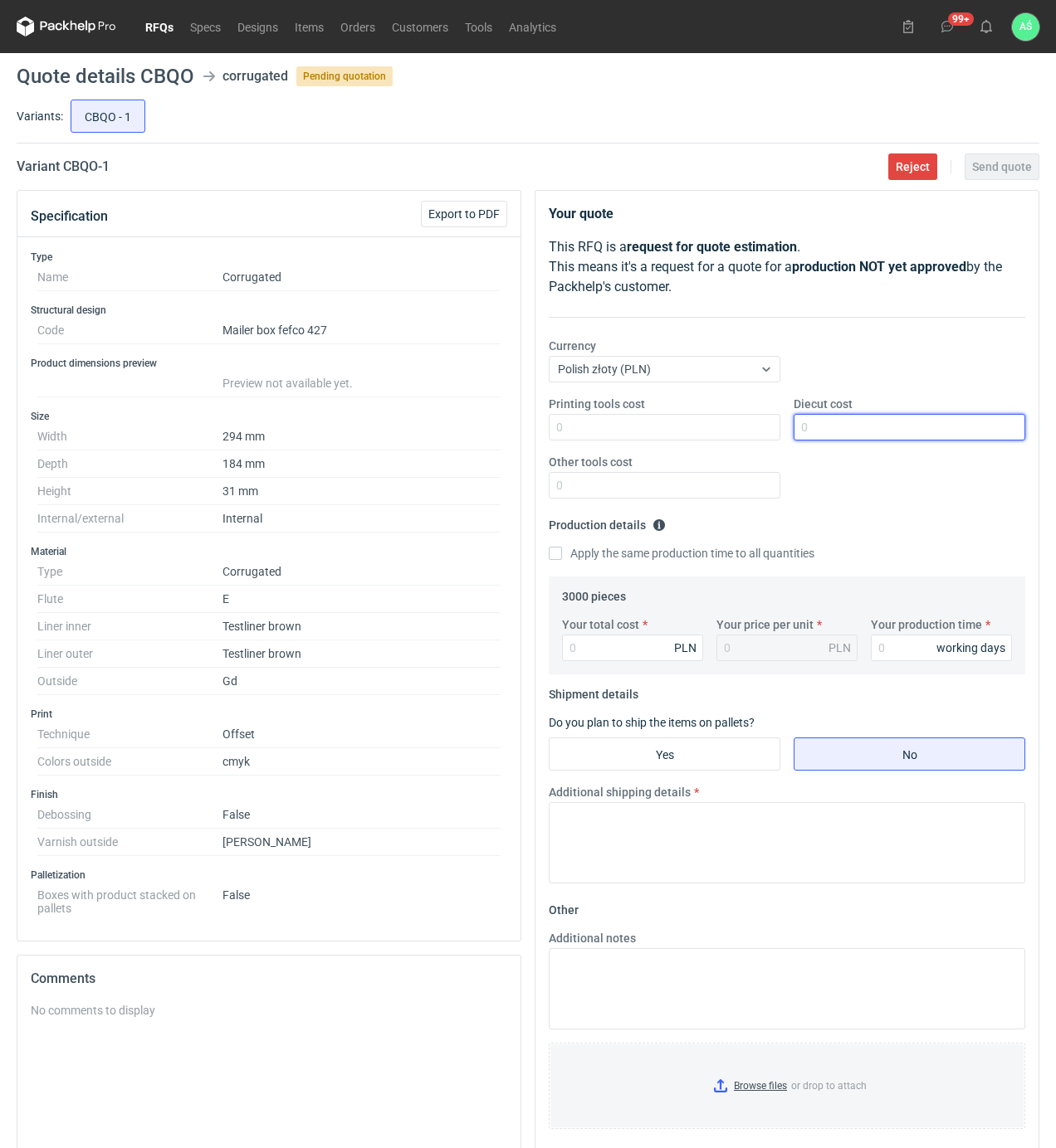
click at [817, 429] on input "Diecut cost" at bounding box center [910, 428] width 231 height 27
type input "1200"
type input "6240"
type input "2.08"
type input "18"
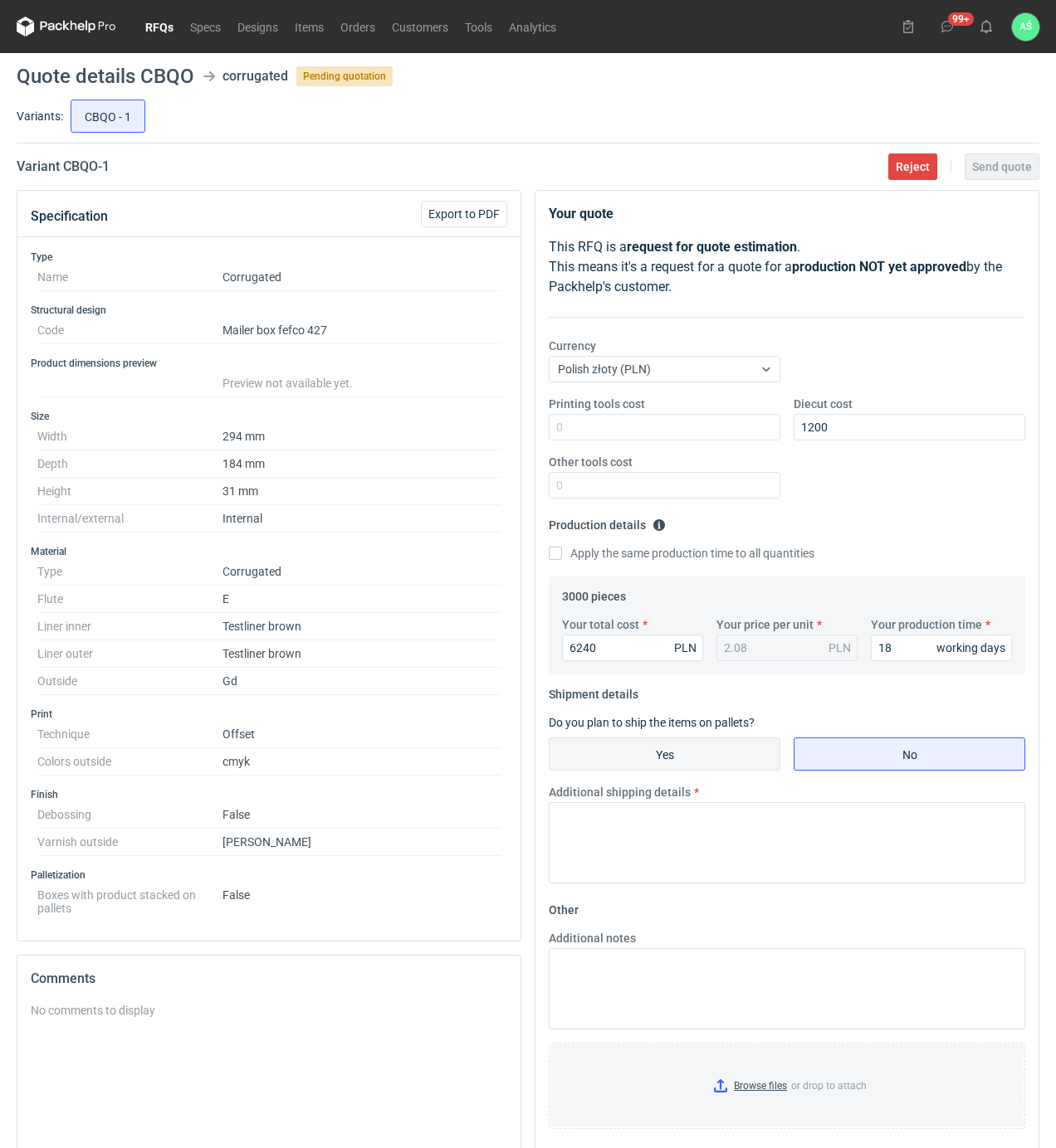
click at [698, 755] on input "Yes" at bounding box center [664, 755] width 230 height 32
radio input "true"
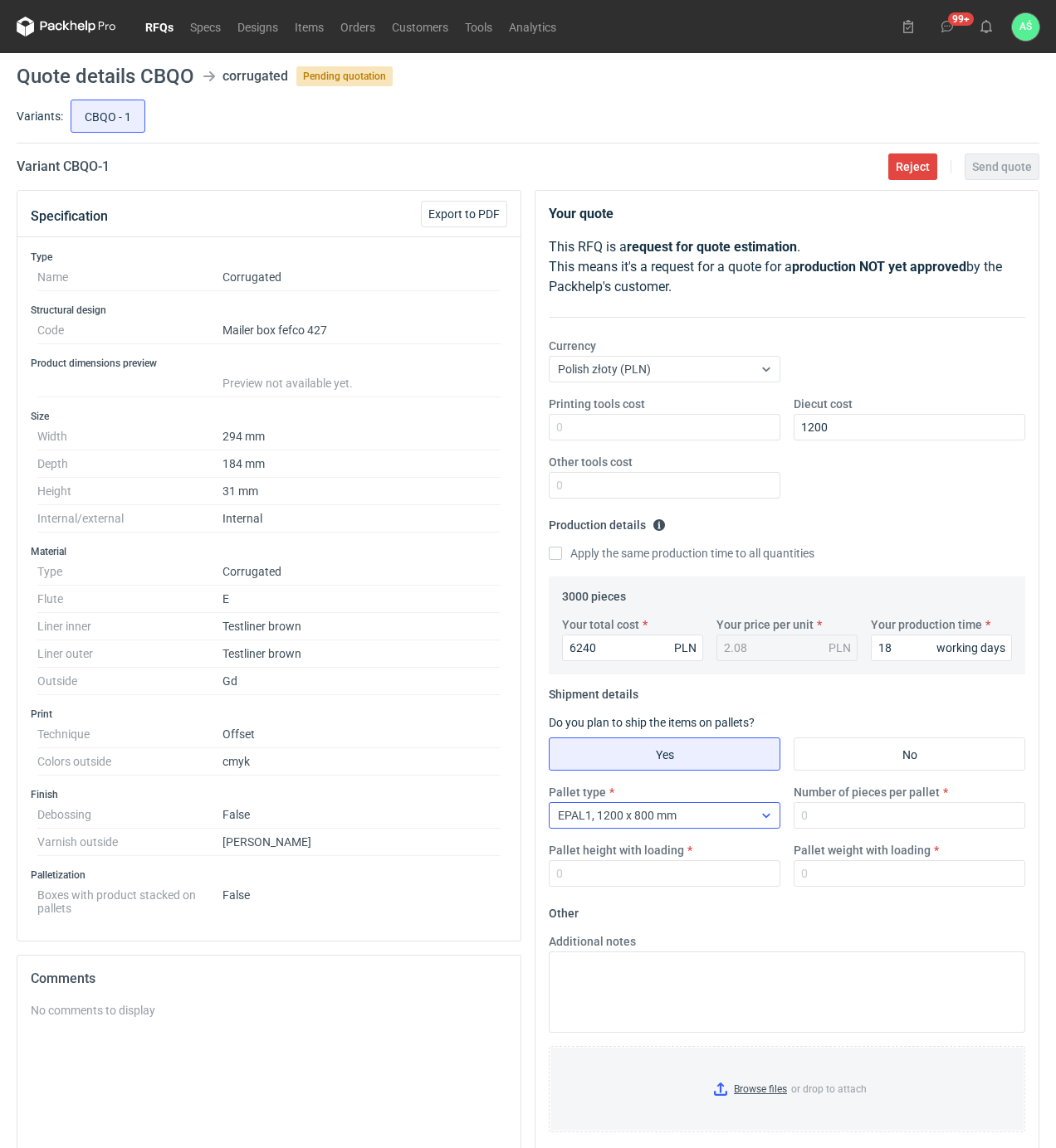
click at [755, 817] on div at bounding box center [766, 815] width 27 height 13
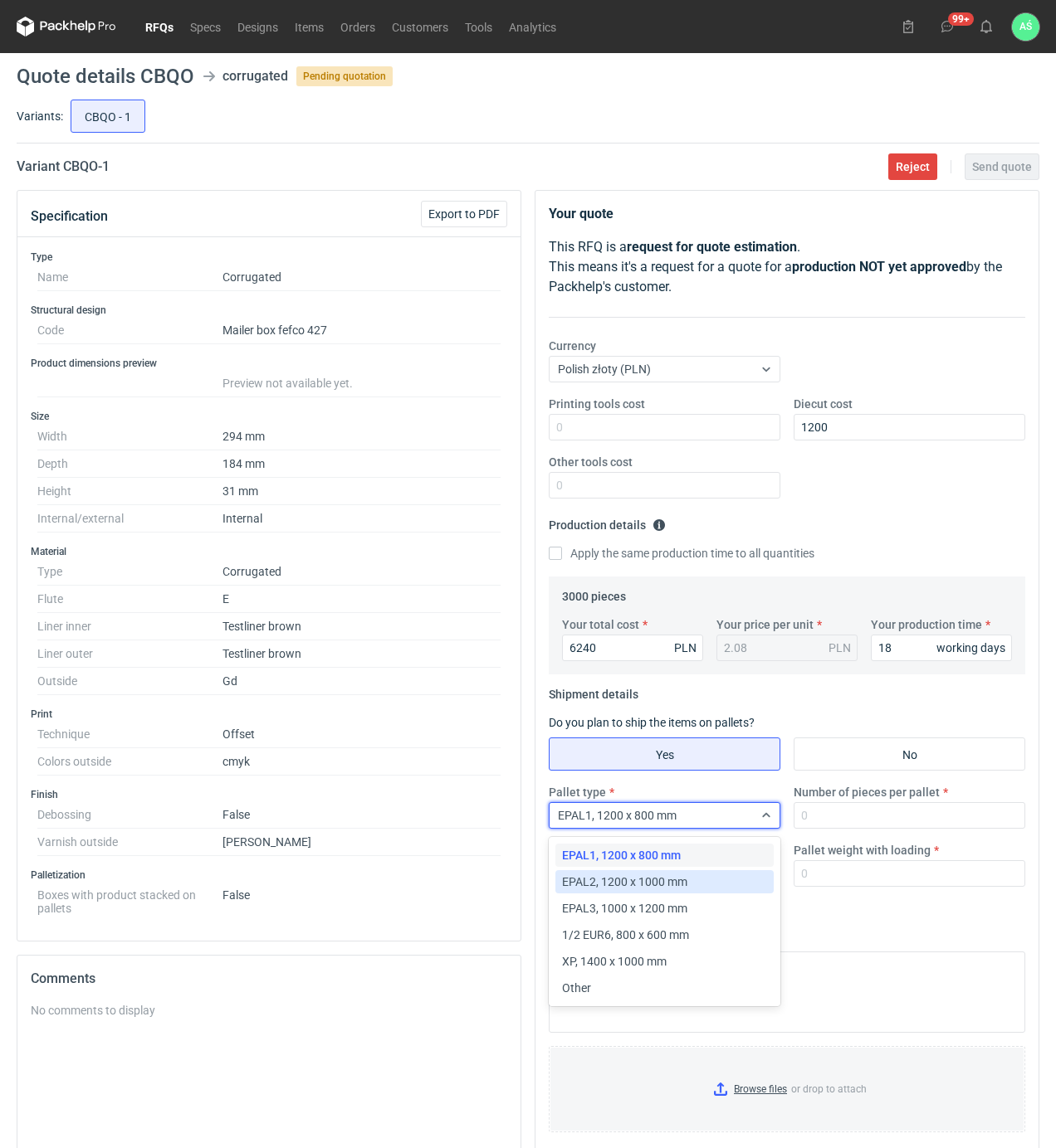
click at [684, 874] on span "EPAL2, 1200 x 1000 mm" at bounding box center [624, 882] width 126 height 17
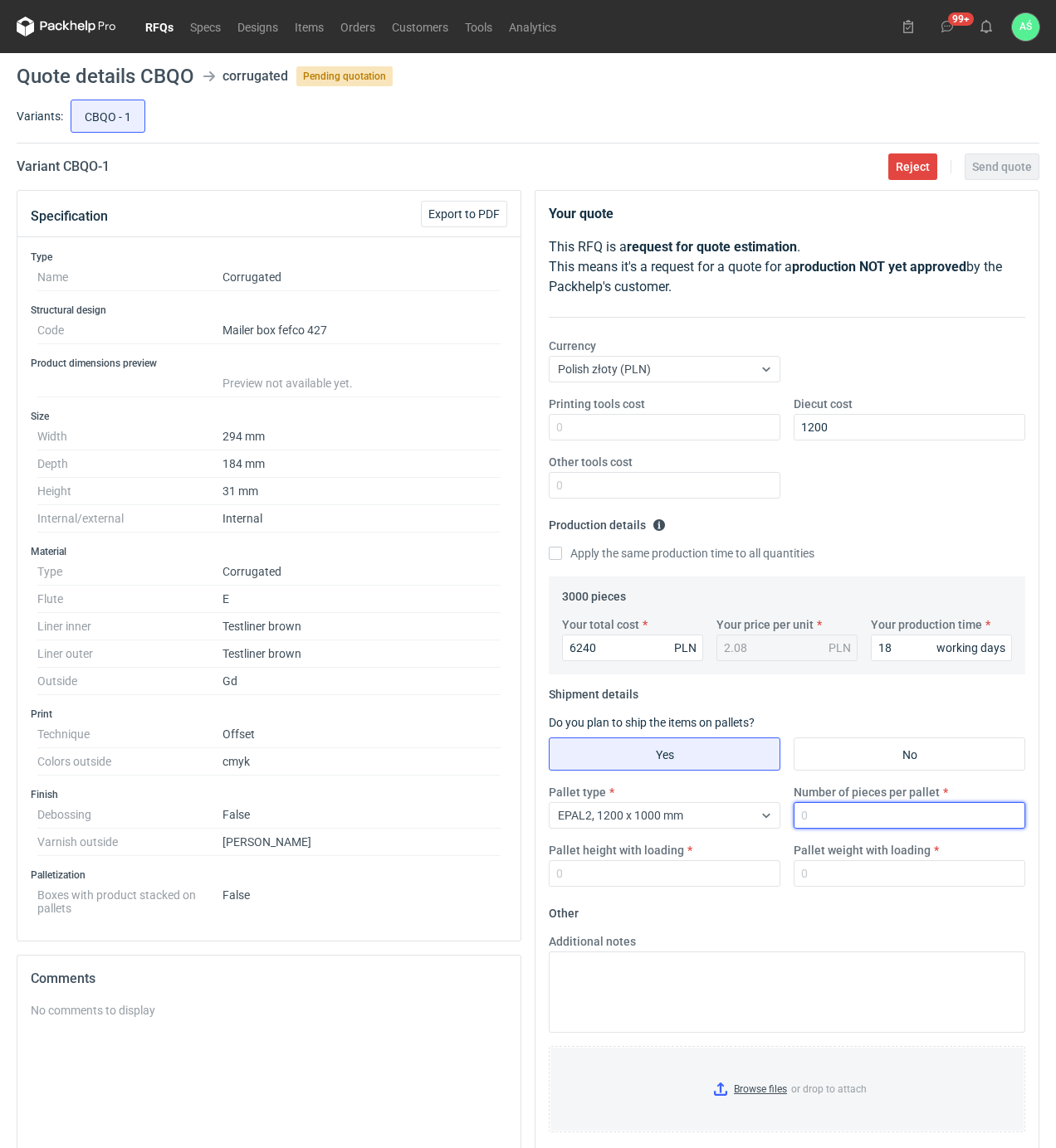
click at [818, 821] on input "Number of pieces per pallet" at bounding box center [910, 815] width 231 height 27
type input "3000"
type input "1800"
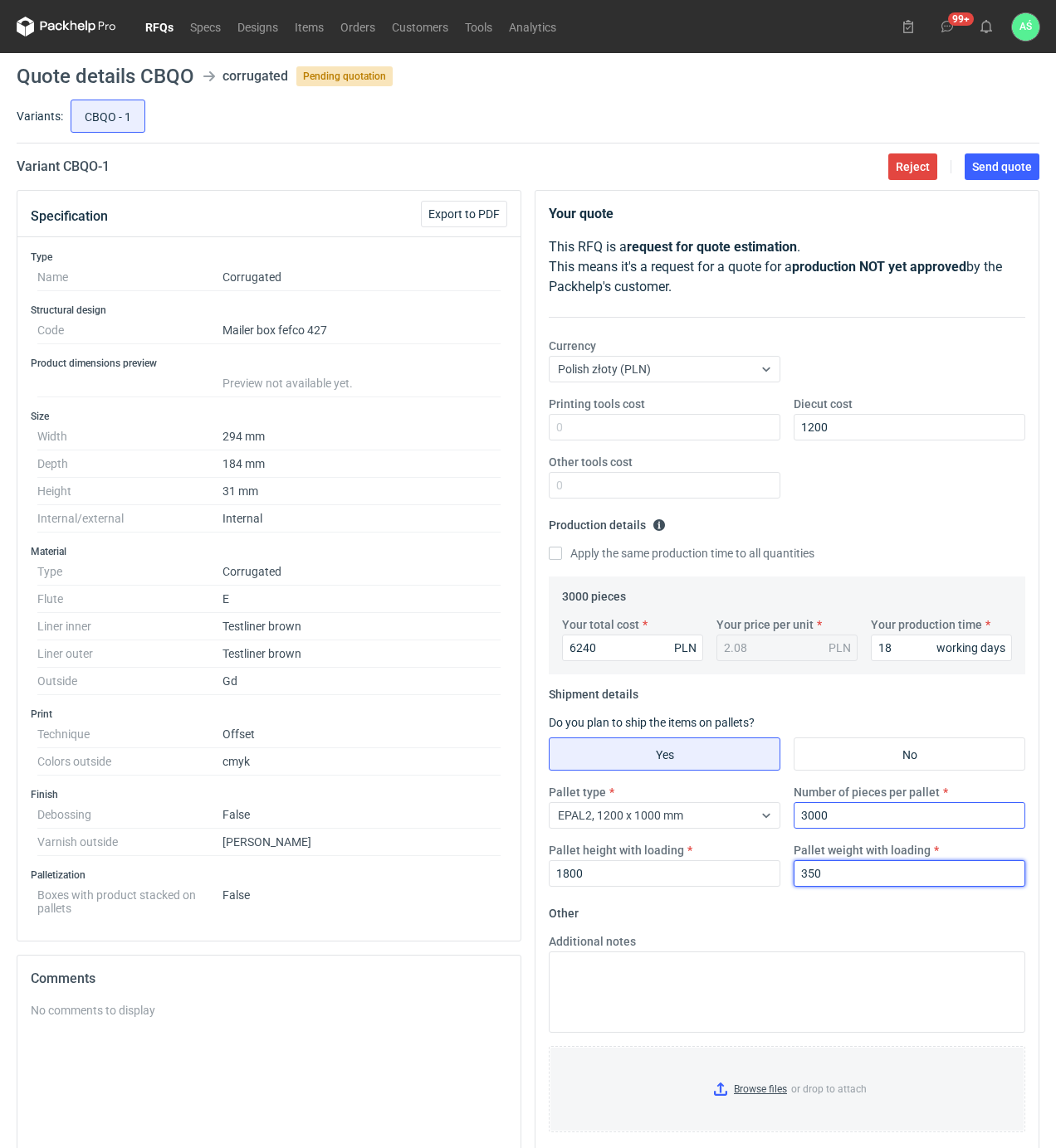
type input "350"
click at [729, 1089] on input "Browse files or drop to attach" at bounding box center [786, 1090] width 473 height 83
click at [1004, 170] on span "Send quote" at bounding box center [1002, 166] width 60 height 12
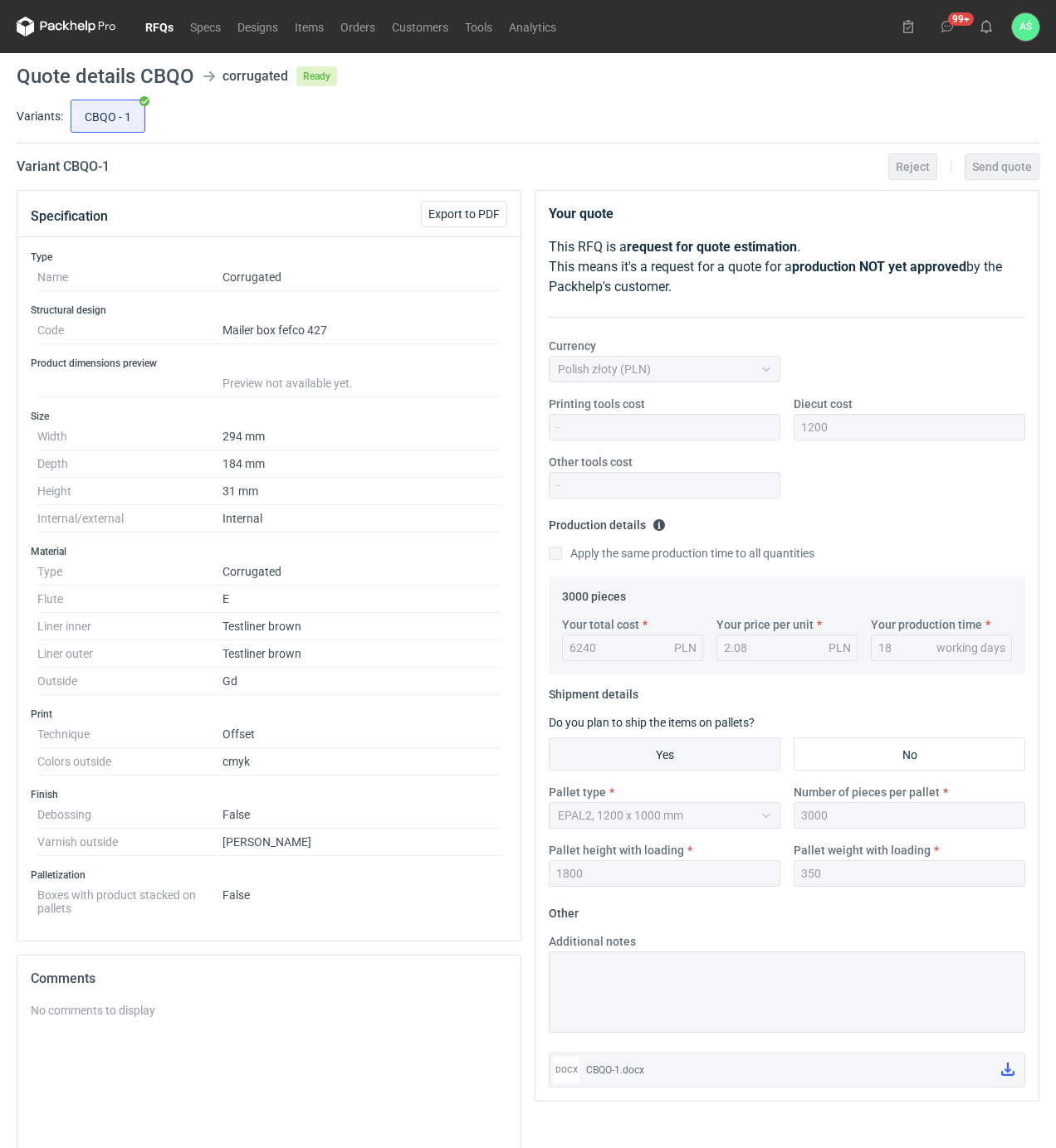
click at [648, 160] on div "Variant CBQO - 1 Reject Send quote" at bounding box center [528, 167] width 1023 height 20
click at [988, 30] on icon at bounding box center [986, 27] width 13 height 13
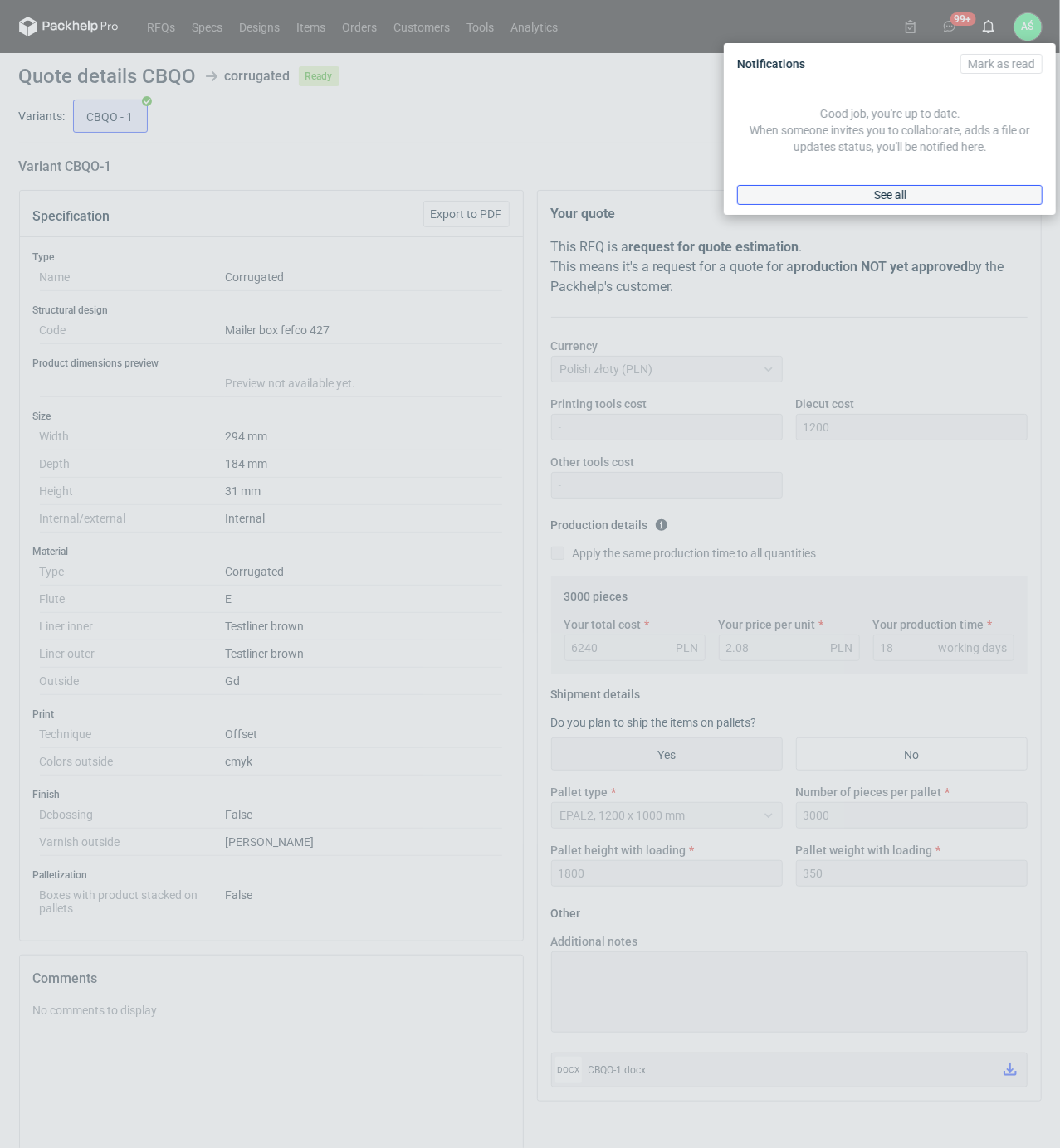
click at [919, 194] on link "See all" at bounding box center [889, 195] width 305 height 20
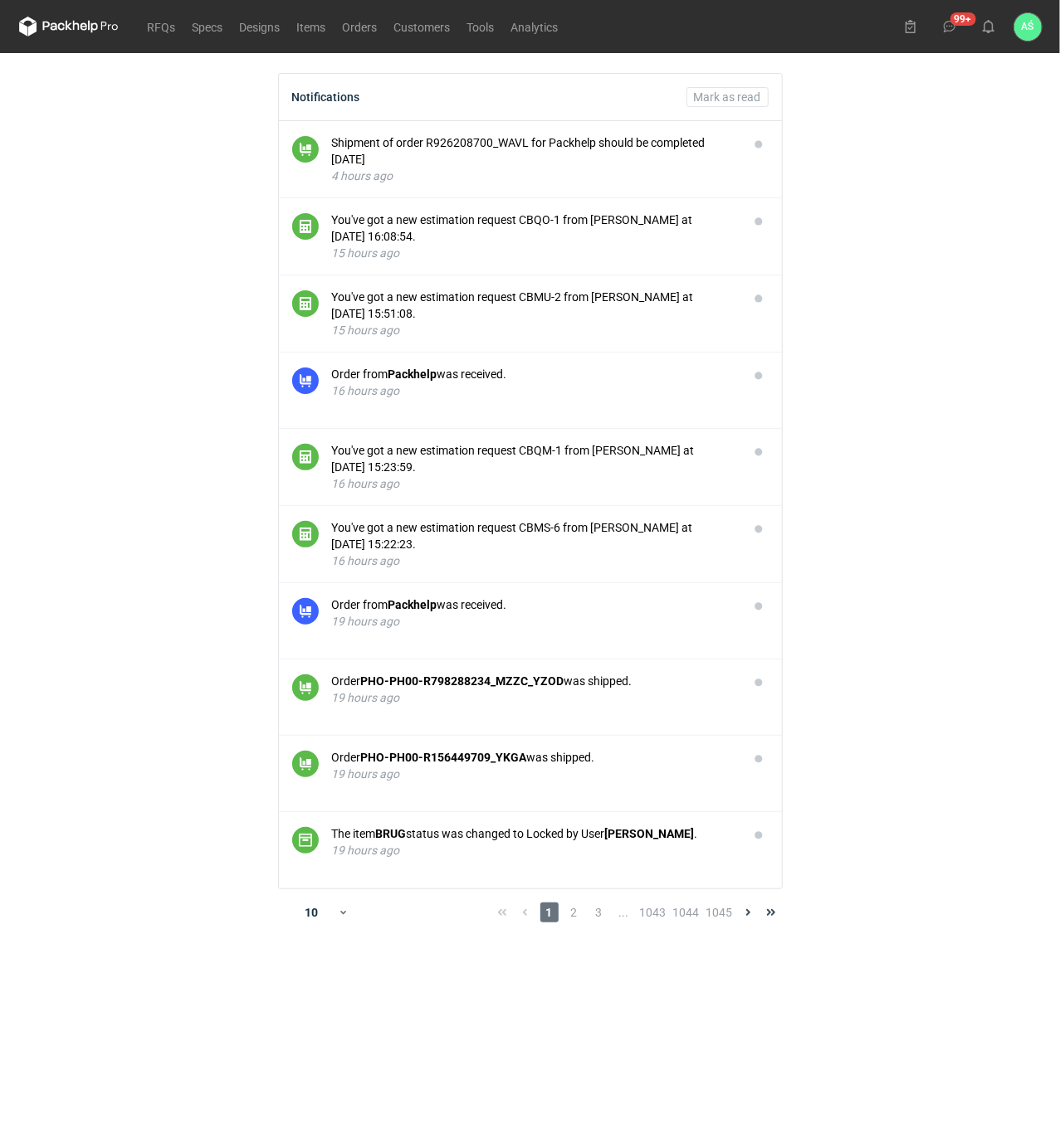
click at [939, 267] on main "Notifications [PERSON_NAME] as read Shipment of order R926208700_WAVL for Packh…" at bounding box center [530, 601] width 1036 height 1096
